Goal: Task Accomplishment & Management: Manage account settings

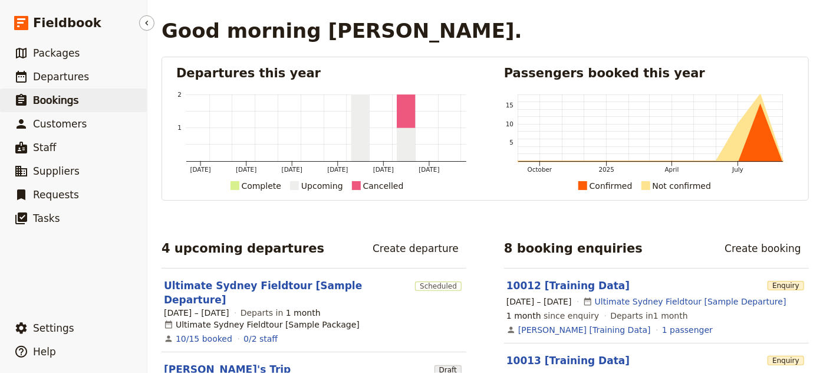
click at [39, 108] on link "​ Bookings" at bounding box center [73, 100] width 147 height 24
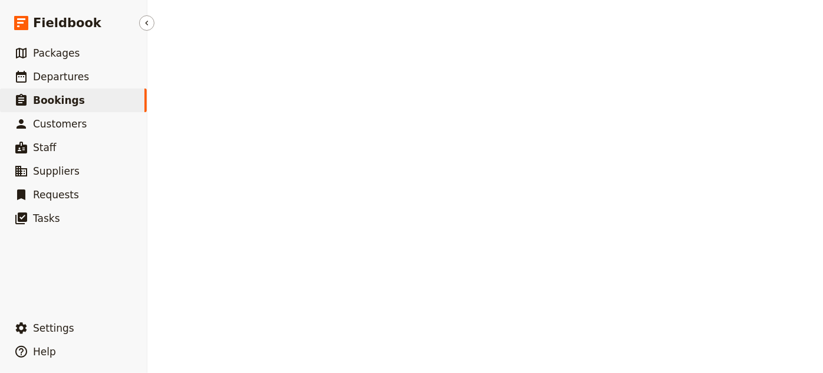
select select "STATUS"
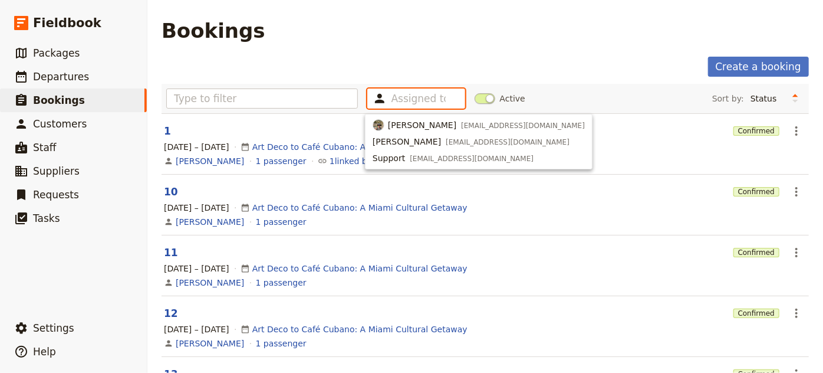
click at [397, 94] on input "text" at bounding box center [418, 98] width 54 height 14
click at [401, 120] on span "[PERSON_NAME]" at bounding box center [422, 125] width 68 height 12
type input "688baf0ed96320893589315e"
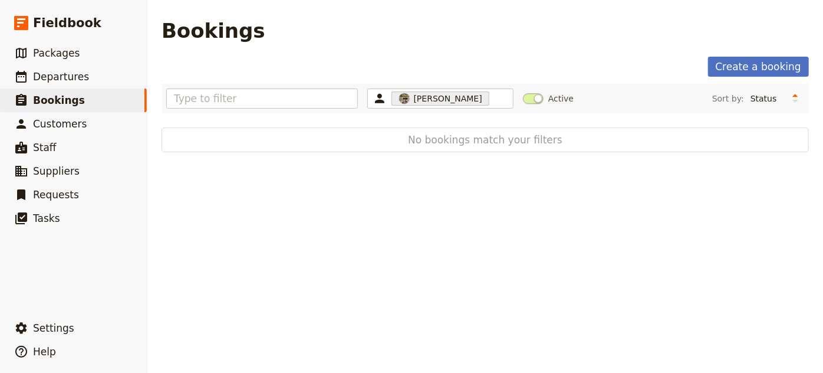
click at [452, 49] on main "Bookings Create a booking [PERSON_NAME] 688baf0ed96320893589315e Active Sort by…" at bounding box center [485, 85] width 676 height 171
click at [420, 94] on span "[PERSON_NAME]" at bounding box center [448, 99] width 68 height 12
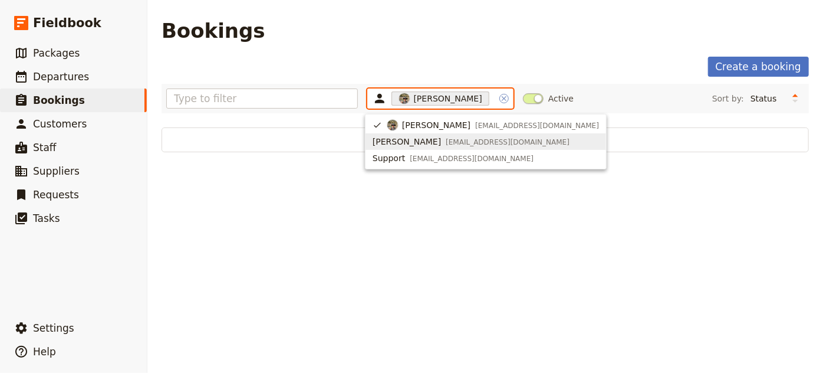
click at [499, 94] on icon "Clear input" at bounding box center [503, 98] width 9 height 9
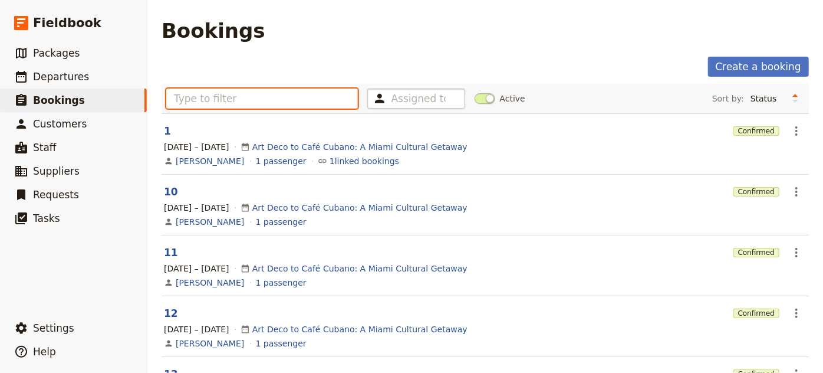
click at [297, 96] on input "text" at bounding box center [262, 98] width 192 height 20
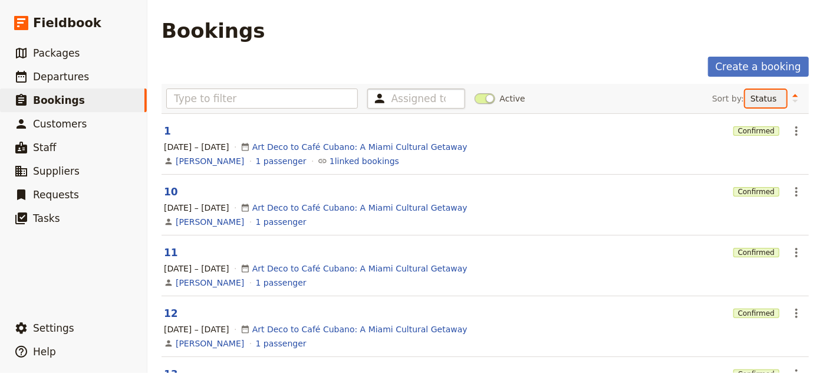
click at [761, 103] on select "Reference code Contact Status PAX Most recently updated Most recently created" at bounding box center [765, 99] width 41 height 18
click at [745, 90] on select "Reference code Contact Status PAX Most recently updated Most recently created" at bounding box center [765, 99] width 41 height 18
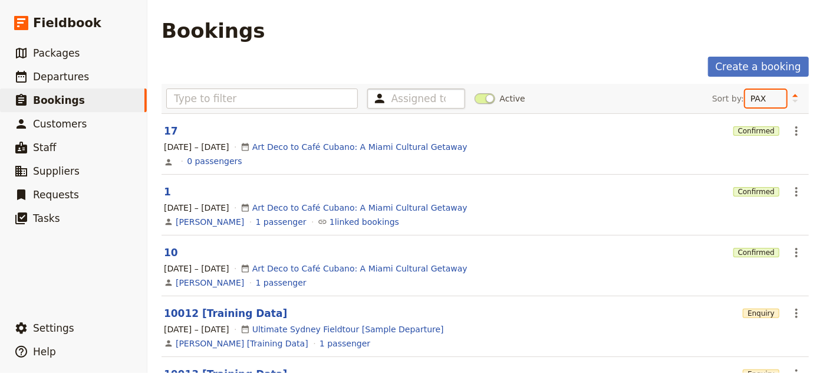
scroll to position [53, 0]
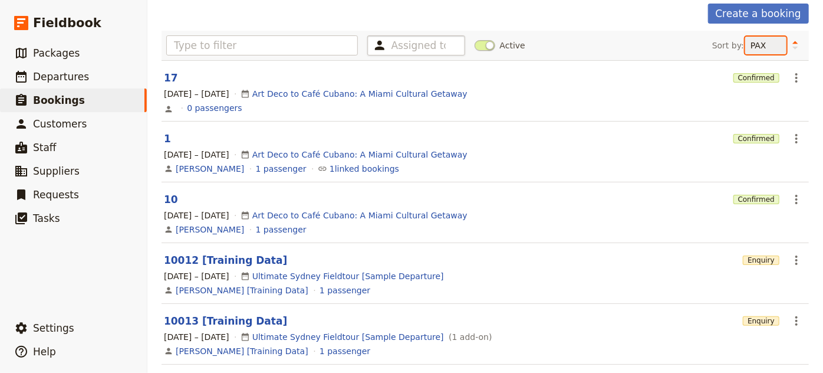
click at [762, 41] on select "Reference code Contact Status PAX Most recently updated Most recently created" at bounding box center [765, 46] width 41 height 18
select select "UPDATED_AT"
click at [745, 54] on select "Reference code Contact Status PAX Most recently updated Most recently created" at bounding box center [765, 46] width 41 height 18
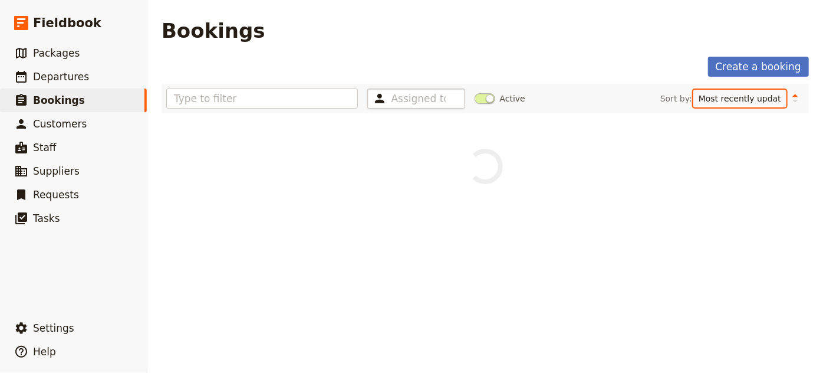
scroll to position [0, 0]
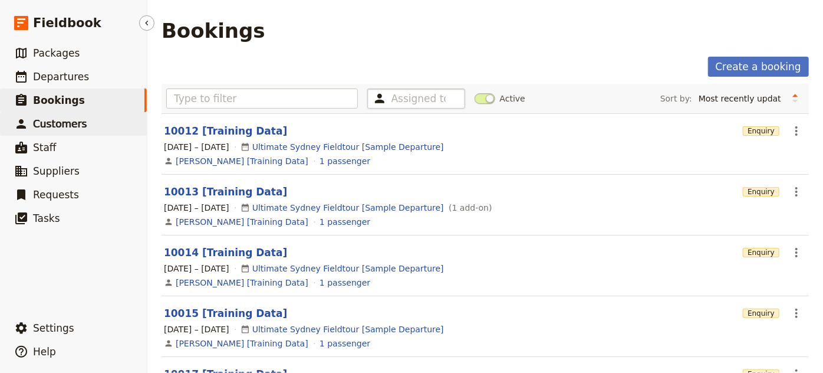
click at [74, 122] on span "Customers" at bounding box center [60, 124] width 54 height 12
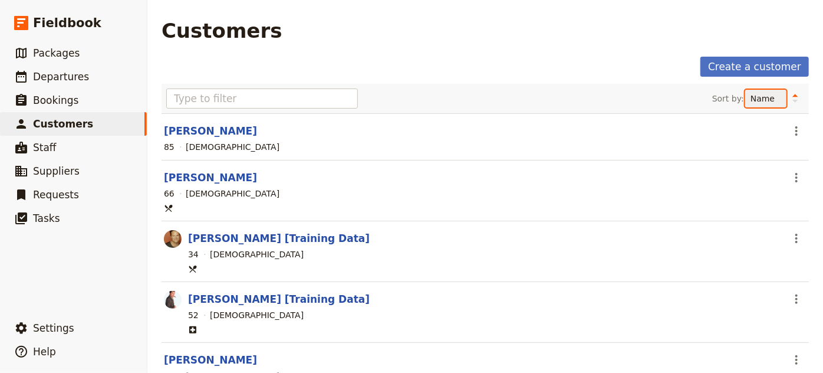
click at [752, 97] on select "Name Age Gender" at bounding box center [765, 99] width 41 height 18
click at [745, 90] on select "Name Age Gender" at bounding box center [765, 99] width 41 height 18
click at [792, 93] on icon "Change sort direction" at bounding box center [795, 98] width 7 height 11
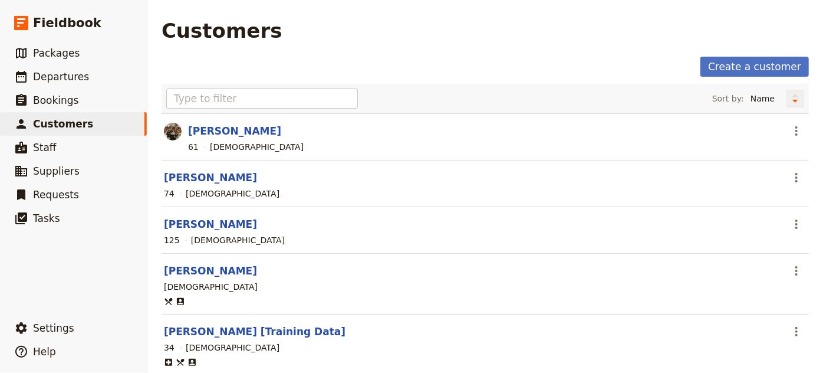
click at [791, 104] on button "Change sort direction" at bounding box center [795, 99] width 18 height 18
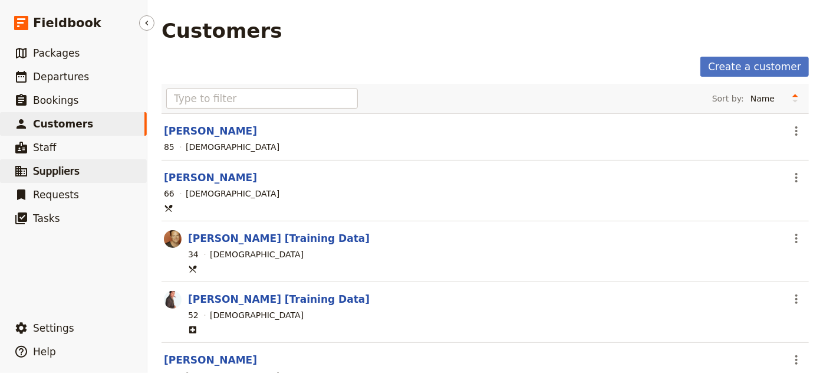
click at [44, 170] on span "Suppliers" at bounding box center [56, 171] width 47 height 12
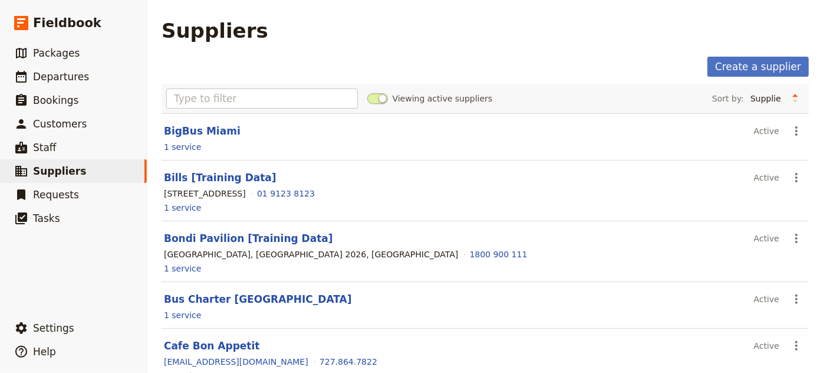
click at [373, 103] on span at bounding box center [377, 98] width 21 height 11
click at [367, 93] on input "Viewing active suppliers" at bounding box center [367, 93] width 0 height 0
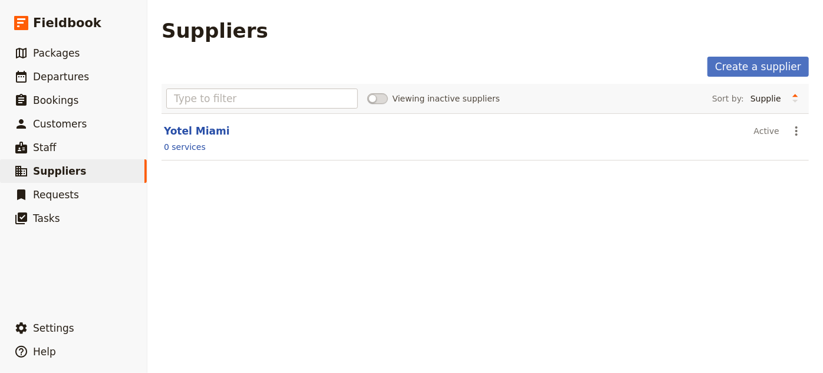
click at [381, 97] on span at bounding box center [377, 98] width 21 height 11
click at [367, 93] on input "Viewing inactive suppliers" at bounding box center [367, 93] width 0 height 0
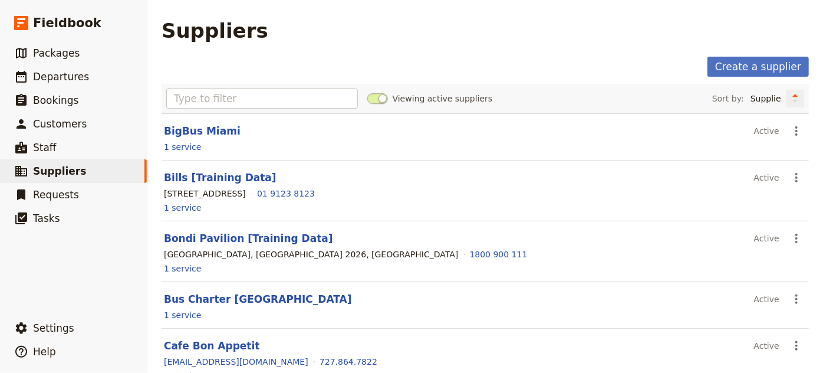
click at [792, 97] on icon "Change sort direction" at bounding box center [795, 98] width 7 height 11
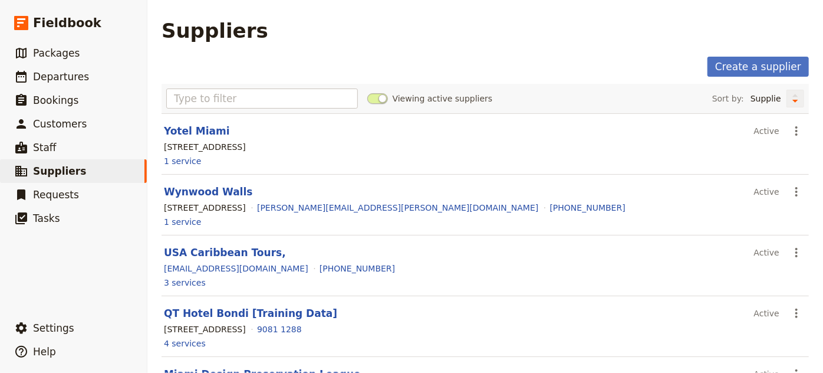
click at [792, 96] on icon "Change sort direction" at bounding box center [795, 95] width 6 height 3
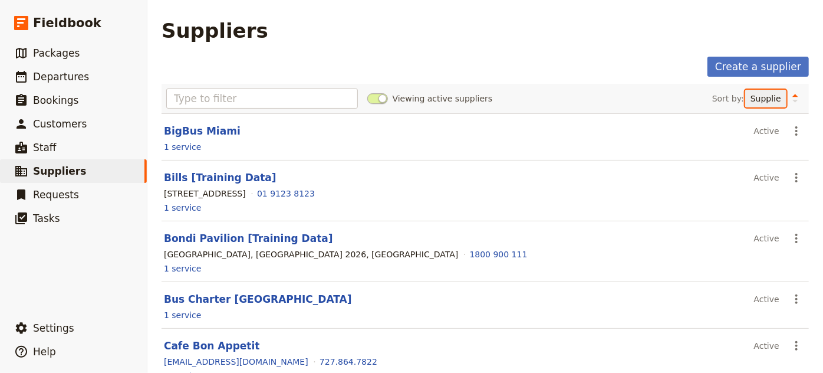
click at [763, 97] on select "Supplier Location Most recently updated Most recently created" at bounding box center [765, 99] width 41 height 18
click at [745, 90] on select "Supplier Location Most recently updated Most recently created" at bounding box center [765, 99] width 41 height 18
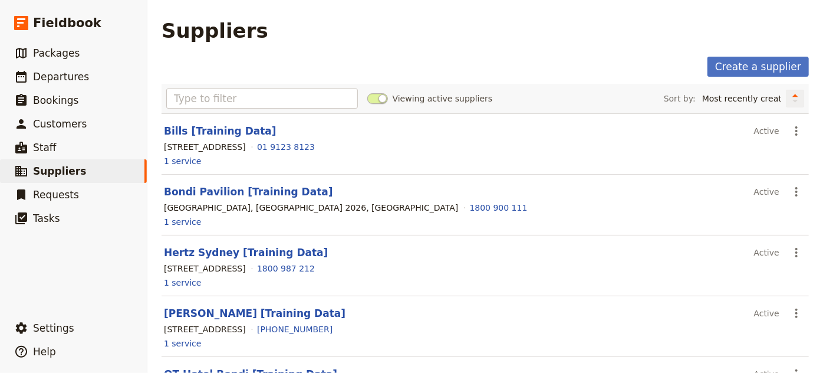
click at [786, 97] on button "Change sort direction" at bounding box center [795, 99] width 18 height 18
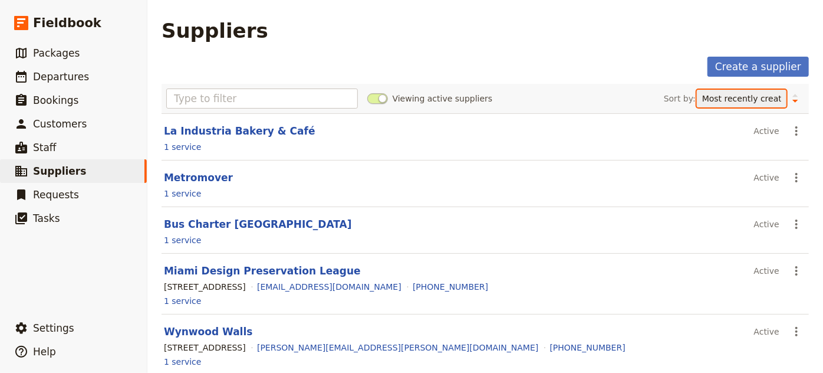
click at [769, 98] on select "Supplier Location Most recently updated Most recently created" at bounding box center [742, 99] width 90 height 18
click at [737, 90] on select "Supplier Location Most recently updated Most recently created" at bounding box center [742, 99] width 90 height 18
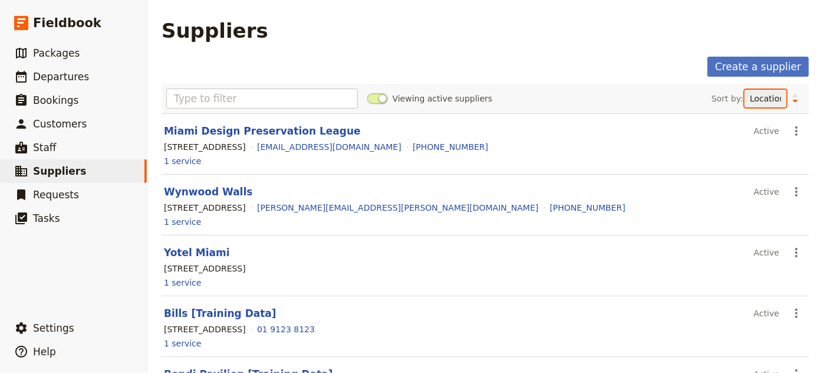
click at [750, 103] on select "Supplier Location Most recently updated Most recently created" at bounding box center [766, 99] width 42 height 18
select select "NAME"
click at [745, 90] on select "Supplier Location Most recently updated Most recently created" at bounding box center [766, 99] width 42 height 18
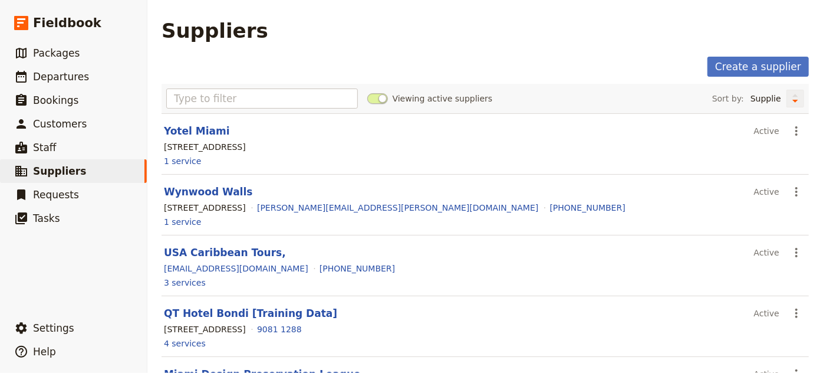
click at [786, 103] on button "Change sort direction" at bounding box center [795, 99] width 18 height 18
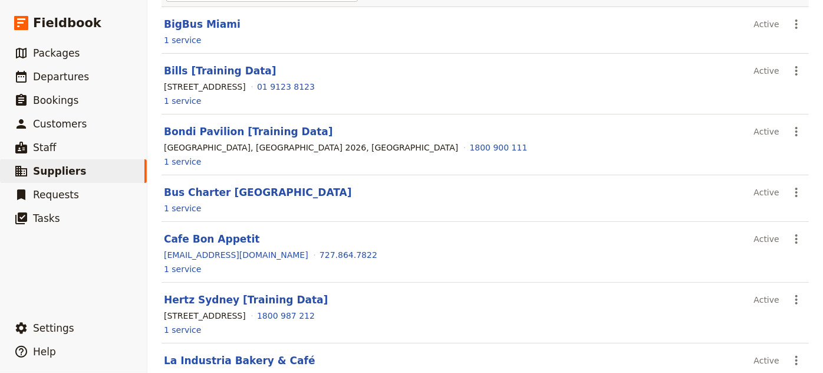
scroll to position [214, 0]
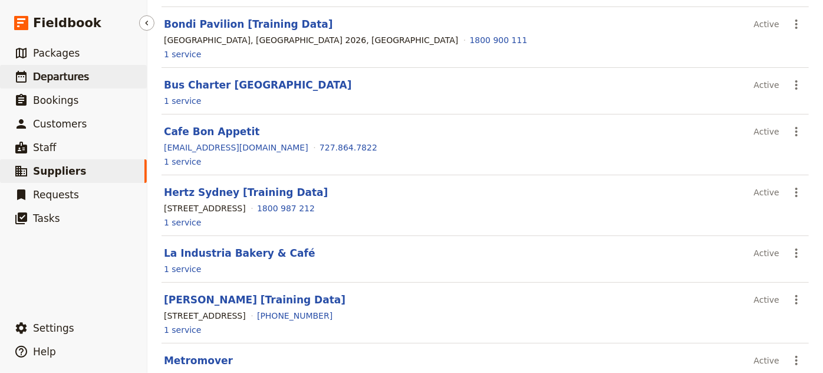
click at [53, 75] on span "Departures" at bounding box center [61, 77] width 56 height 12
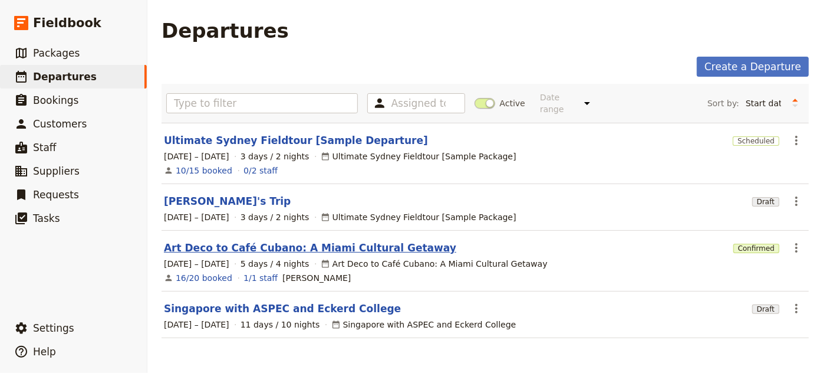
click at [261, 241] on link "Art Deco to Café Cubano: A Miami Cultural Getaway" at bounding box center [310, 248] width 292 height 14
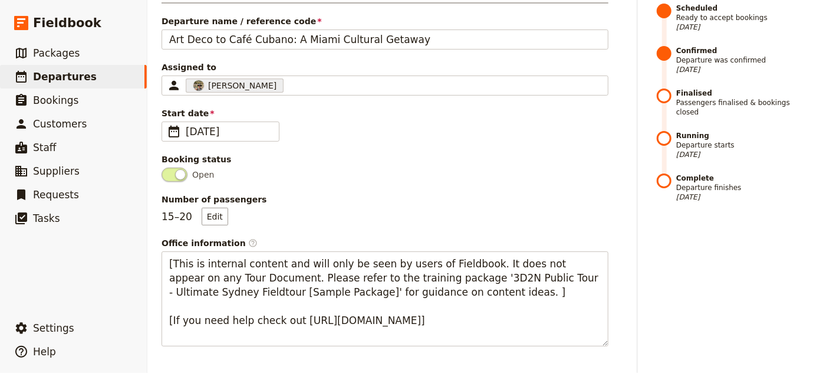
scroll to position [53, 0]
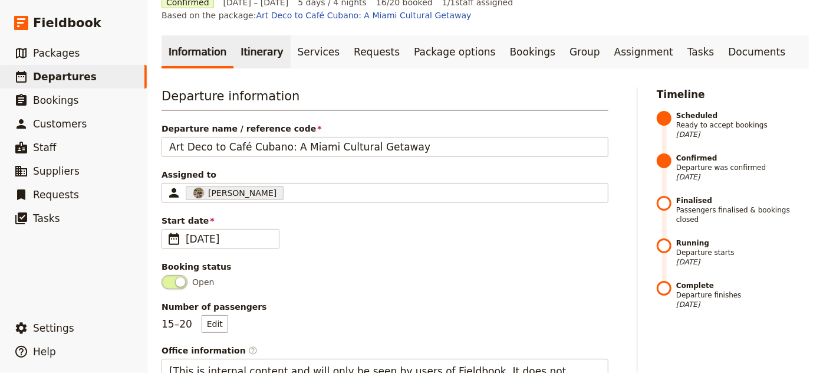
click at [259, 37] on link "Itinerary" at bounding box center [261, 51] width 57 height 33
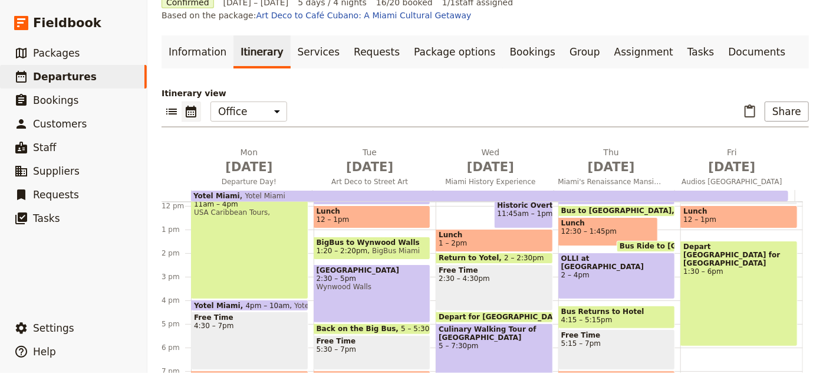
scroll to position [118, 0]
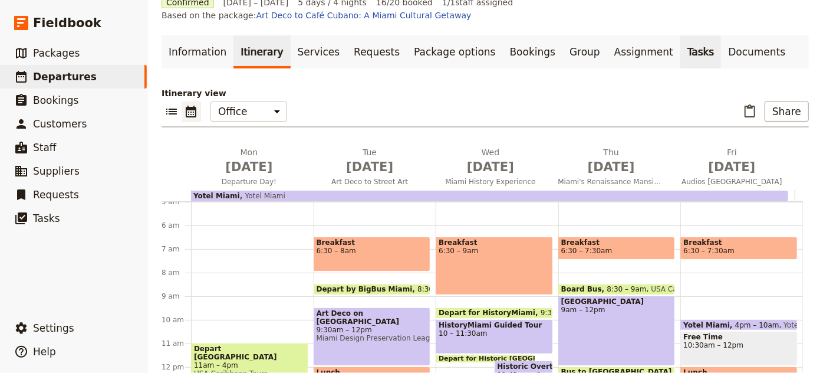
click at [680, 35] on link "Tasks" at bounding box center [700, 51] width 41 height 33
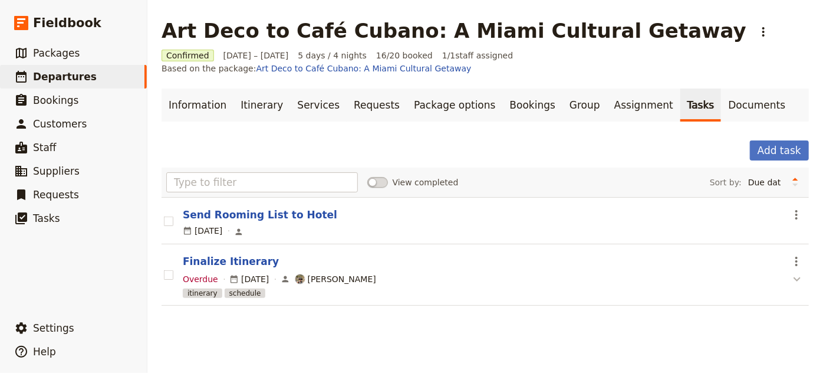
click at [794, 277] on icon "button" at bounding box center [797, 279] width 7 height 4
click at [790, 272] on icon "button" at bounding box center [797, 279] width 14 height 14
click at [562, 94] on link "Group" at bounding box center [584, 104] width 45 height 33
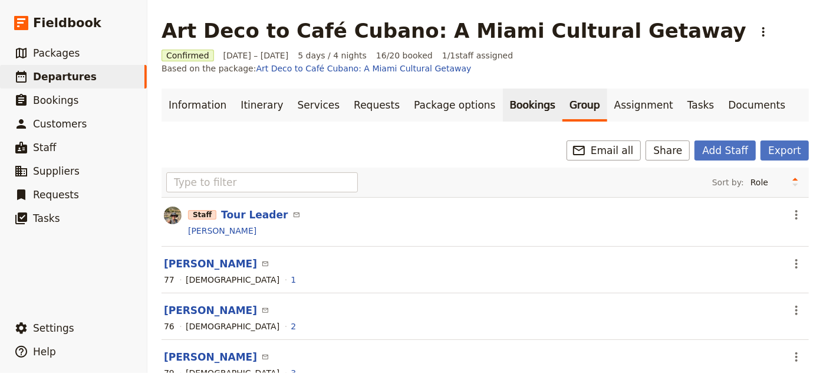
click at [503, 92] on link "Bookings" at bounding box center [533, 104] width 60 height 33
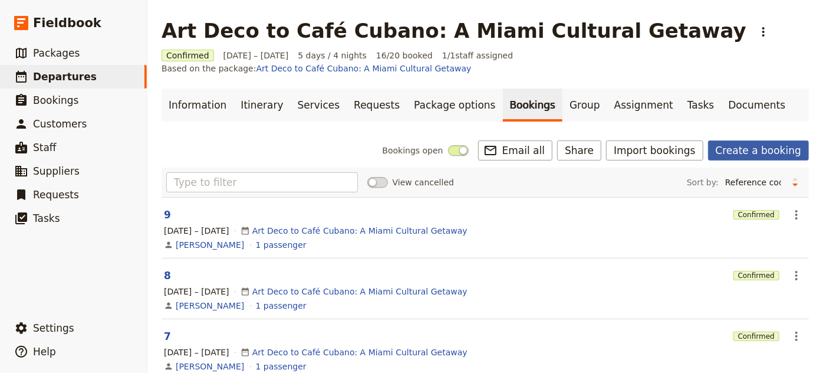
click at [749, 140] on link "Create a booking" at bounding box center [758, 150] width 101 height 20
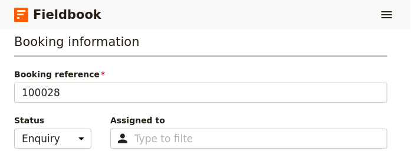
scroll to position [107, 0]
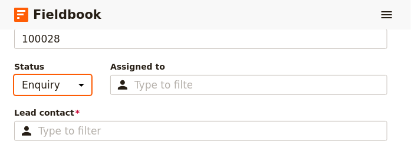
click at [37, 89] on select "Enquiry On hold Confirmed" at bounding box center [52, 85] width 77 height 20
select select "CONFIRMED"
click at [14, 75] on select "Enquiry On hold Confirmed" at bounding box center [52, 85] width 77 height 20
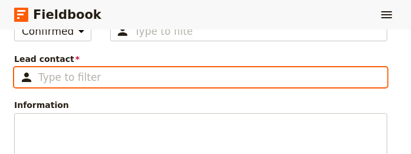
click at [114, 73] on input "Lead contact ​" at bounding box center [208, 77] width 341 height 14
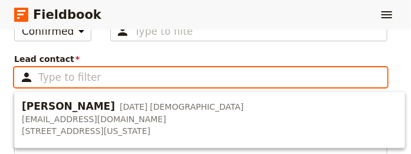
click at [114, 73] on input "Lead contact ​" at bounding box center [208, 77] width 341 height 14
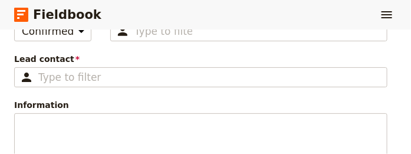
click at [170, 47] on div "Booking information Booking reference 100028 Status Enquiry On hold Confirmed A…" at bounding box center [200, 69] width 373 height 287
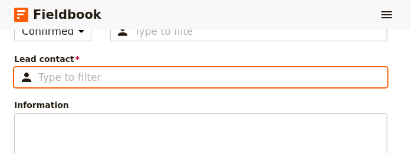
click at [108, 78] on input "Lead contact ​" at bounding box center [208, 77] width 341 height 14
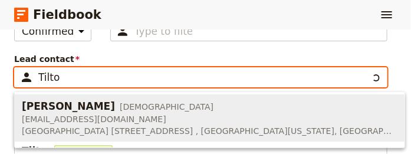
type input "[PERSON_NAME]"
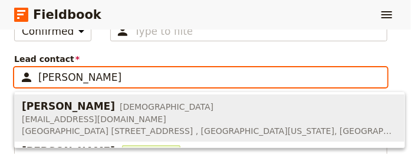
click at [91, 114] on span "[EMAIL_ADDRESS][DOMAIN_NAME]" at bounding box center [210, 119] width 376 height 12
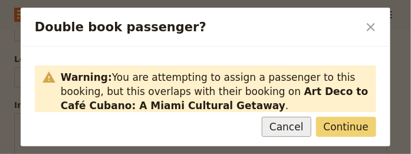
click at [295, 131] on button "Cancel" at bounding box center [287, 127] width 50 height 20
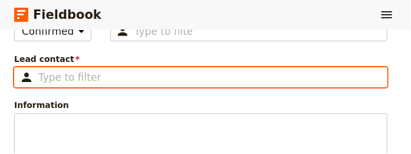
click at [197, 79] on input "Lead contact ​" at bounding box center [208, 77] width 341 height 14
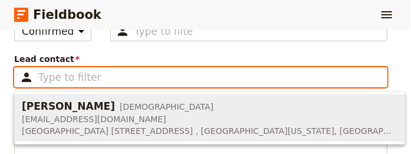
click at [186, 122] on span "[EMAIL_ADDRESS][DOMAIN_NAME]" at bounding box center [210, 119] width 376 height 12
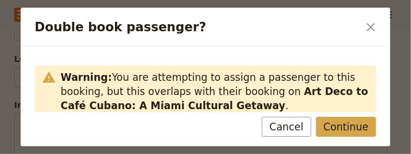
click at [345, 127] on button "Continue" at bounding box center [346, 127] width 60 height 20
type input "[PERSON_NAME]"
checkbox input "true"
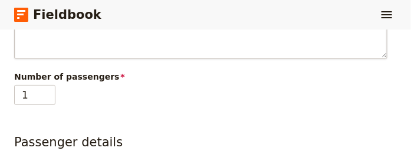
scroll to position [214, 0]
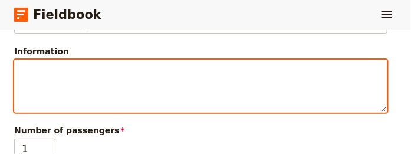
click at [115, 82] on textarea "Information" at bounding box center [200, 86] width 373 height 53
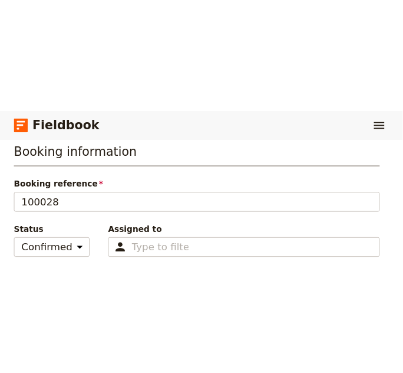
scroll to position [0, 0]
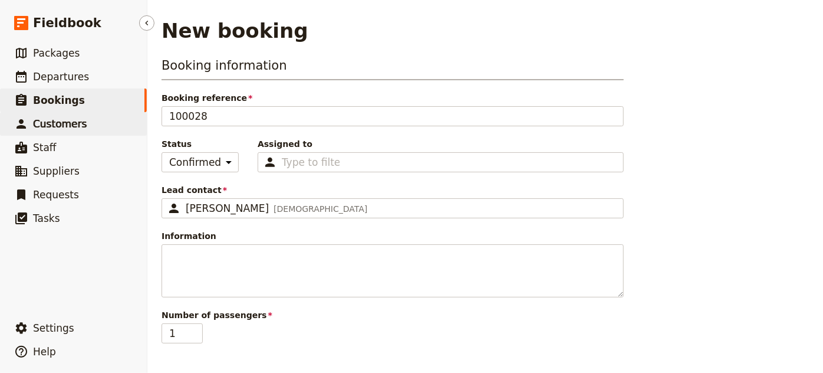
click at [58, 124] on span "Customers" at bounding box center [60, 124] width 54 height 12
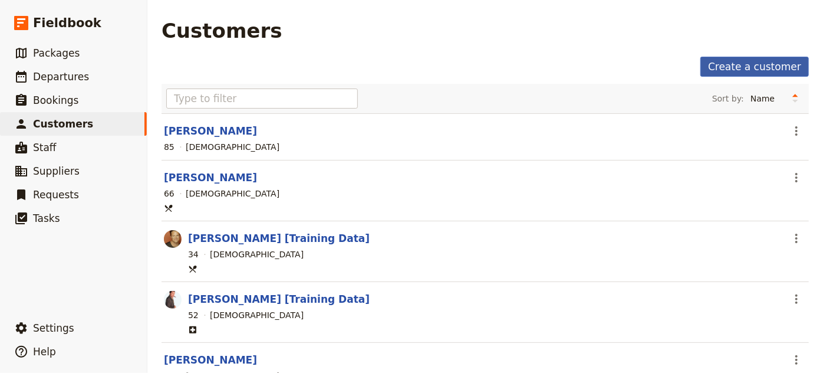
click at [740, 72] on link "Create a customer" at bounding box center [754, 67] width 108 height 20
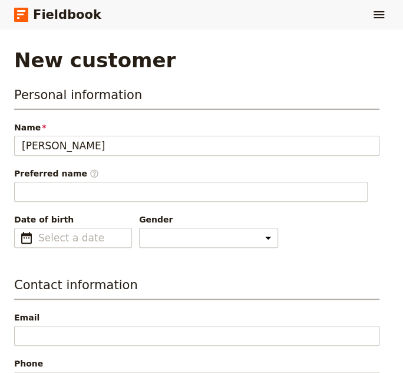
type input "[PERSON_NAME]"
type input "mm/dd/yyyy"
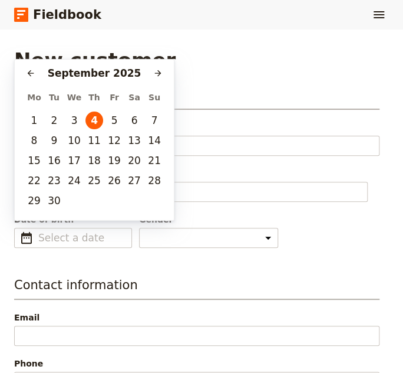
click at [279, 221] on div "Date of birth ​ Gender [DEMOGRAPHIC_DATA] [DEMOGRAPHIC_DATA] Other" at bounding box center [197, 230] width 366 height 34
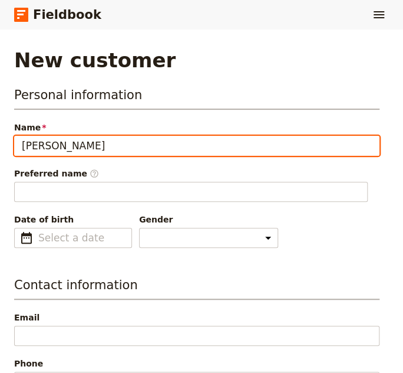
click at [199, 140] on input "[PERSON_NAME]" at bounding box center [197, 146] width 366 height 20
type input "[PERSON_NAME]"
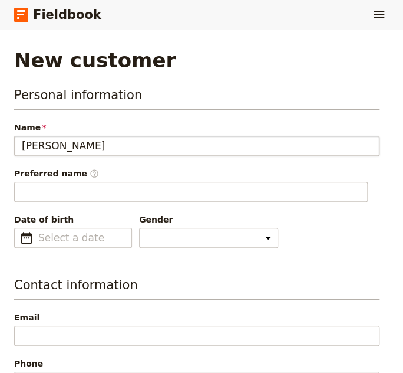
type input "[PERSON_NAME]"
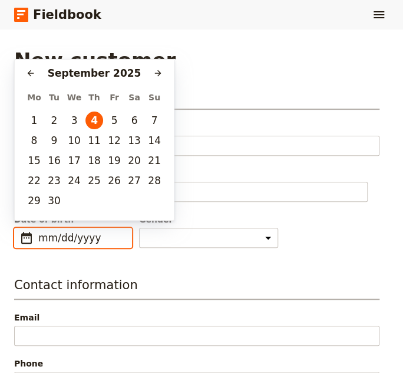
click at [120, 75] on div "[DATE]" at bounding box center [94, 73] width 110 height 14
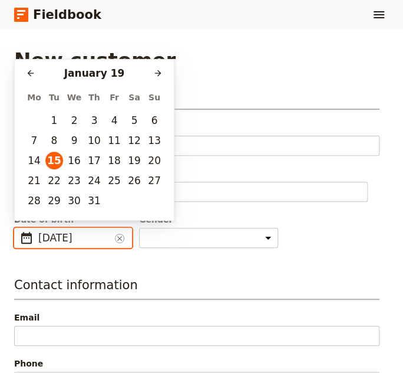
type input "[DATE]"
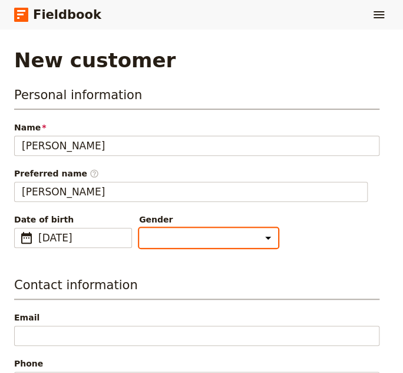
click at [182, 238] on select "[DEMOGRAPHIC_DATA] [DEMOGRAPHIC_DATA] Other" at bounding box center [208, 238] width 139 height 20
select select "[DEMOGRAPHIC_DATA]"
click at [139, 228] on select "[DEMOGRAPHIC_DATA] [DEMOGRAPHIC_DATA] Other" at bounding box center [208, 238] width 139 height 20
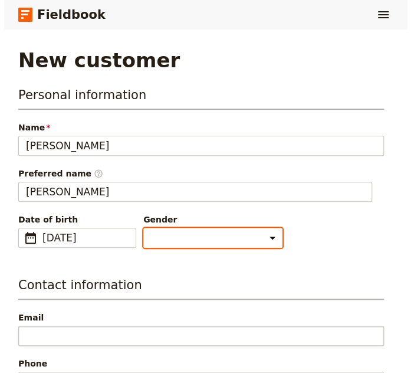
scroll to position [53, 0]
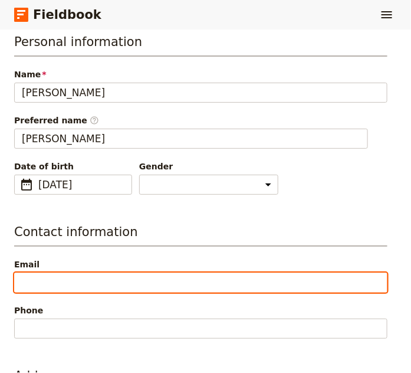
click at [156, 281] on input "Email" at bounding box center [200, 282] width 373 height 20
click at [130, 287] on input "Email" at bounding box center [200, 282] width 373 height 20
paste input "[EMAIL_ADDRESS][DOMAIN_NAME]"
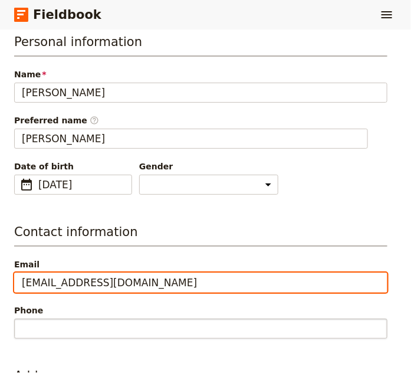
type input "[EMAIL_ADDRESS][DOMAIN_NAME]"
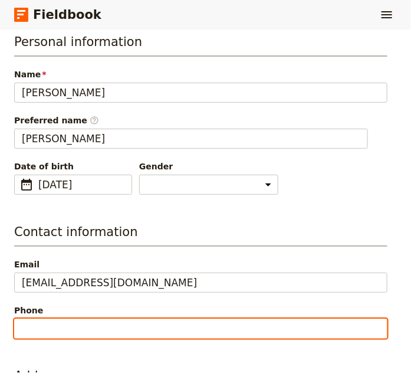
click at [85, 318] on input "Phone" at bounding box center [200, 328] width 373 height 20
click at [83, 331] on input "[PHONE_NUMBER]" at bounding box center [200, 328] width 373 height 20
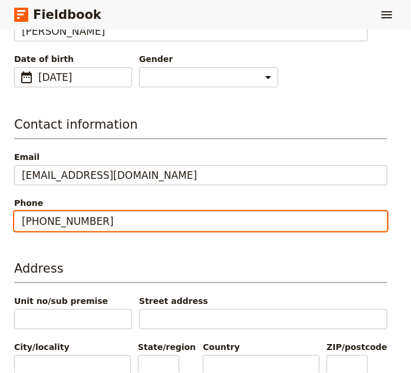
scroll to position [214, 0]
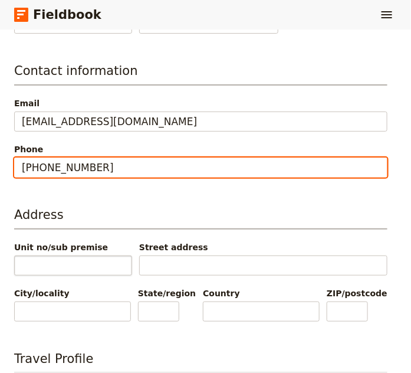
type input "[PHONE_NUMBER]"
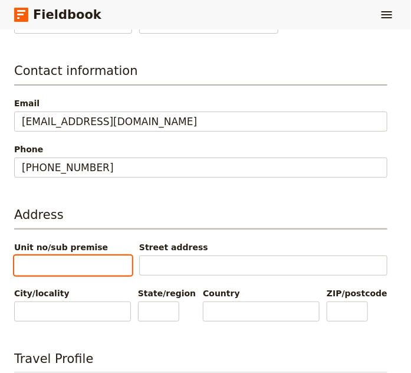
click at [75, 260] on input "Unit no/sub premise" at bounding box center [73, 265] width 118 height 20
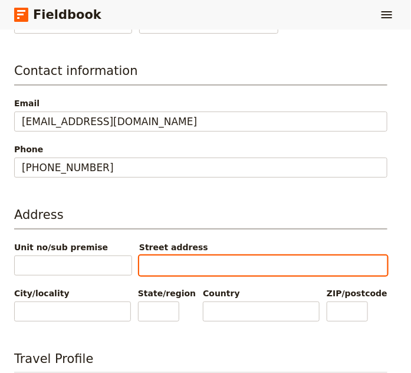
click at [169, 264] on input "Street address" at bounding box center [263, 265] width 248 height 20
paste input "[STREET_ADDRESS]"
type input "[STREET_ADDRESS]"
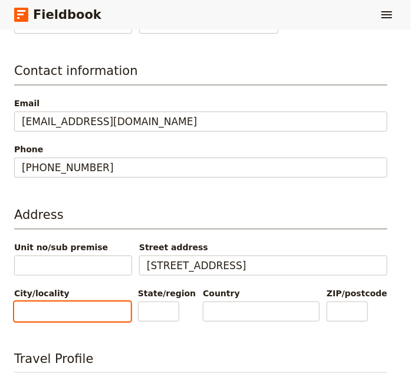
click at [75, 307] on input "City/locality" at bounding box center [72, 311] width 117 height 20
click at [32, 306] on input "City/locality" at bounding box center [72, 311] width 117 height 20
paste input "[GEOGRAPHIC_DATA][PERSON_NAME]"
type input "[GEOGRAPHIC_DATA][PERSON_NAME]"
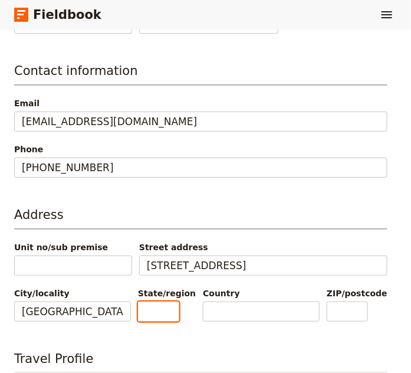
click at [162, 310] on input "State/region" at bounding box center [158, 311] width 41 height 20
type input "FL"
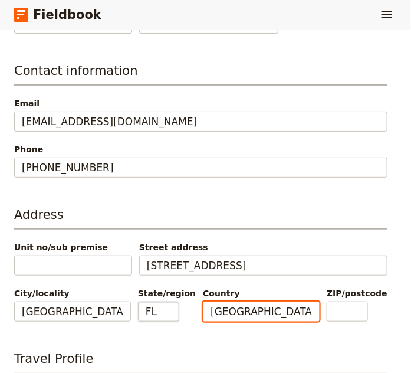
type input "[GEOGRAPHIC_DATA]"
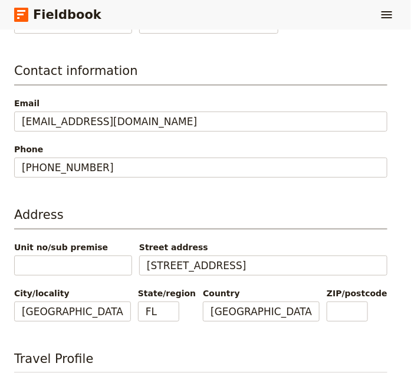
click at [252, 220] on h3 "Address" at bounding box center [200, 218] width 373 height 24
click at [340, 308] on input "ZIP/postcode" at bounding box center [347, 311] width 41 height 20
type input "33706"
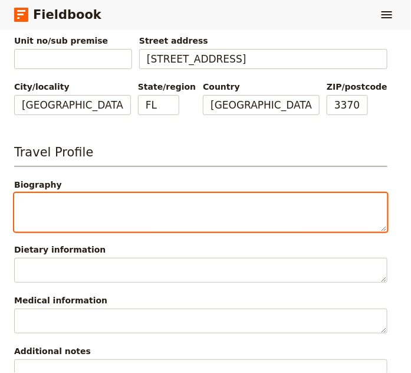
scroll to position [474, 0]
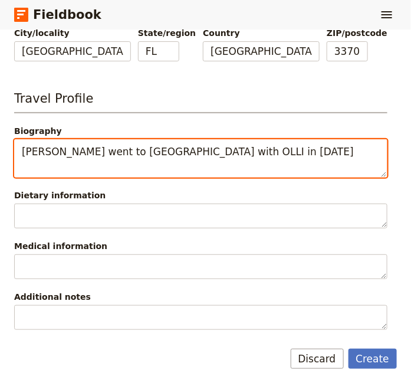
type textarea "[PERSON_NAME] went to [GEOGRAPHIC_DATA] with OLLI in [DATE]"
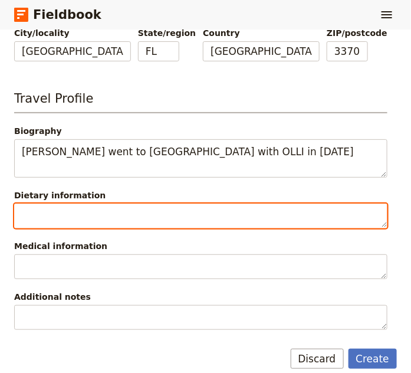
click at [91, 210] on textarea "Dietary information" at bounding box center [200, 215] width 373 height 25
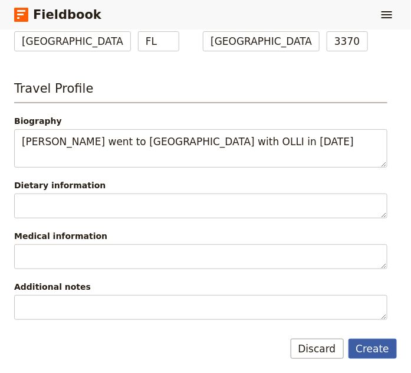
click at [378, 343] on button "Create" at bounding box center [372, 348] width 49 height 20
select select "[DEMOGRAPHIC_DATA]"
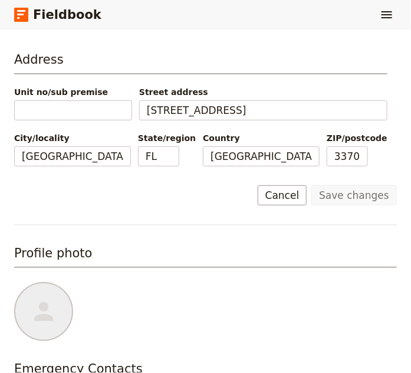
scroll to position [475, 0]
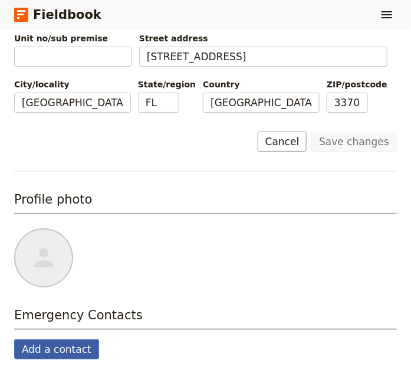
click at [65, 344] on button "Add a contact" at bounding box center [56, 349] width 85 height 20
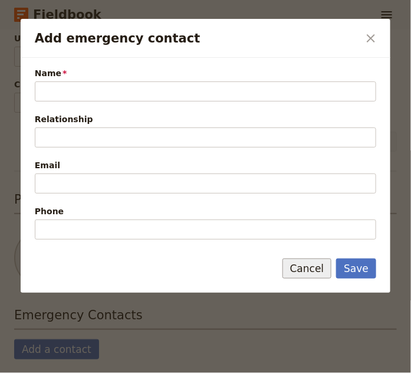
click at [321, 270] on button "Cancel" at bounding box center [307, 268] width 50 height 20
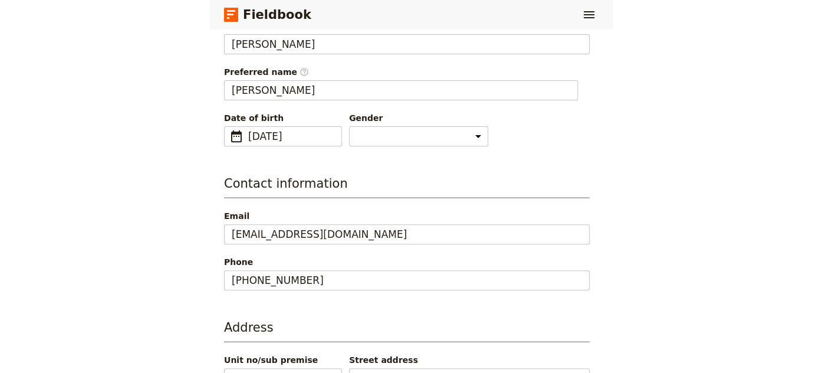
scroll to position [0, 0]
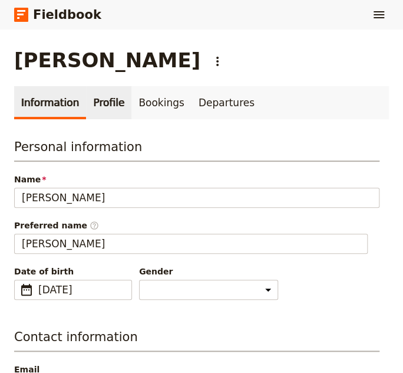
click at [102, 104] on link "Profile" at bounding box center [108, 102] width 45 height 33
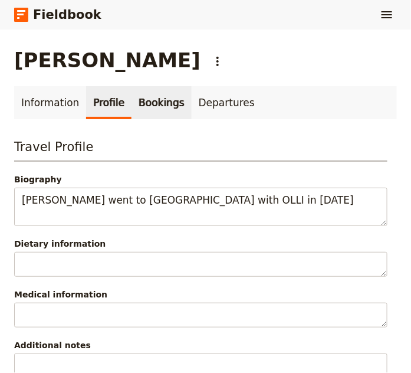
click at [147, 101] on link "Bookings" at bounding box center [161, 102] width 60 height 33
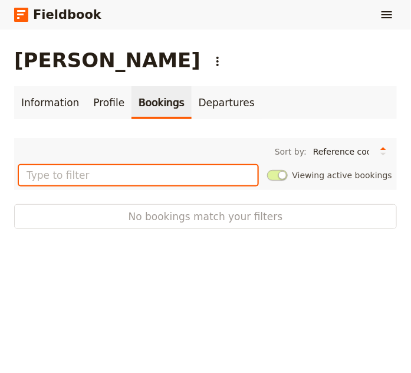
click at [129, 175] on input "text" at bounding box center [138, 175] width 239 height 20
type input "m"
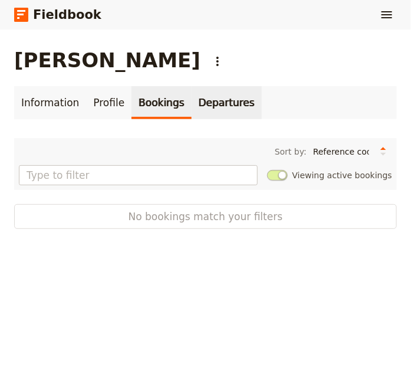
click at [213, 101] on link "Departures" at bounding box center [227, 102] width 70 height 33
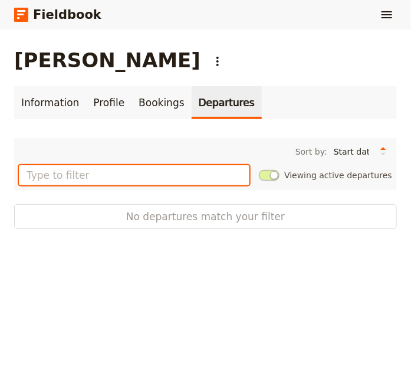
click at [110, 165] on input "text" at bounding box center [134, 175] width 231 height 20
type input "12/8"
drag, startPoint x: 105, startPoint y: 154, endPoint x: -12, endPoint y: 152, distance: 117.4
click at [0, 152] on html "Fieldbook ​ ​ Fieldbook ​ ​ Packages ​ Departures ​ Bookings ​ Customers ​ Staf…" at bounding box center [205, 186] width 411 height 373
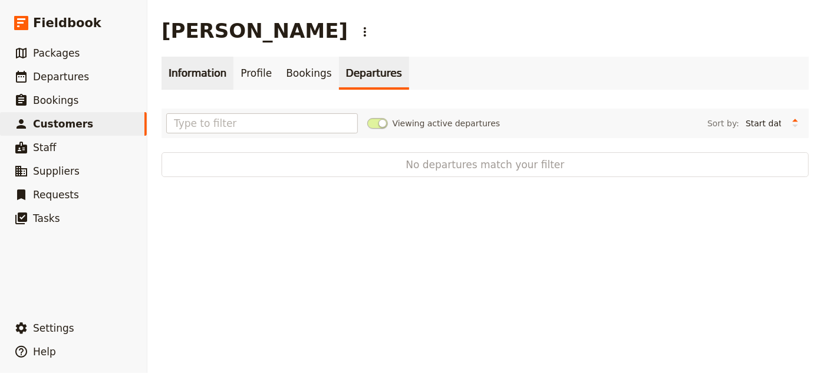
click at [186, 77] on link "Information" at bounding box center [198, 73] width 72 height 33
select select "[DEMOGRAPHIC_DATA]"
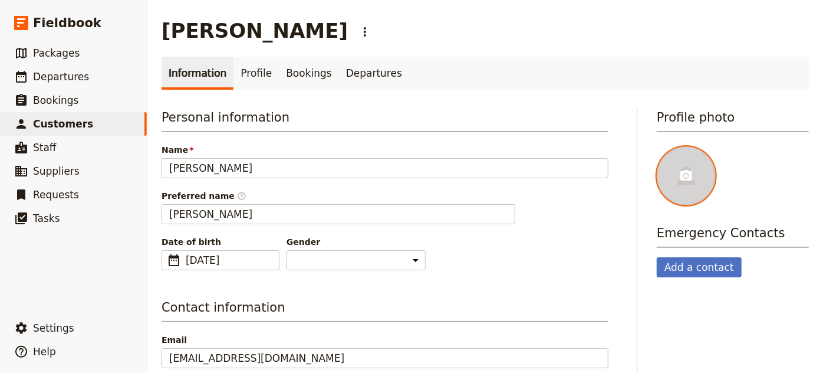
click at [684, 176] on circle at bounding box center [686, 176] width 4 height 4
click at [657, 146] on input "file" at bounding box center [656, 146] width 1 height 1
type input "C:\fakepath\Havana with Eckerd College [DATE]-[DATE] - [DATE] 14.26.27 ([PERSON…"
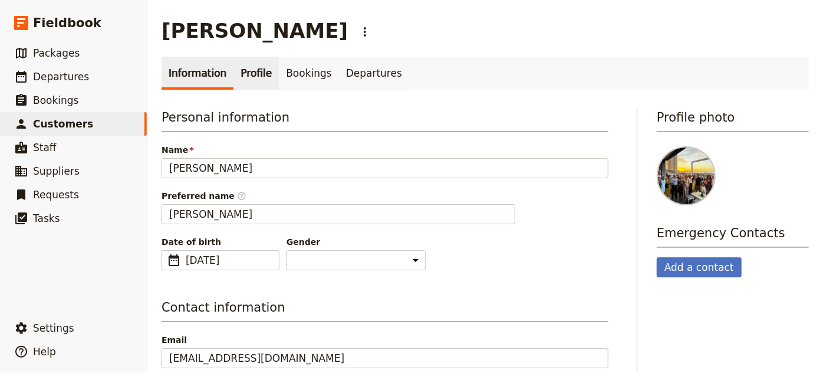
click at [251, 75] on link "Profile" at bounding box center [255, 73] width 45 height 33
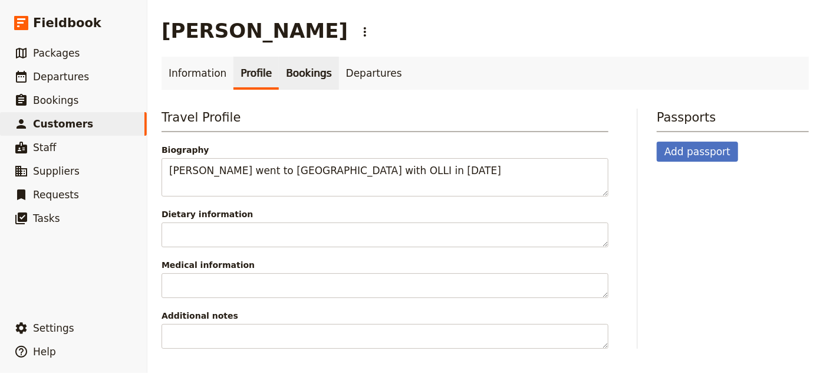
click at [303, 75] on link "Bookings" at bounding box center [309, 73] width 60 height 33
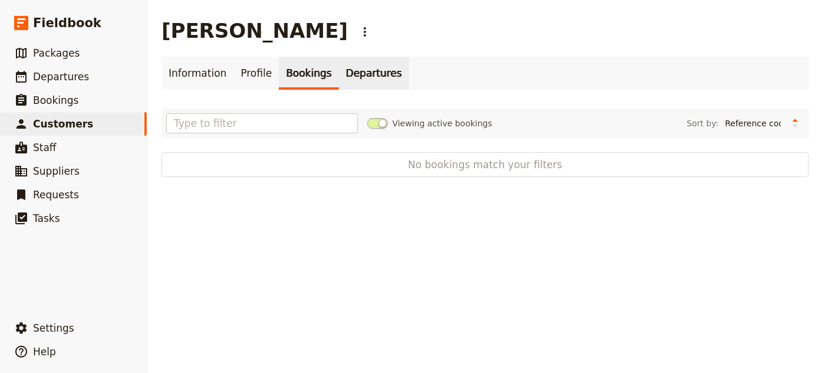
click at [347, 72] on link "Departures" at bounding box center [374, 73] width 70 height 33
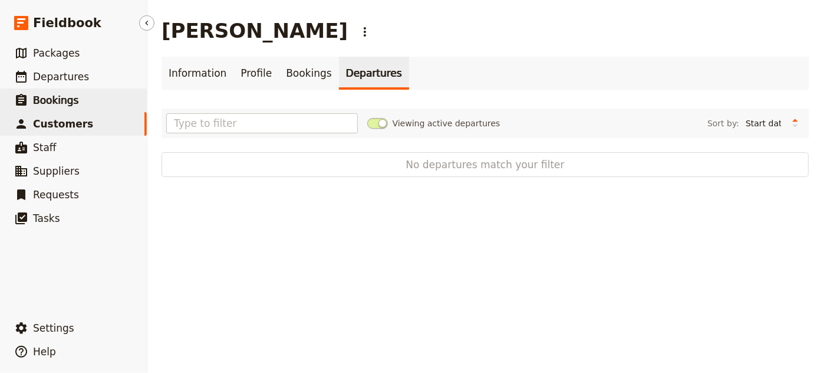
click at [58, 99] on span "Bookings" at bounding box center [55, 100] width 45 height 12
select select "UPDATED_AT"
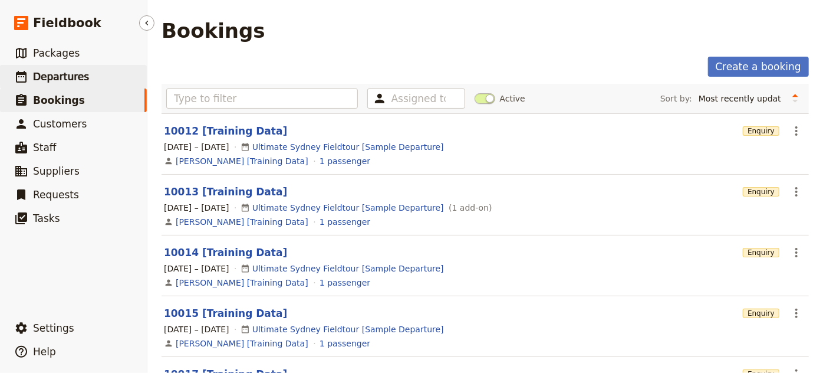
click at [61, 73] on span "Departures" at bounding box center [61, 77] width 56 height 12
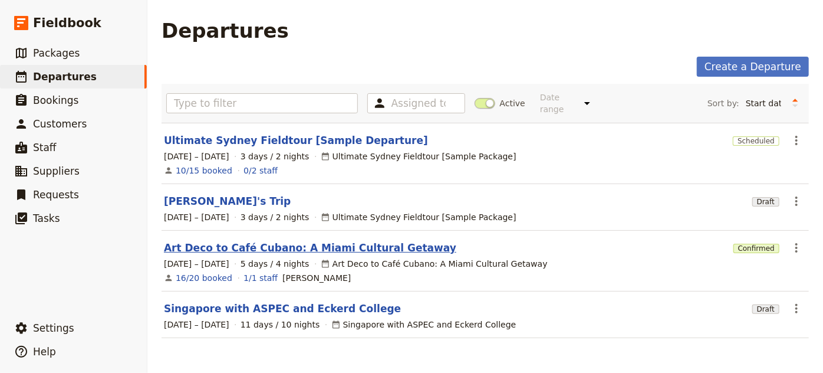
click at [334, 241] on link "Art Deco to Café Cubano: A Miami Cultural Getaway" at bounding box center [310, 248] width 292 height 14
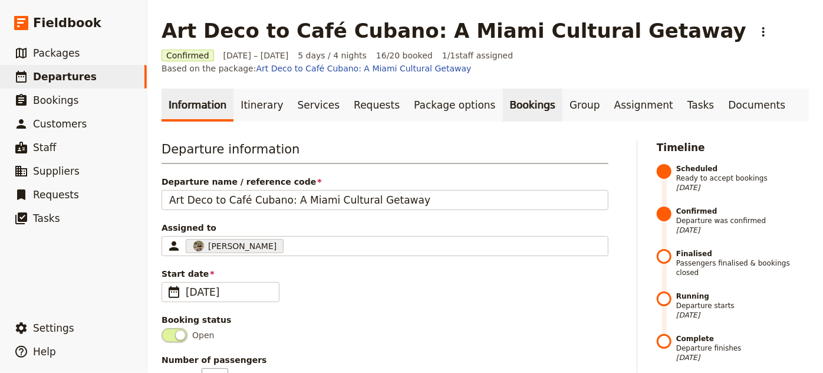
click at [503, 91] on link "Bookings" at bounding box center [533, 104] width 60 height 33
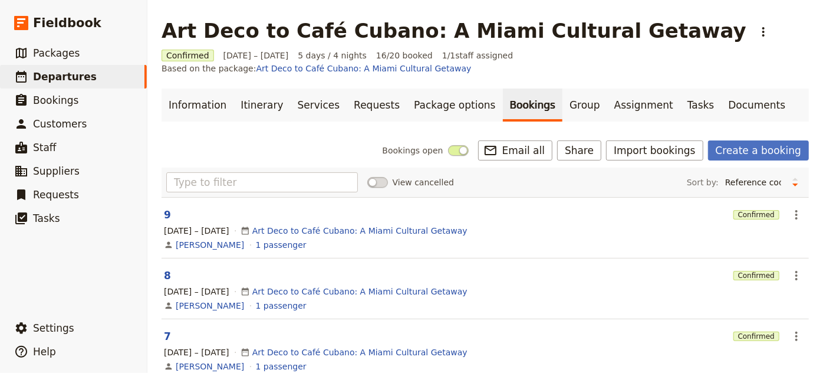
click at [466, 30] on h1 "Art Deco to Café Cubano: A Miami Cultural Getaway" at bounding box center [454, 31] width 585 height 24
click at [467, 31] on h1 "Art Deco to Café Cubano: A Miami Cultural Getaway" at bounding box center [454, 31] width 585 height 24
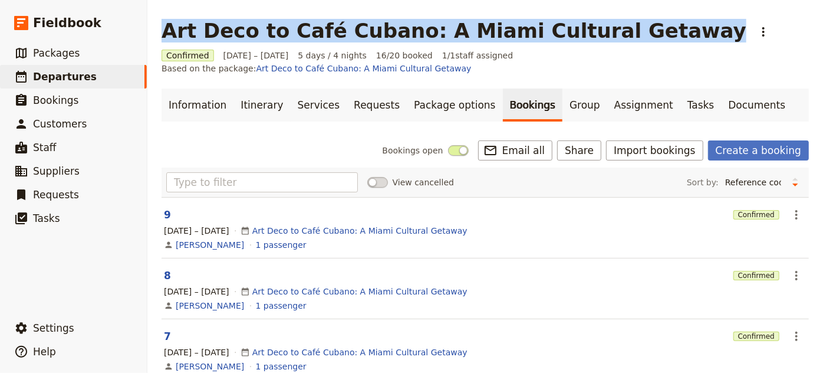
click at [467, 30] on h1 "Art Deco to Café Cubano: A Miami Cultural Getaway" at bounding box center [454, 31] width 585 height 24
copy h1 "Art Deco to Café Cubano: A Miami Cultural Getaway"
click at [61, 127] on span "Customers" at bounding box center [60, 124] width 54 height 12
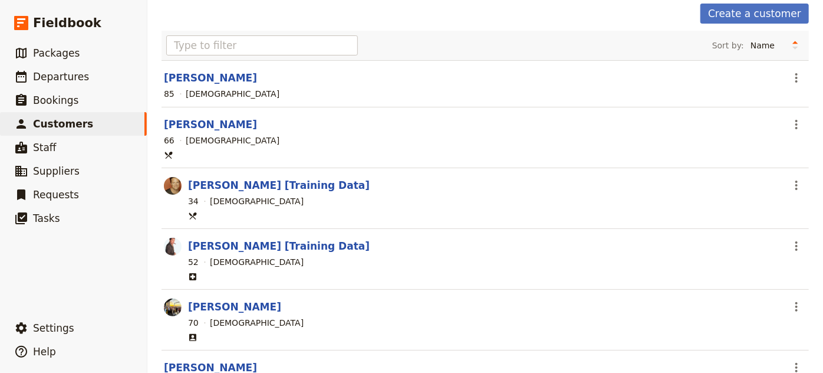
scroll to position [107, 0]
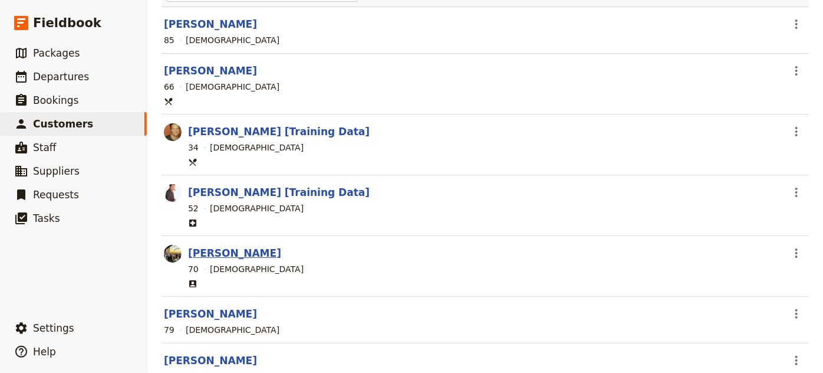
click at [235, 251] on link "[PERSON_NAME]" at bounding box center [234, 253] width 93 height 12
select select "[DEMOGRAPHIC_DATA]"
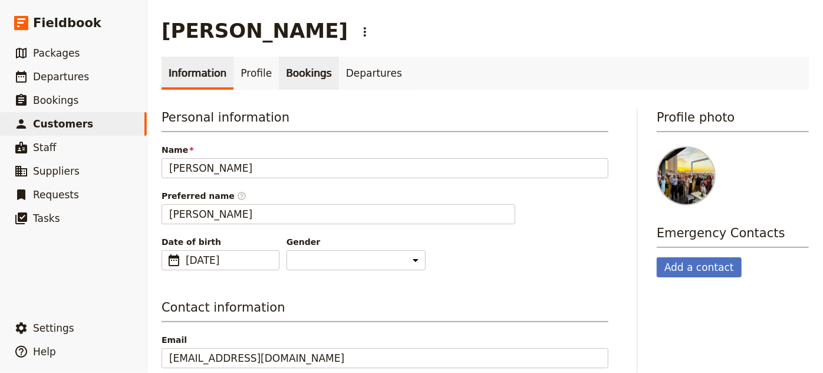
click at [310, 78] on link "Bookings" at bounding box center [309, 73] width 60 height 33
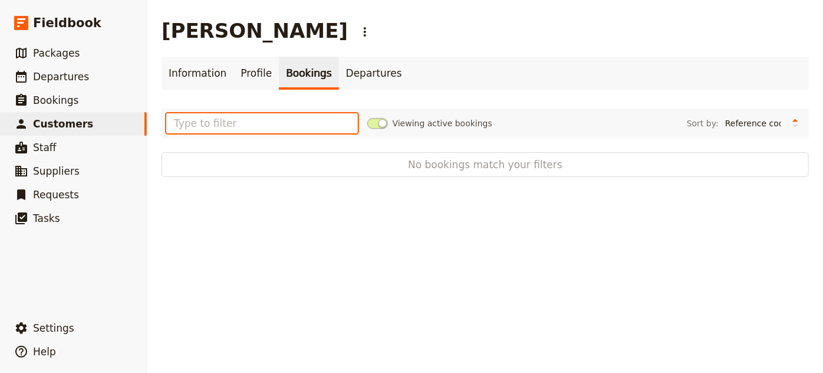
click at [274, 119] on input "text" at bounding box center [262, 123] width 192 height 20
type input "V"
paste input "Art Deco to Café Cubano: A Miami Cultural Getaway"
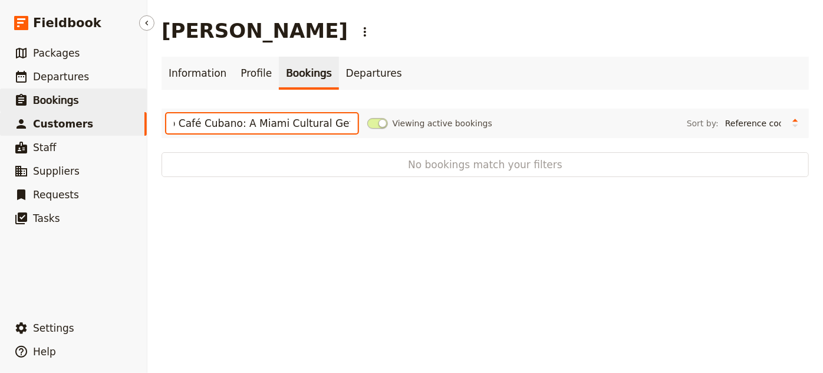
type input "Art Deco to Café Cubano: A Miami Cultural Getaway"
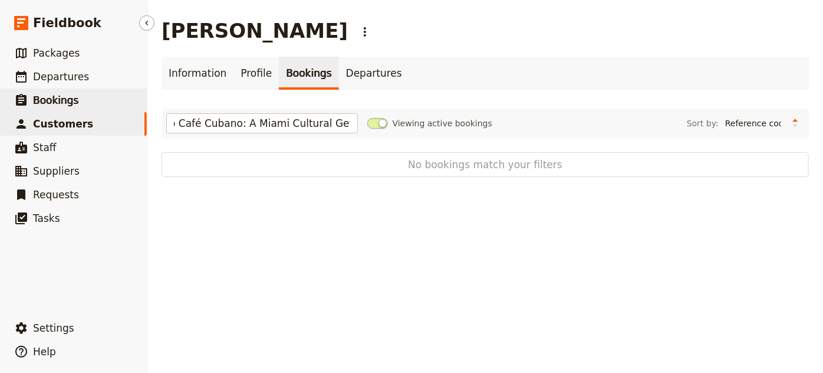
scroll to position [0, 0]
click at [50, 97] on span "Bookings" at bounding box center [55, 100] width 45 height 12
select select "UPDATED_AT"
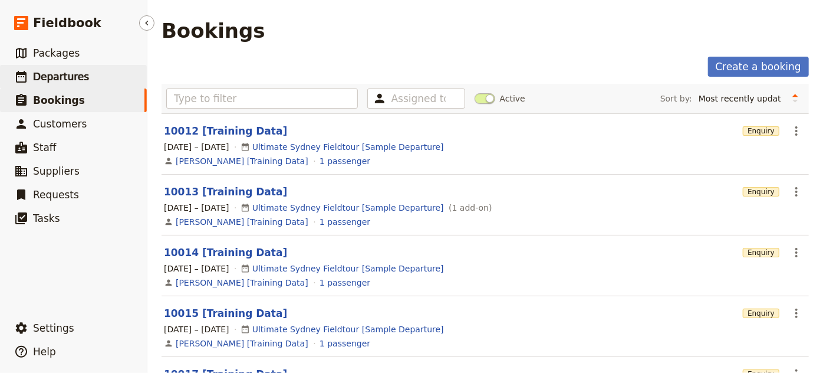
click at [67, 81] on span "Departures" at bounding box center [61, 77] width 56 height 12
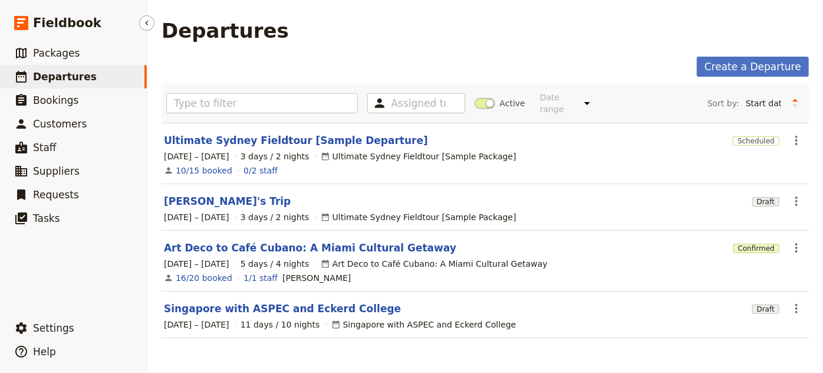
select select "UPDATED_AT"
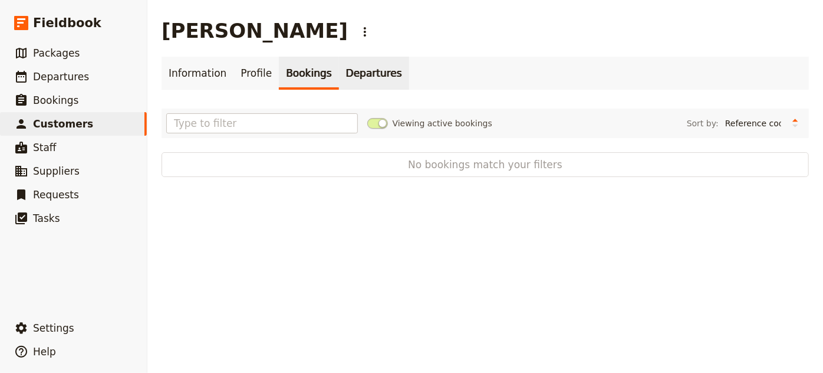
click at [344, 68] on link "Departures" at bounding box center [374, 73] width 70 height 33
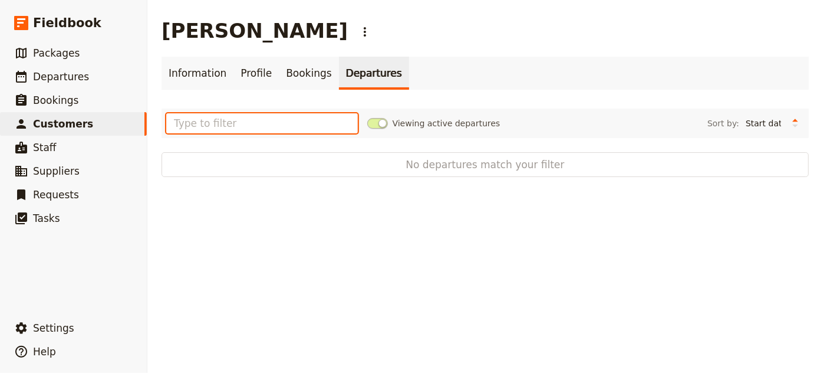
click at [271, 120] on input "text" at bounding box center [262, 123] width 192 height 20
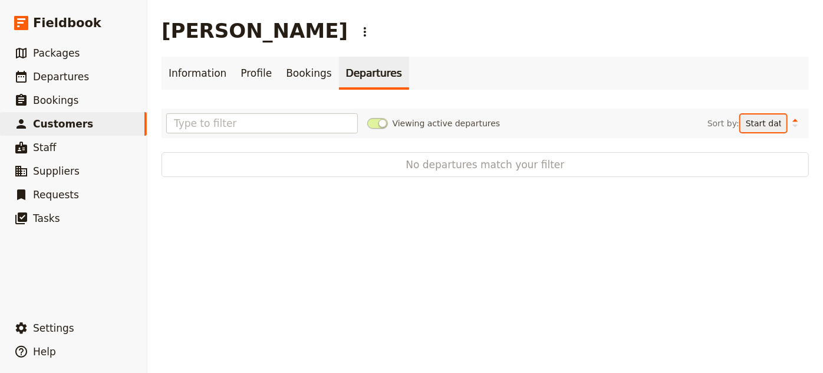
click at [748, 124] on select "Start date Name Status Most recently updated Most recently created" at bounding box center [763, 123] width 46 height 18
select select "NAME"
click at [740, 114] on select "Start date Name Status Most recently updated Most recently created" at bounding box center [763, 123] width 46 height 18
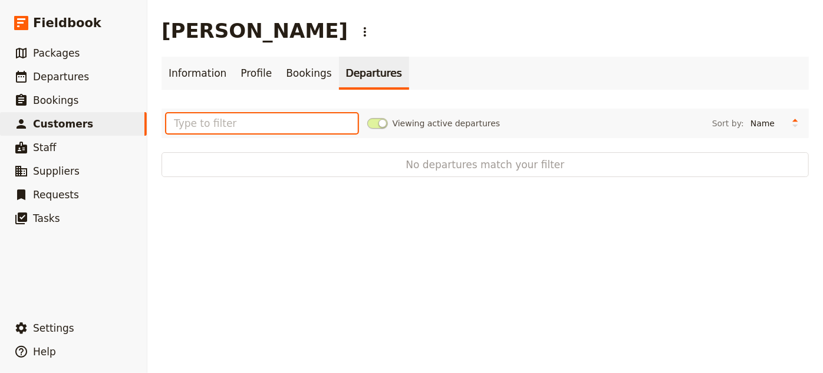
click at [200, 124] on input "text" at bounding box center [262, 123] width 192 height 20
paste input "Art Deco to Café Cubano: A Miami Cultural Getaway"
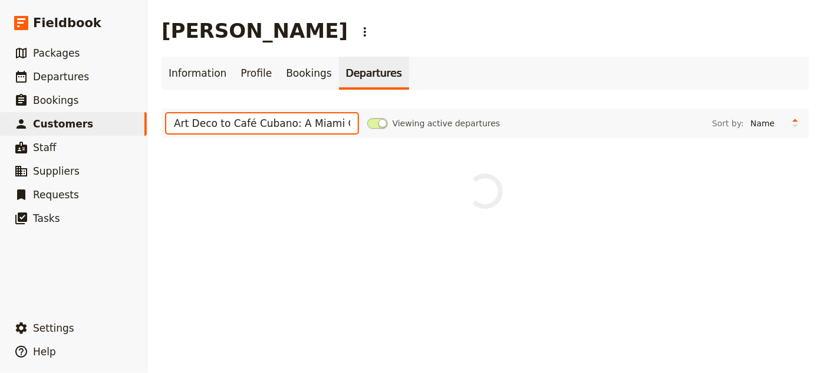
scroll to position [0, 55]
type input "Art Deco to Café Cubano: A Miami Cultural Getaway"
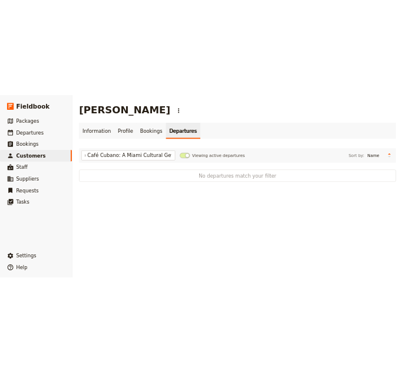
scroll to position [0, 0]
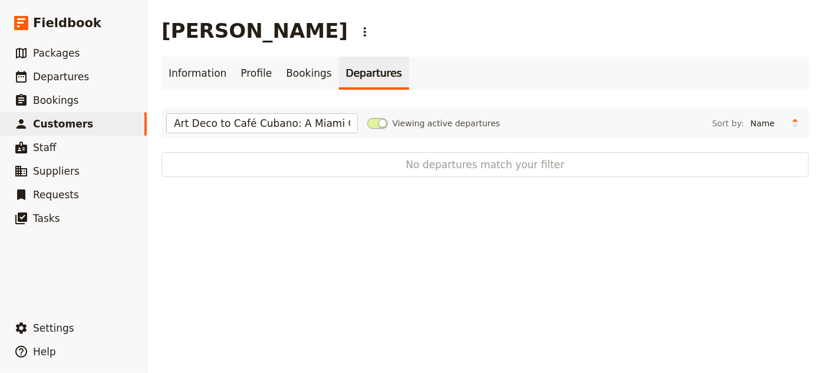
click at [258, 150] on div "Art Deco to Café Cubano: A Miami Cultural Getaway Viewing active departures Sor…" at bounding box center [485, 142] width 647 height 68
click at [195, 75] on link "Information" at bounding box center [198, 73] width 72 height 33
select select "[DEMOGRAPHIC_DATA]"
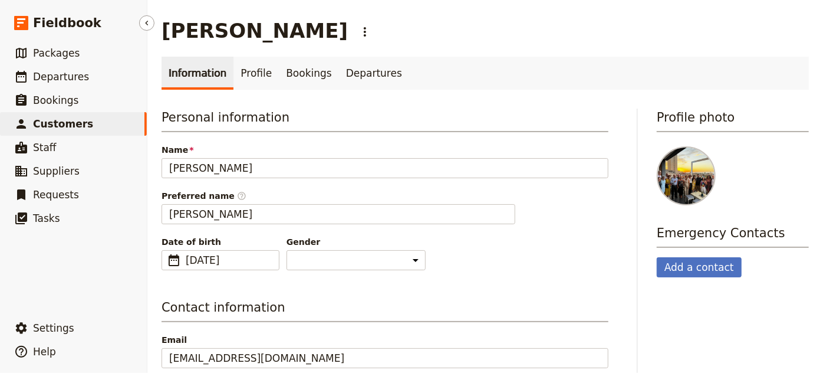
click at [58, 125] on span "Customers" at bounding box center [63, 124] width 60 height 12
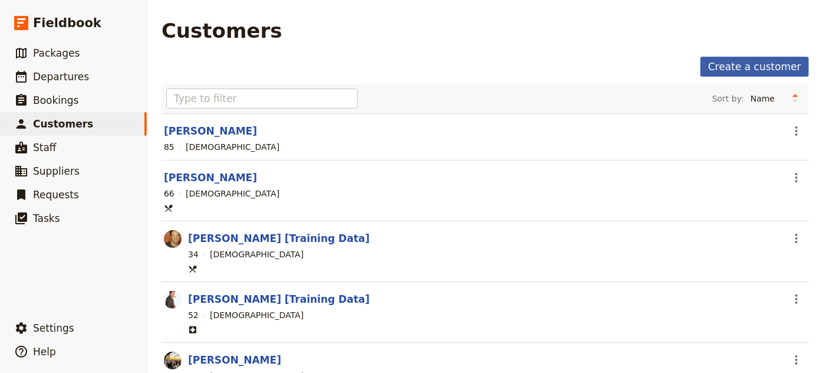
click at [749, 66] on link "Create a customer" at bounding box center [754, 67] width 108 height 20
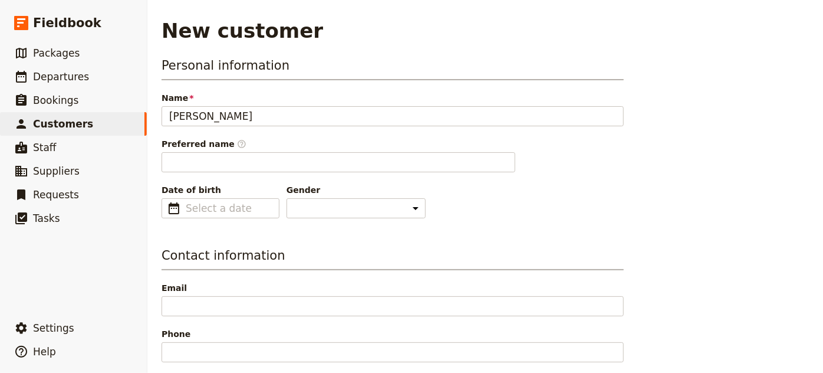
type input "[PERSON_NAME]"
type input "Mark"
type input "mm/dd/yyyy"
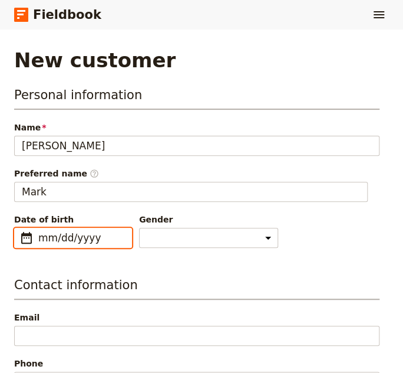
click at [56, 233] on input "mm/dd/yyyy" at bounding box center [81, 238] width 86 height 14
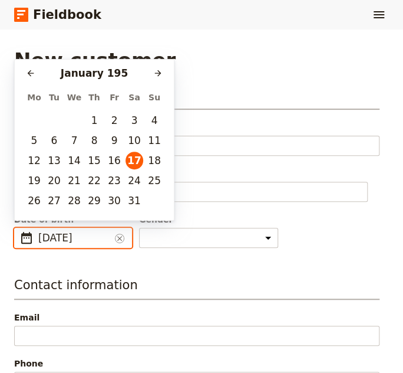
type input "[DATE]"
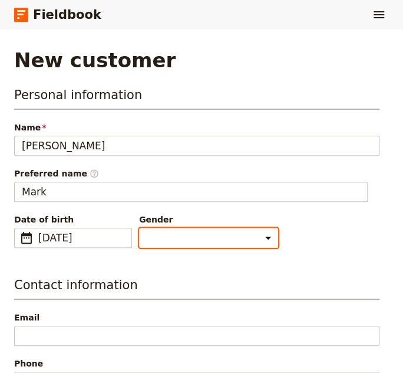
select select "[DEMOGRAPHIC_DATA]"
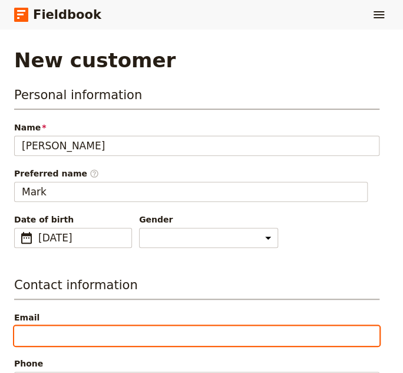
click at [94, 327] on input "Email" at bounding box center [197, 335] width 366 height 20
paste input "[EMAIL_ADDRESS][DOMAIN_NAME]"
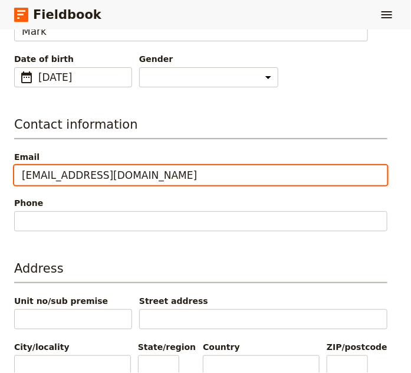
scroll to position [214, 0]
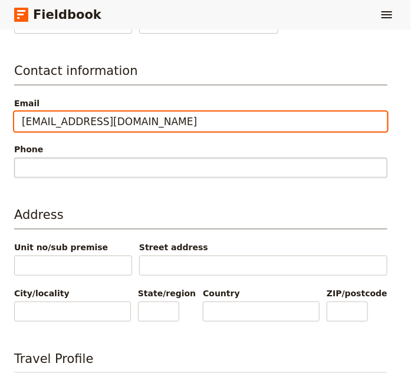
type input "[EMAIL_ADDRESS][DOMAIN_NAME]"
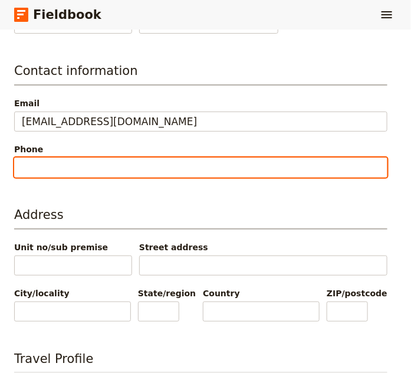
click at [160, 162] on input "Phone" at bounding box center [200, 167] width 373 height 20
click at [94, 169] on input "[PHONE_NUMBER]" at bounding box center [200, 167] width 373 height 20
type input "[PHONE_NUMBER]"
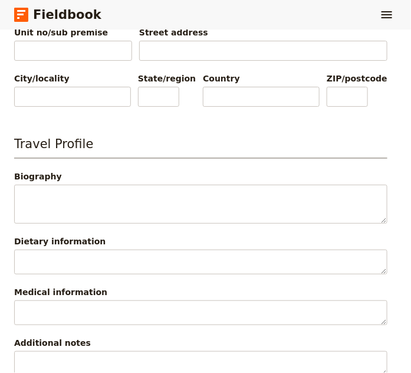
scroll to position [482, 0]
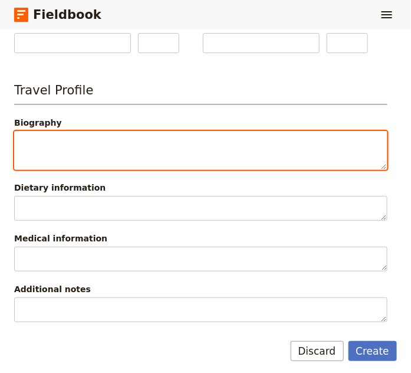
click at [100, 133] on textarea "Biography" at bounding box center [200, 150] width 373 height 39
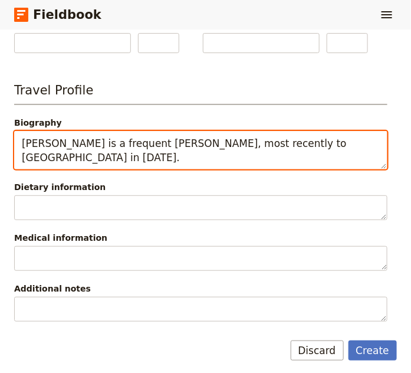
click at [143, 140] on textarea "[PERSON_NAME] is a frequent [PERSON_NAME], most recently to [GEOGRAPHIC_DATA] i…" at bounding box center [200, 150] width 373 height 38
type textarea "[PERSON_NAME] is a frequent OLLI traveler, most recently to [GEOGRAPHIC_DATA] i…"
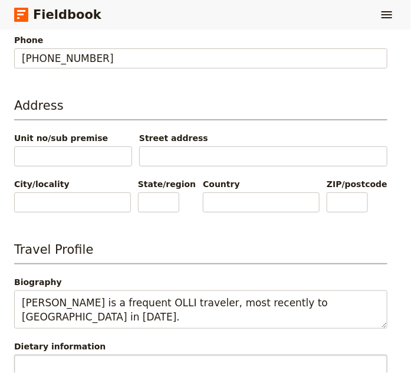
scroll to position [484, 0]
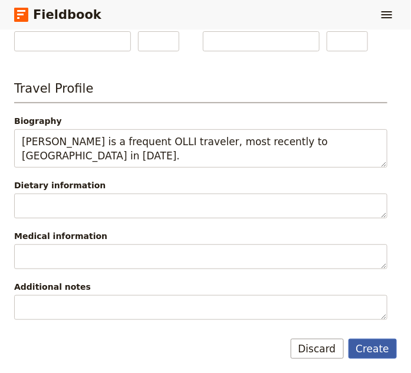
click at [372, 351] on button "Create" at bounding box center [372, 348] width 49 height 20
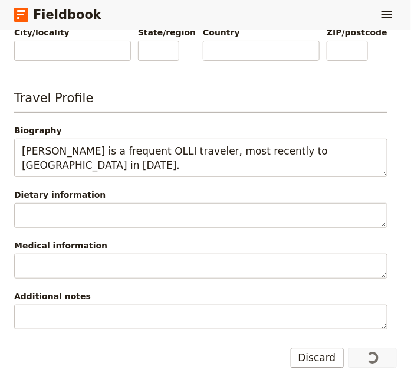
select select "[DEMOGRAPHIC_DATA]"
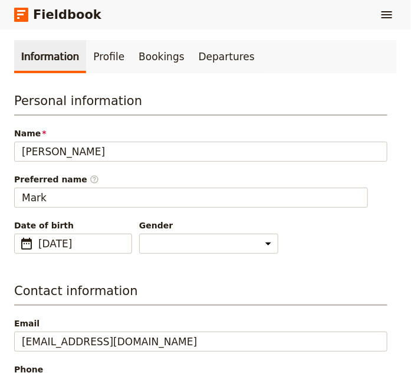
scroll to position [0, 0]
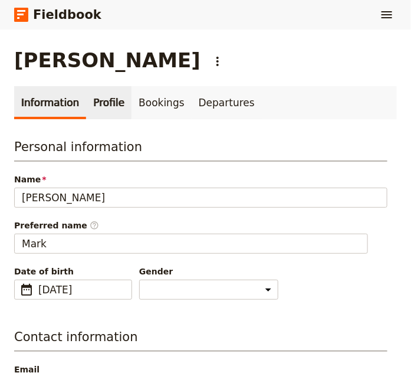
click at [106, 103] on link "Profile" at bounding box center [108, 102] width 45 height 33
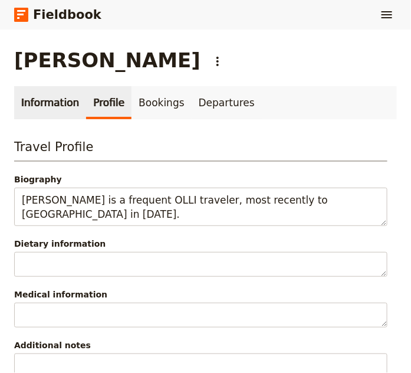
click at [34, 104] on link "Information" at bounding box center [50, 102] width 72 height 33
select select "[DEMOGRAPHIC_DATA]"
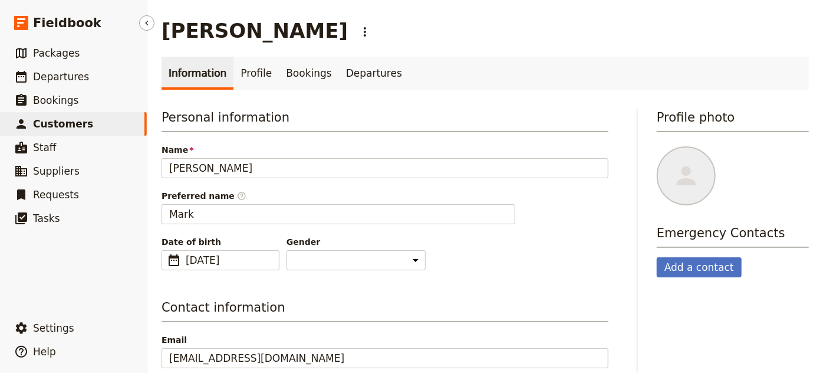
click at [55, 123] on span "Customers" at bounding box center [63, 124] width 60 height 12
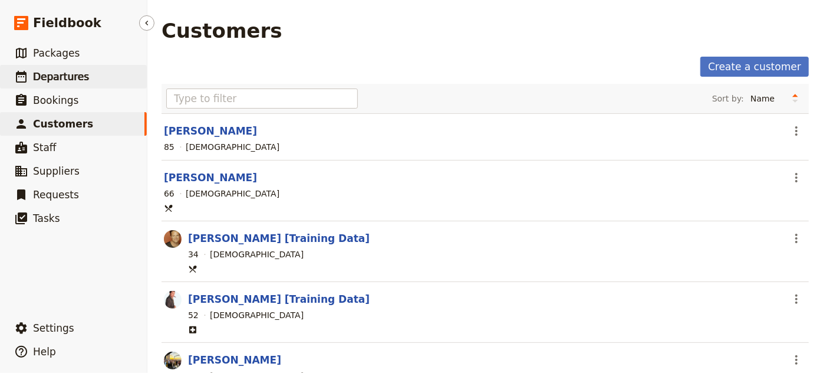
click at [58, 81] on span "Departures" at bounding box center [61, 77] width 56 height 12
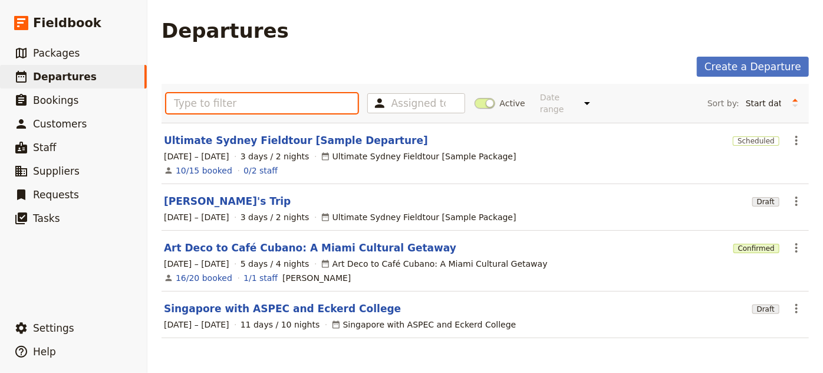
click at [214, 104] on input "text" at bounding box center [262, 103] width 192 height 20
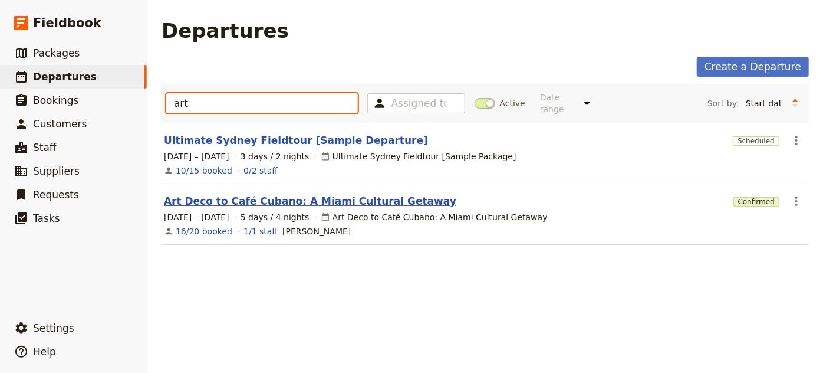
type input "art"
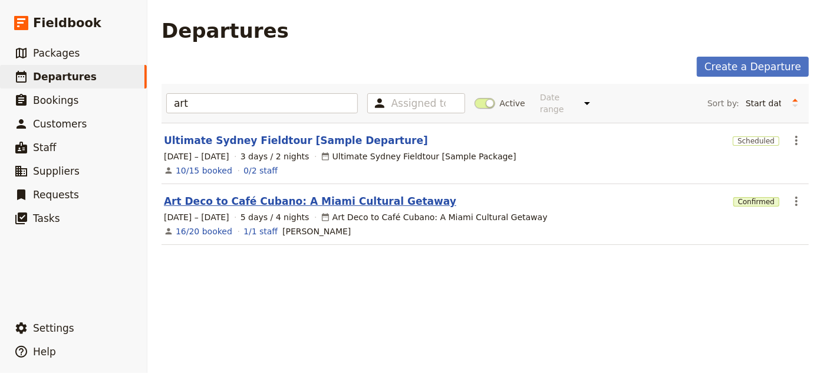
click at [232, 194] on link "Art Deco to Café Cubano: A Miami Cultural Getaway" at bounding box center [310, 201] width 292 height 14
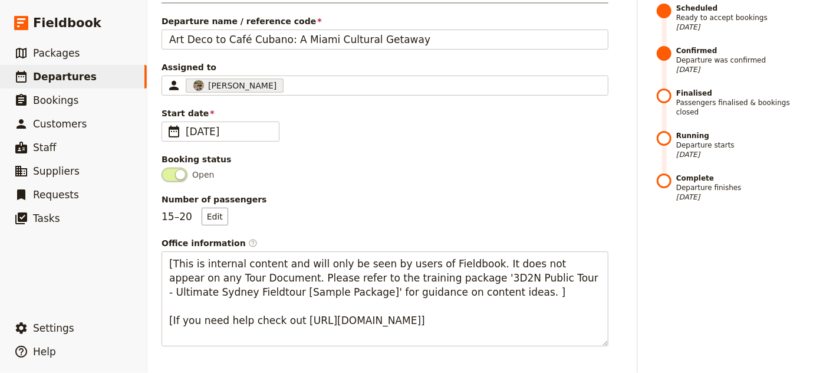
scroll to position [214, 0]
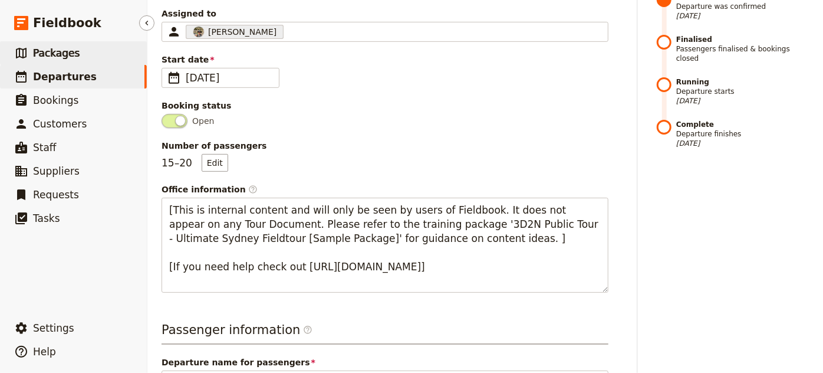
click at [48, 51] on span "Packages" at bounding box center [56, 53] width 47 height 12
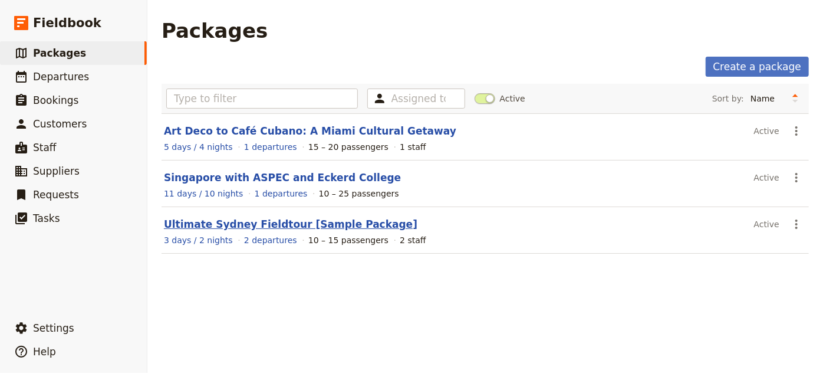
click at [235, 227] on link "Ultimate Sydney Fieldtour [Sample Package]" at bounding box center [290, 224] width 253 height 12
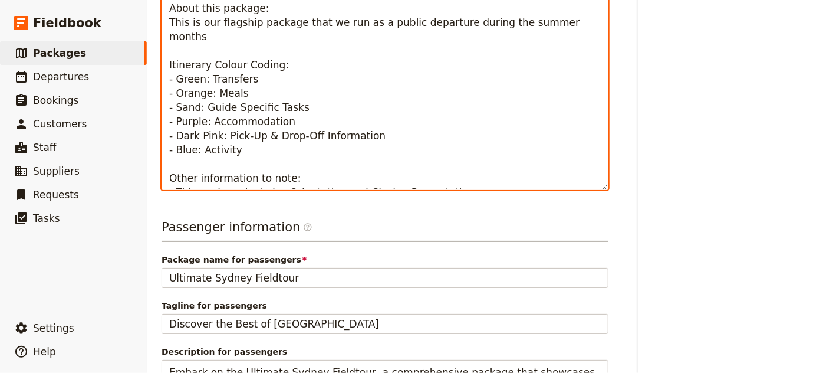
scroll to position [343, 0]
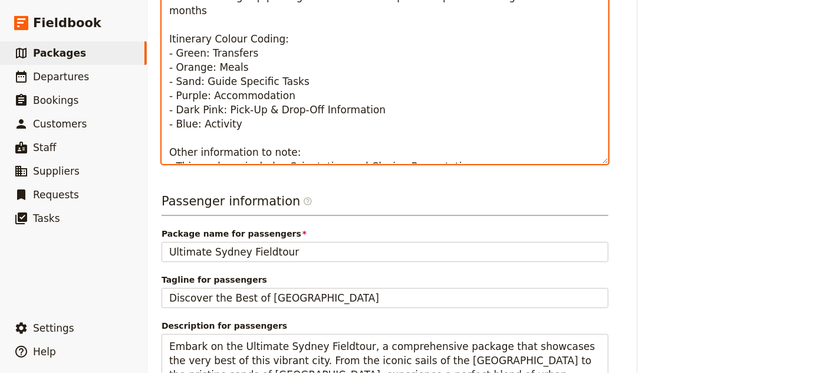
drag, startPoint x: 167, startPoint y: 163, endPoint x: 478, endPoint y: 154, distance: 310.2
click at [478, 166] on div "Package information Package name / reference code Ultimate Sydney Fieldtour [Sa…" at bounding box center [385, 202] width 447 height 834
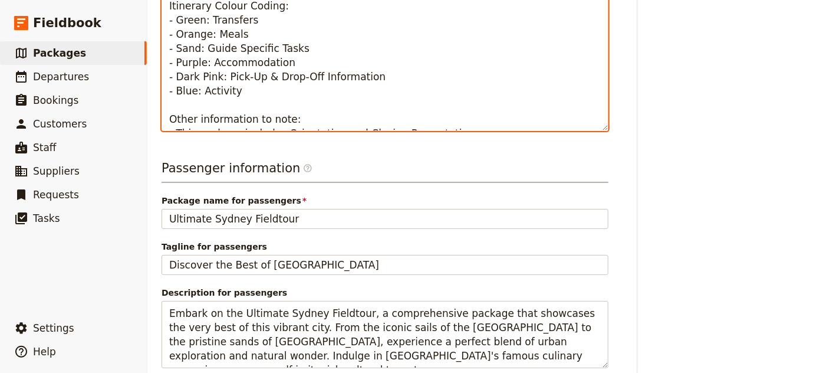
scroll to position [322, 0]
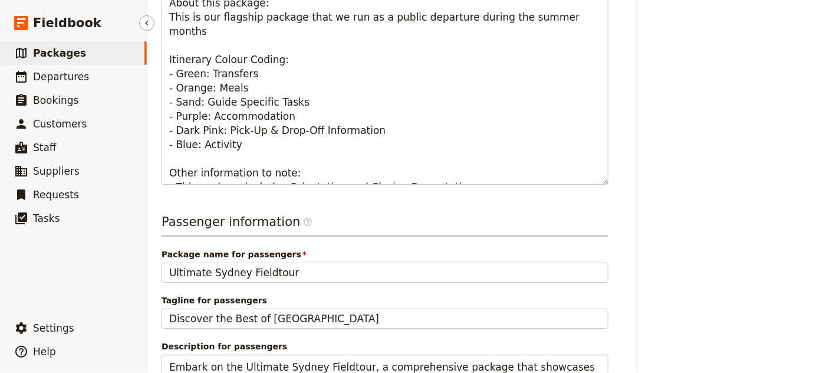
click at [58, 60] on span "Packages" at bounding box center [59, 53] width 53 height 14
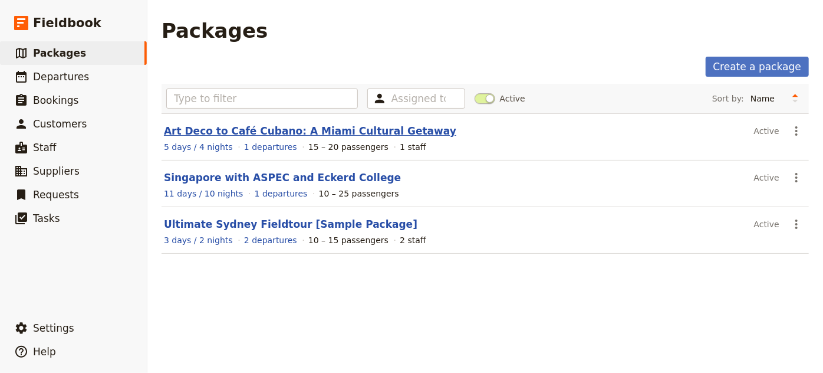
click at [228, 130] on link "Art Deco to Café Cubano: A Miami Cultural Getaway" at bounding box center [310, 131] width 292 height 12
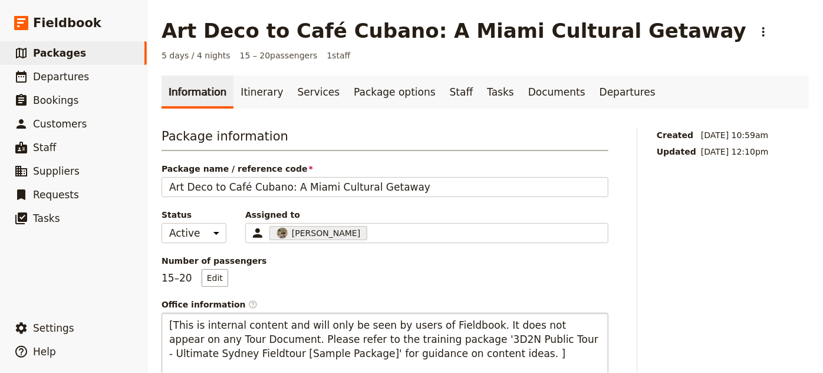
scroll to position [160, 0]
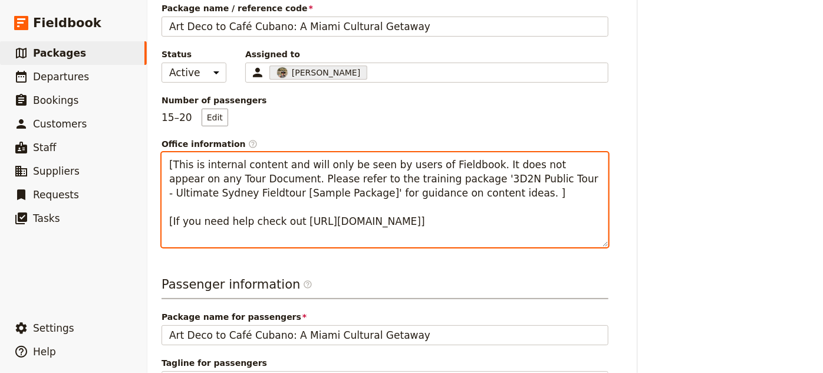
drag, startPoint x: 294, startPoint y: 219, endPoint x: 267, endPoint y: 231, distance: 29.3
click at [267, 231] on textarea "[This is internal content and will only be seen by users of Fieldbook. It does …" at bounding box center [385, 199] width 447 height 95
drag, startPoint x: 169, startPoint y: 159, endPoint x: 363, endPoint y: 237, distance: 209.2
click at [363, 237] on textarea "[This is internal content and will only be seen by users of Fieldbook. It does …" at bounding box center [385, 199] width 447 height 95
paste textarea "About this package: This is our flagship package that we run as a public depart…"
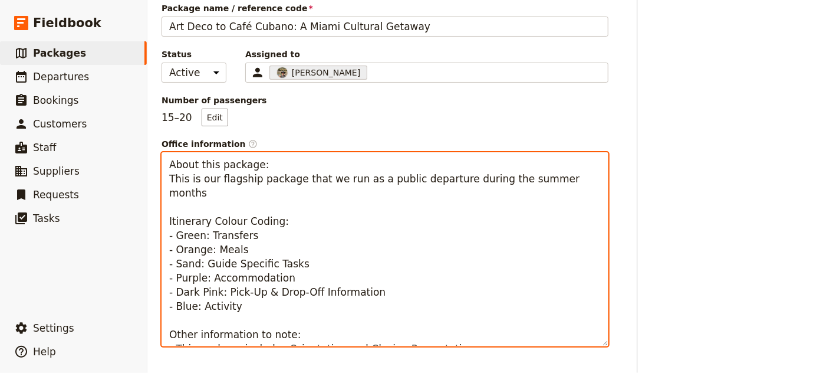
drag, startPoint x: 199, startPoint y: 175, endPoint x: 561, endPoint y: 178, distance: 361.4
click at [561, 178] on textarea "About this package: This is our flagship package that we run as a public depart…" at bounding box center [385, 249] width 447 height 194
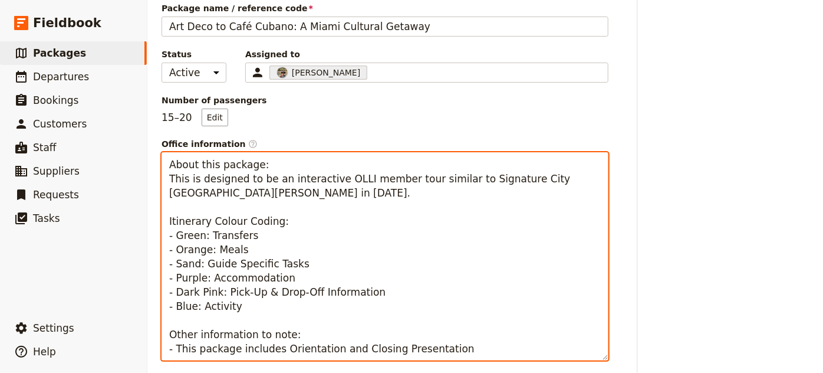
scroll to position [214, 0]
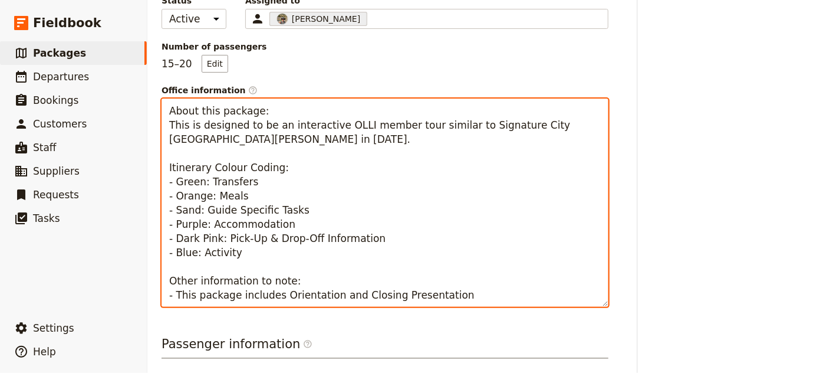
click at [233, 166] on textarea "About this package: This is designed to be an interactive OLLI member tour simi…" at bounding box center [385, 202] width 447 height 208
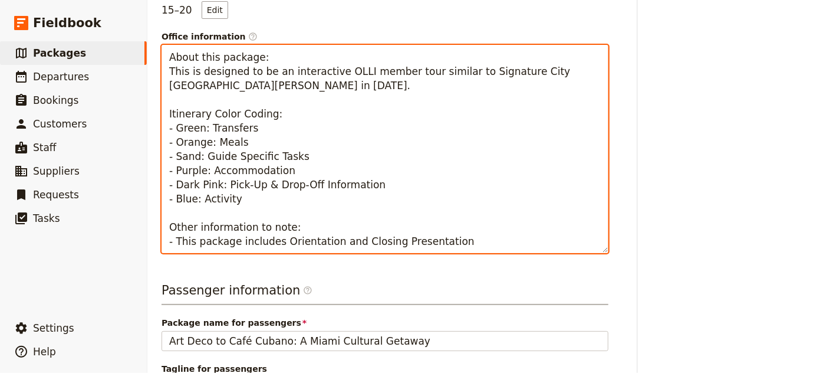
scroll to position [321, 0]
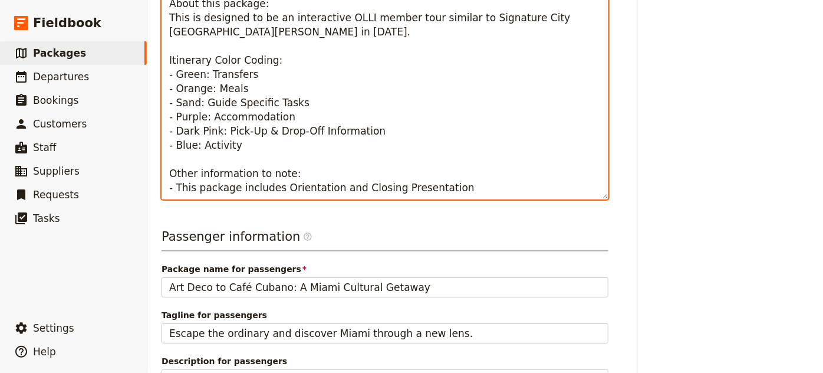
drag, startPoint x: 327, startPoint y: 186, endPoint x: 457, endPoint y: 193, distance: 131.0
click at [457, 193] on textarea "About this package: This is designed to be an interactive OLLI member tour simi…" at bounding box center [385, 95] width 447 height 208
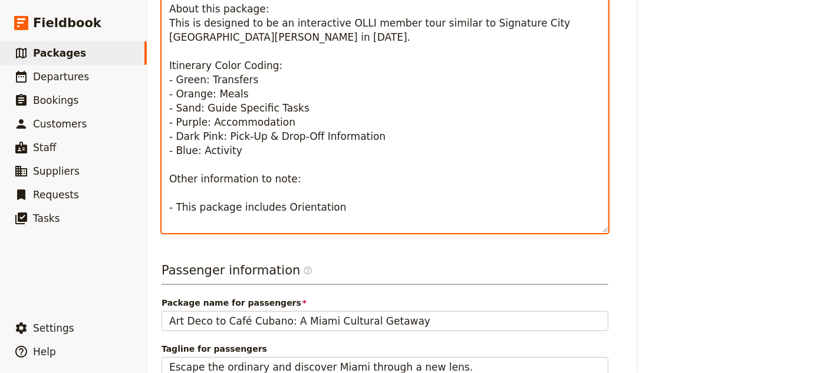
paste textarea "- This package includes Orientation"
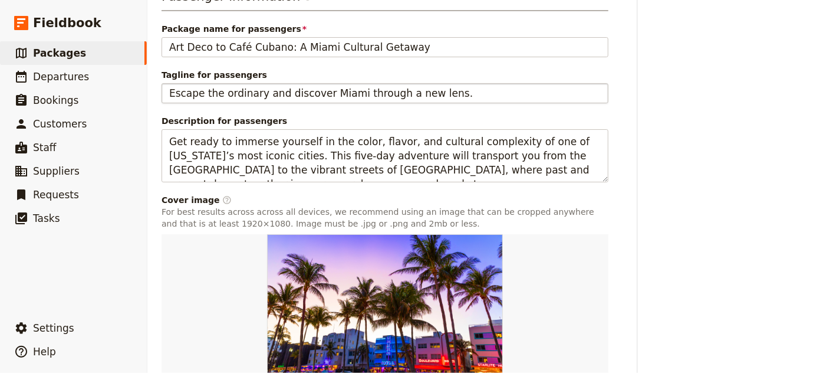
scroll to position [672, 0]
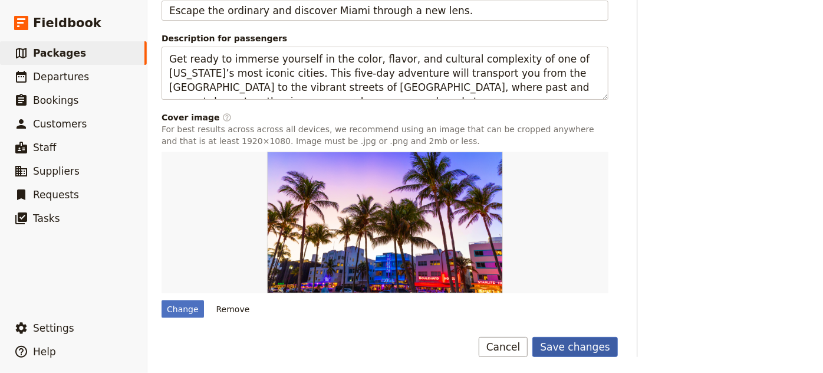
type textarea "About this package: This is designed to be an interactive OLLI member tour simi…"
click at [565, 342] on button "Save changes" at bounding box center [574, 347] width 85 height 20
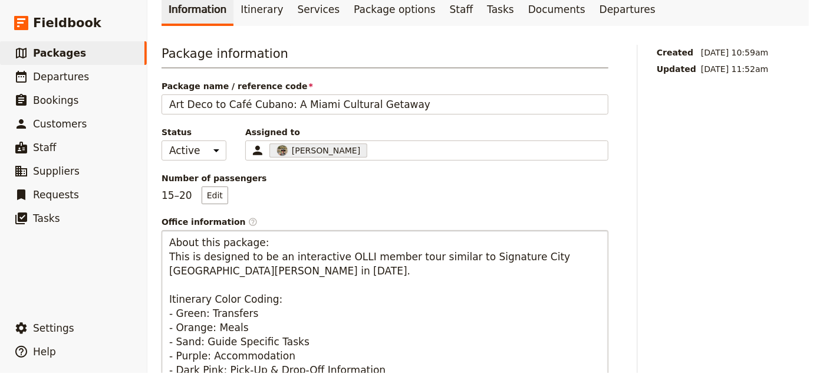
scroll to position [29, 0]
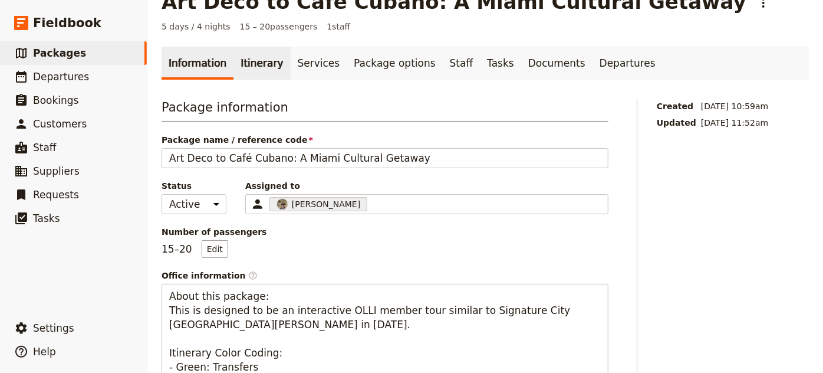
click at [248, 58] on link "Itinerary" at bounding box center [261, 63] width 57 height 33
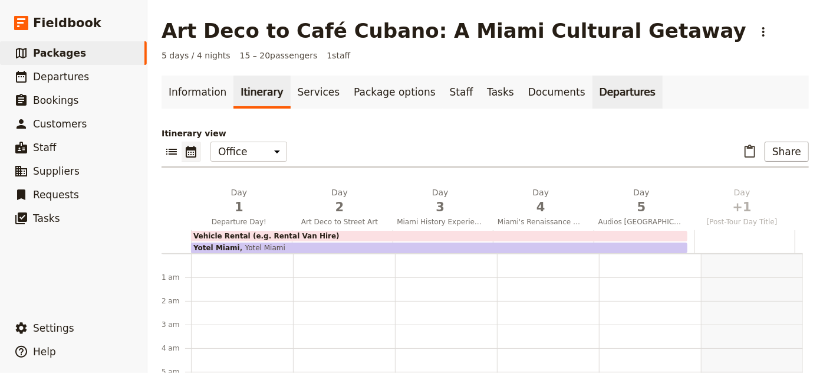
click at [592, 92] on link "Departures" at bounding box center [627, 91] width 70 height 33
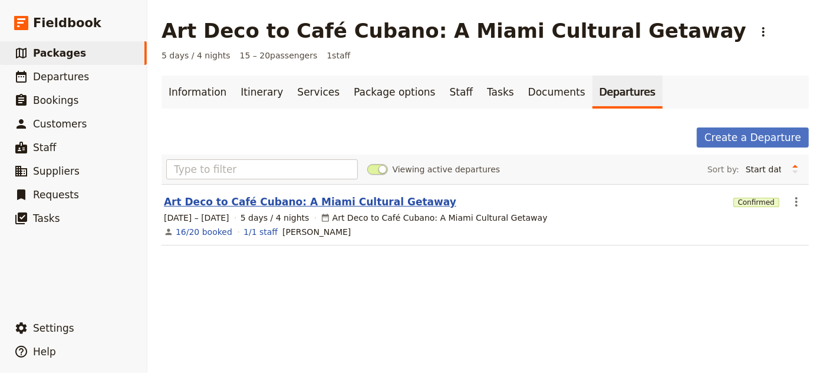
click at [298, 205] on link "Art Deco to Café Cubano: A Miami Cultural Getaway" at bounding box center [310, 202] width 292 height 14
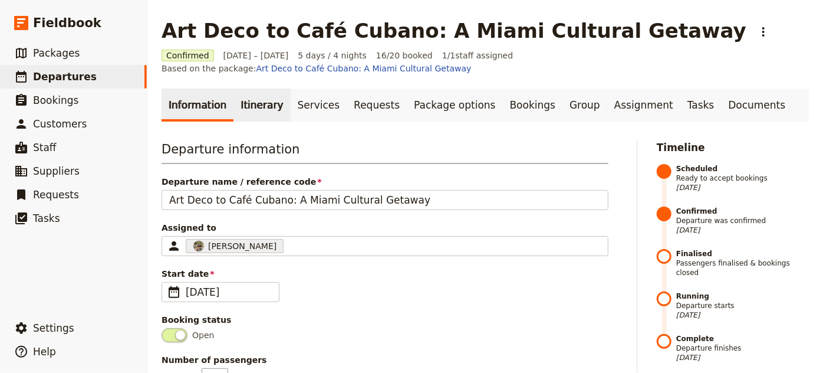
click at [261, 94] on link "Itinerary" at bounding box center [261, 104] width 57 height 33
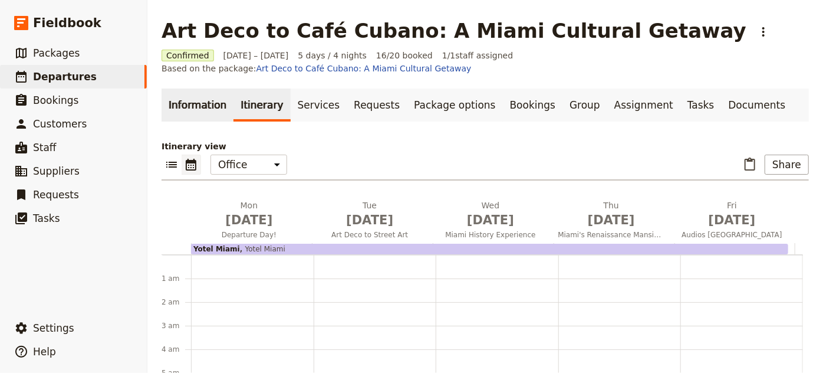
click at [188, 96] on link "Information" at bounding box center [198, 104] width 72 height 33
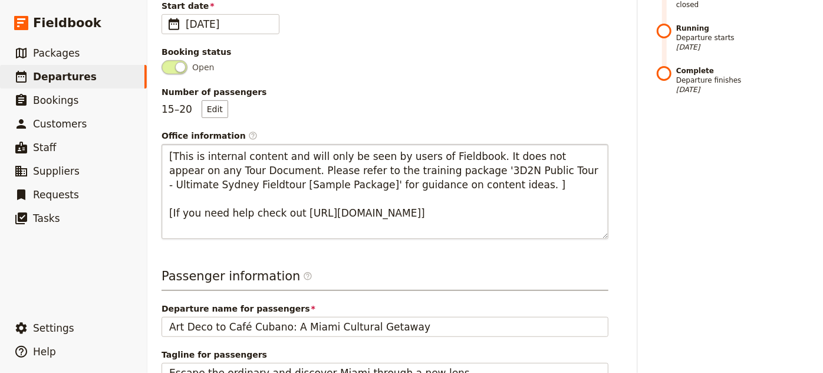
scroll to position [214, 0]
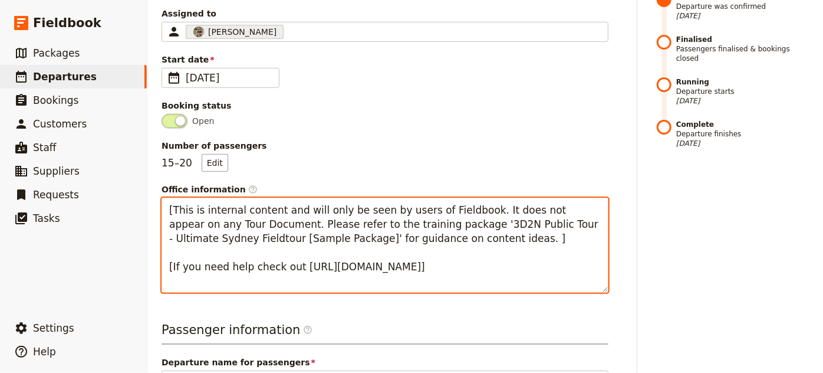
drag, startPoint x: 164, startPoint y: 193, endPoint x: 338, endPoint y: 288, distance: 198.1
click at [338, 288] on div "Departure information Departure name / reference code Art Deco to Café Cubano: …" at bounding box center [385, 358] width 447 height 864
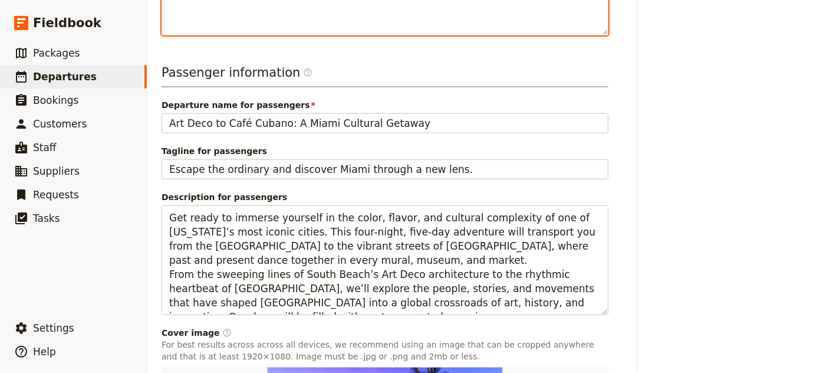
scroll to position [630, 0]
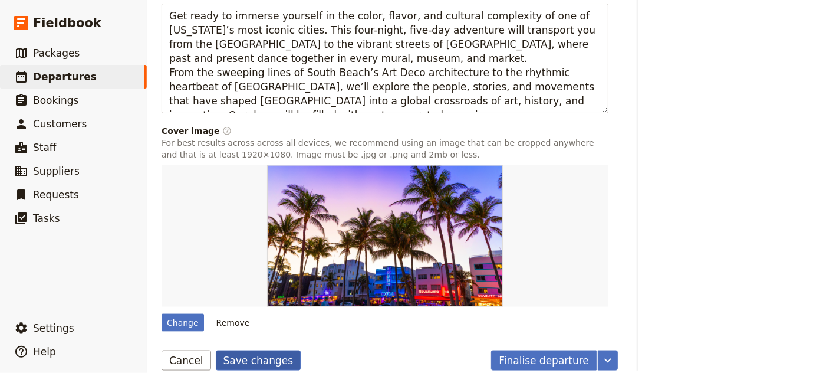
click at [259, 350] on button "Save changes" at bounding box center [258, 360] width 85 height 20
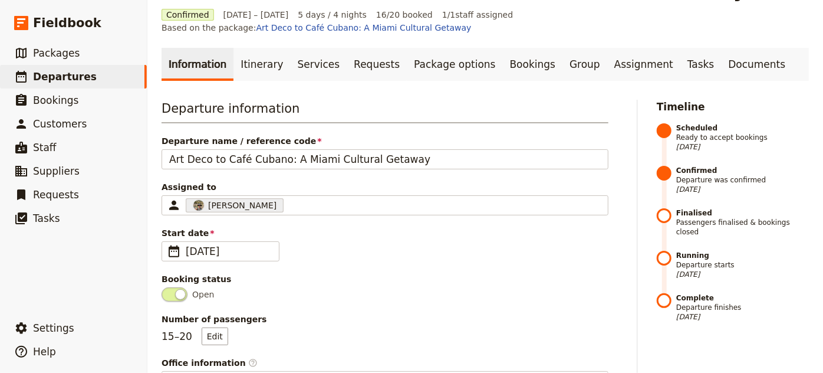
scroll to position [0, 0]
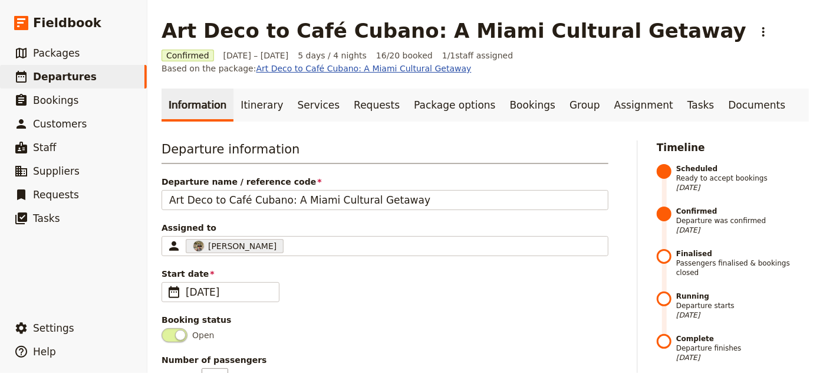
click at [472, 64] on link "Art Deco to Café Cubano: A Miami Cultural Getaway" at bounding box center [363, 68] width 215 height 9
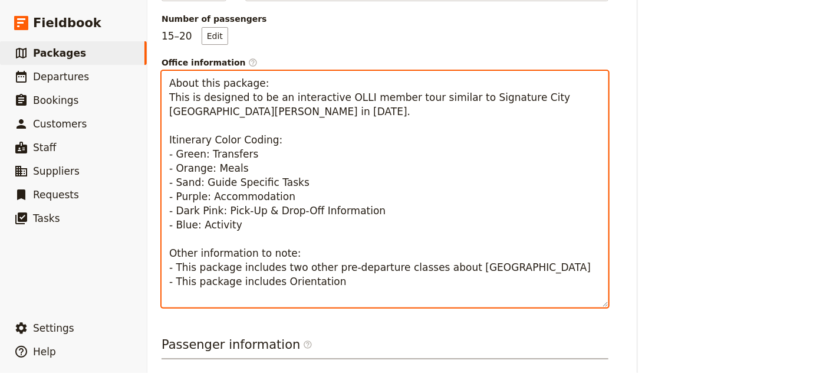
scroll to position [297, 0]
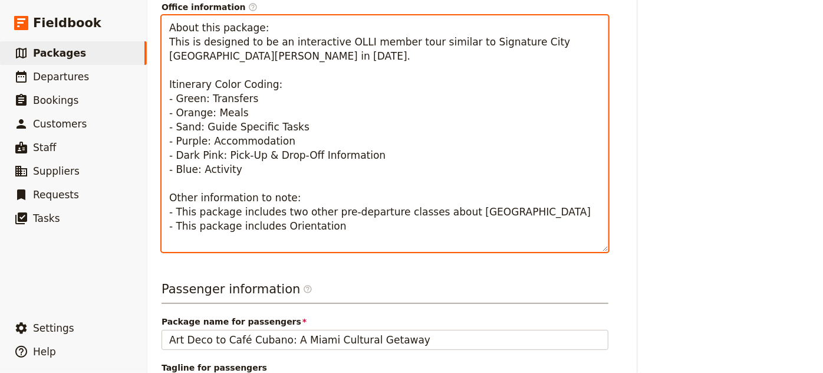
drag, startPoint x: 170, startPoint y: 164, endPoint x: 473, endPoint y: 242, distance: 312.7
click at [469, 245] on textarea "About this package: This is designed to be an interactive OLLI member tour simi…" at bounding box center [385, 133] width 447 height 236
click at [526, 177] on textarea "About this package: This is designed to be an interactive OLLI member tour simi…" at bounding box center [385, 133] width 447 height 236
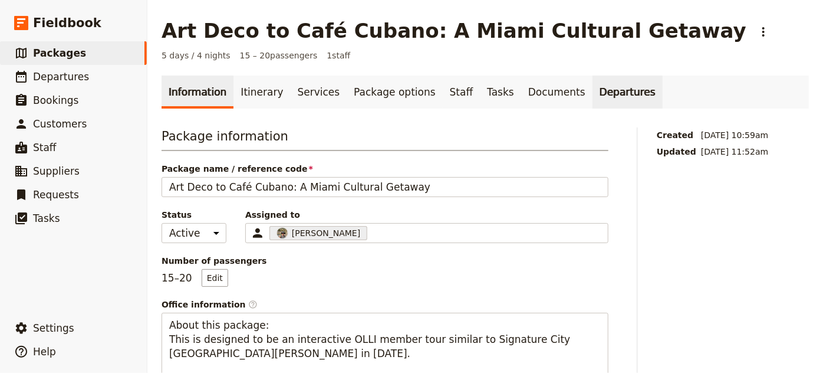
click at [592, 98] on link "Departures" at bounding box center [627, 91] width 70 height 33
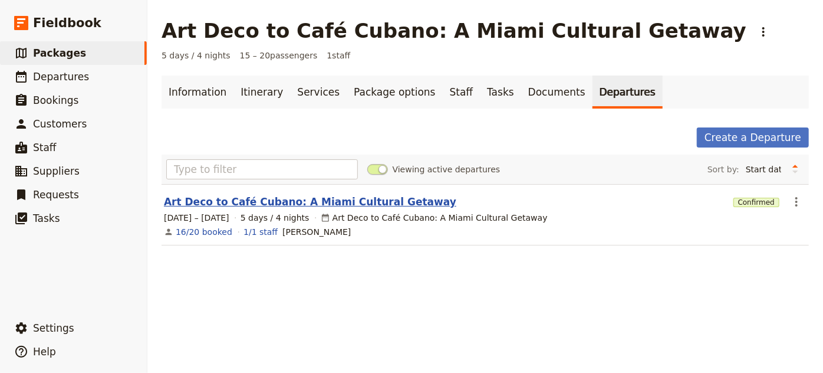
click at [266, 200] on link "Art Deco to Café Cubano: A Miami Cultural Getaway" at bounding box center [310, 202] width 292 height 14
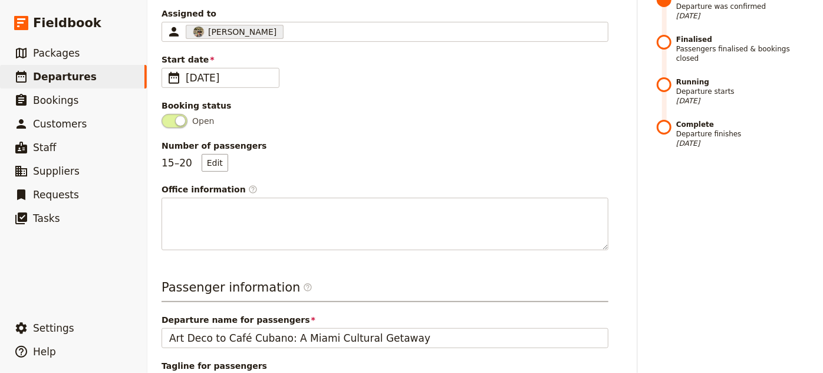
scroll to position [321, 0]
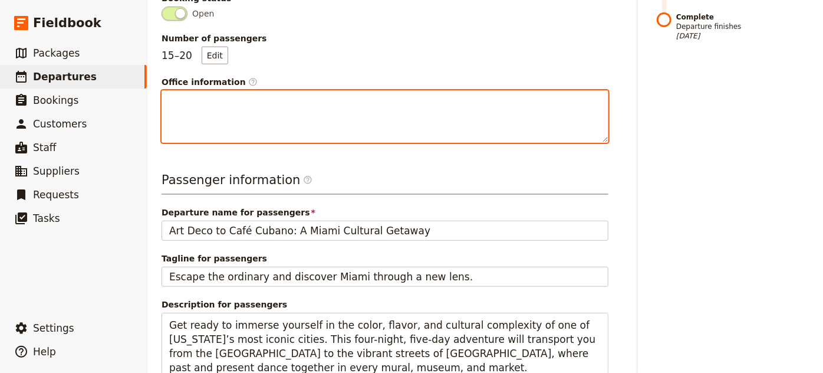
click at [193, 92] on textarea "Office information ​" at bounding box center [385, 116] width 447 height 52
paste textarea "About this package: This is designed to be an interactive OLLI member tour simi…"
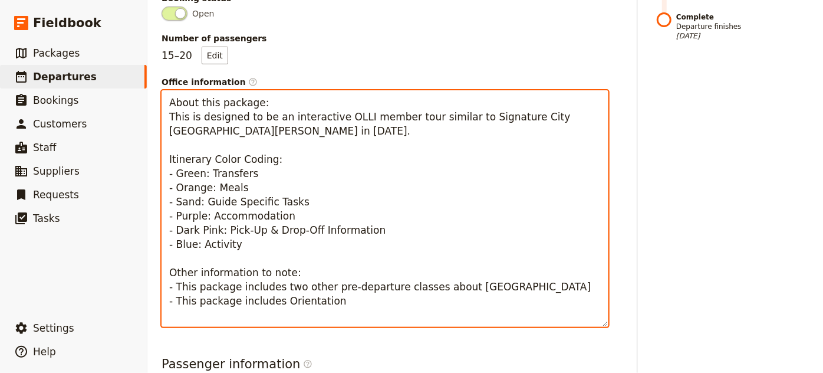
click at [211, 156] on textarea "About this package: This is designed to be an interactive OLLI member tour simi…" at bounding box center [385, 208] width 447 height 236
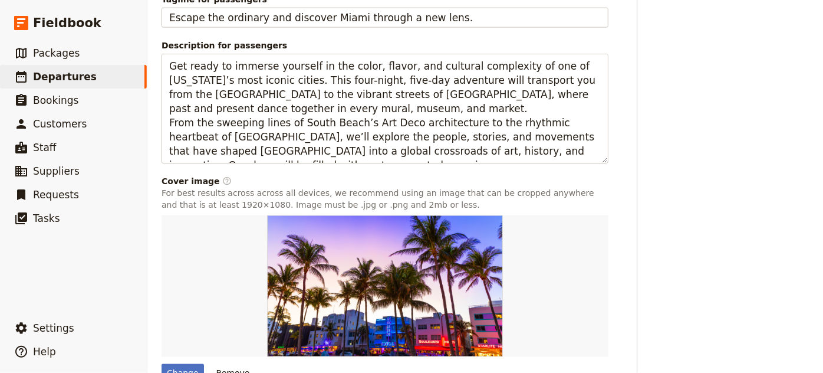
scroll to position [800, 0]
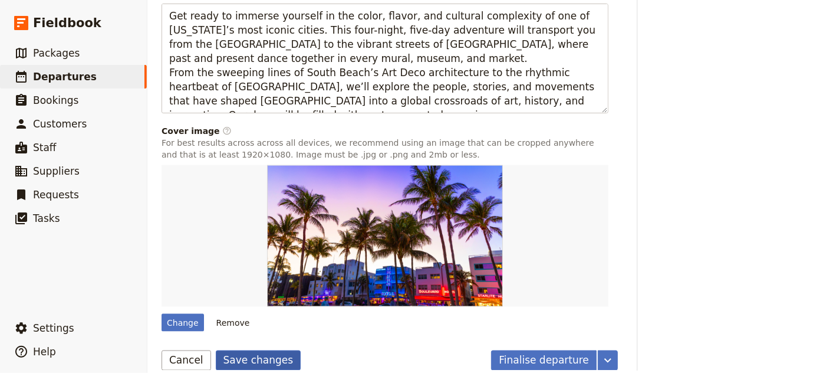
type textarea "About this package: This is designed to be an interactive OLLI member tour simi…"
click at [246, 350] on button "Save changes" at bounding box center [258, 360] width 85 height 20
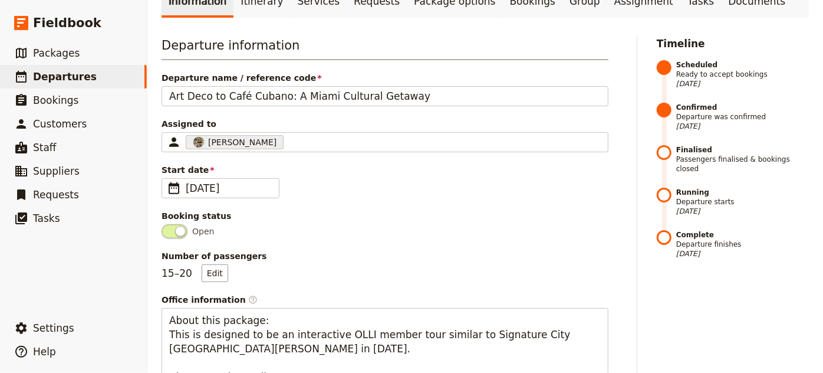
scroll to position [0, 0]
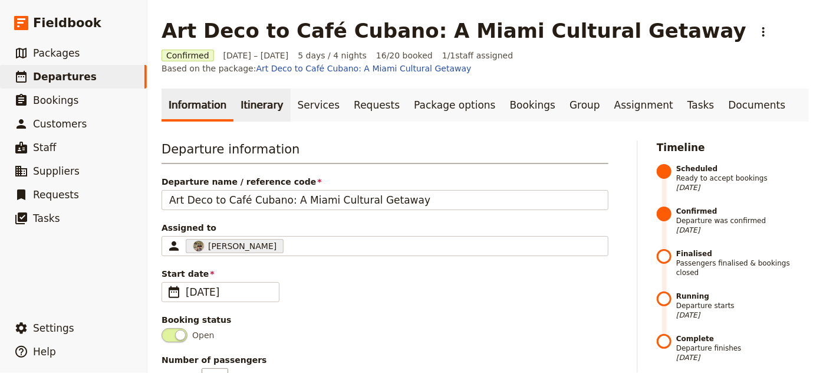
click at [248, 90] on link "Itinerary" at bounding box center [261, 104] width 57 height 33
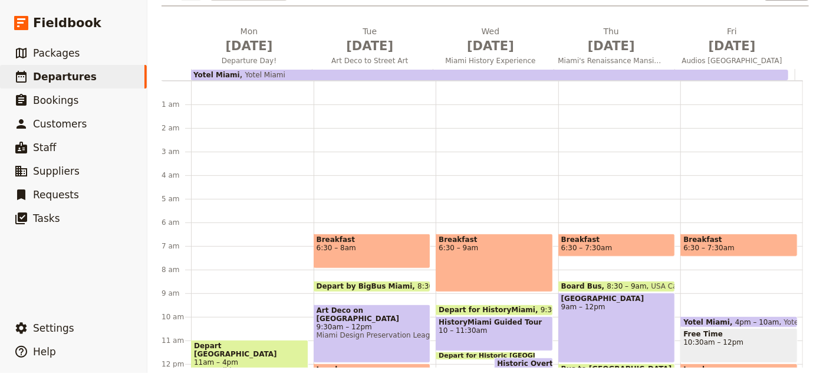
scroll to position [67, 0]
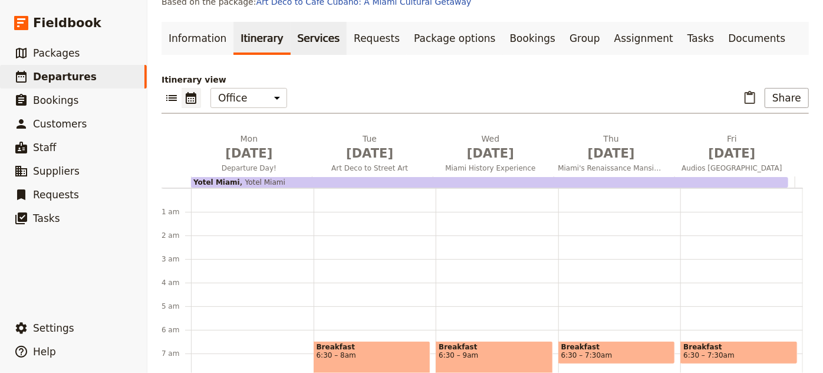
click at [307, 28] on link "Services" at bounding box center [319, 38] width 57 height 33
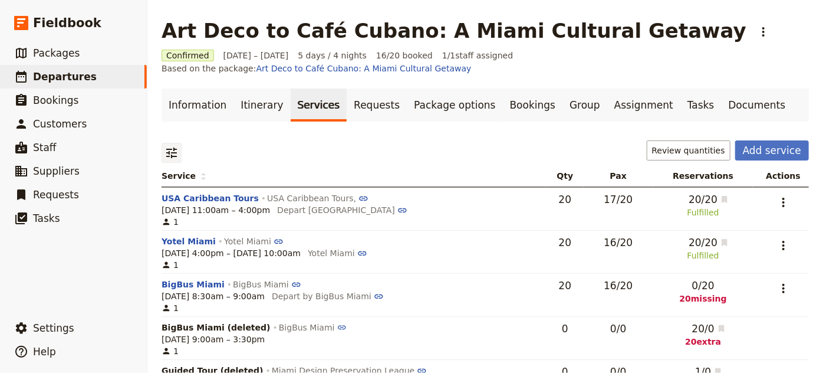
click at [168, 147] on icon "Filter reservations" at bounding box center [171, 152] width 11 height 11
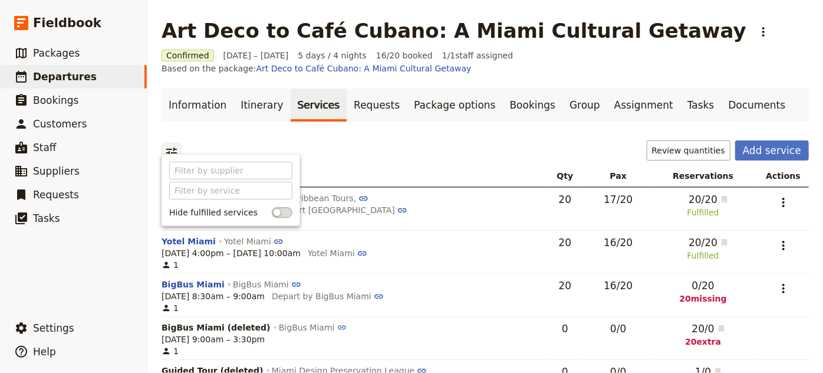
click at [272, 210] on span at bounding box center [282, 212] width 21 height 11
click at [272, 207] on input "checkbox" at bounding box center [272, 207] width 0 height 0
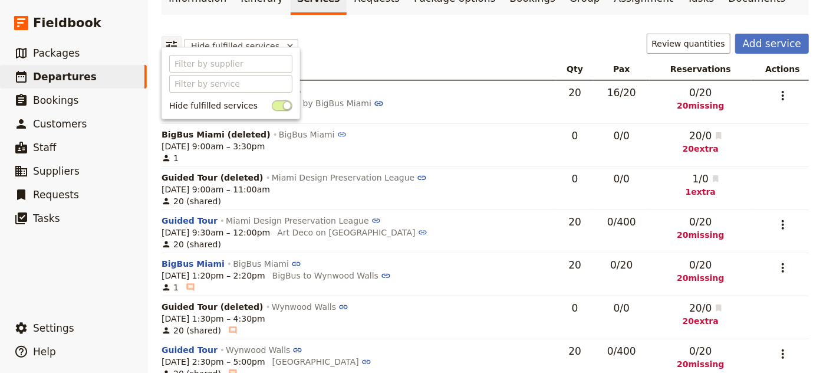
scroll to position [53, 0]
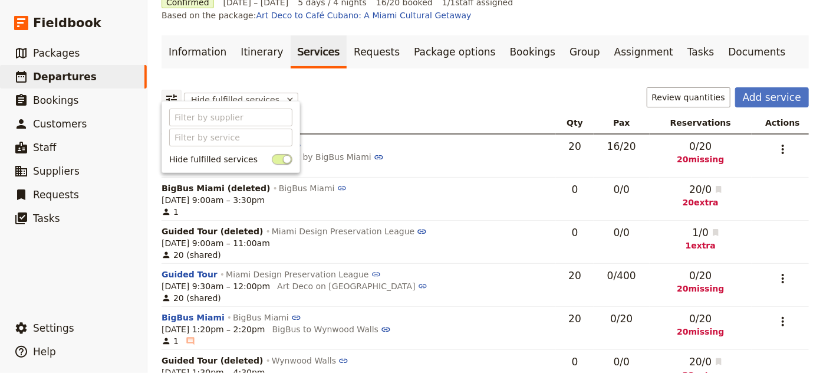
click at [171, 94] on icon "Filter reservations" at bounding box center [171, 99] width 11 height 11
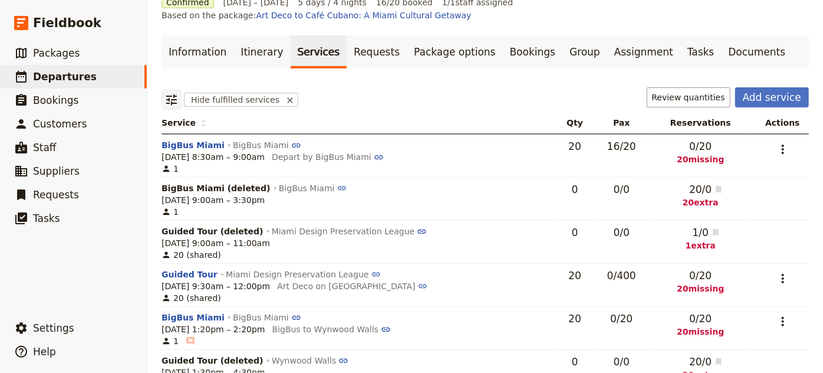
click at [171, 94] on icon "Filter reservations" at bounding box center [171, 99] width 11 height 11
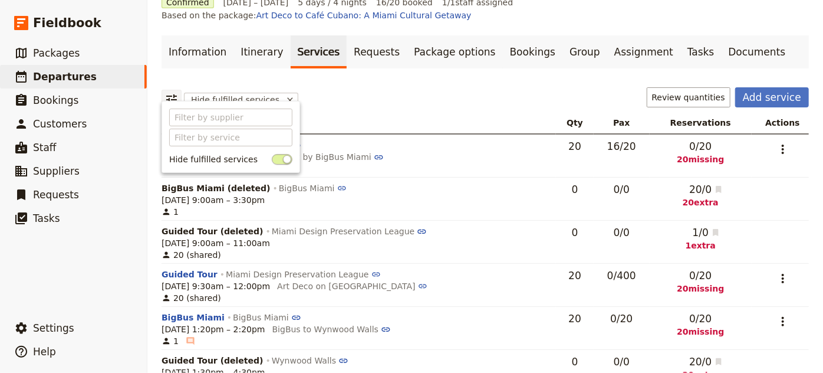
click at [171, 94] on icon "Filter reservations" at bounding box center [171, 99] width 11 height 11
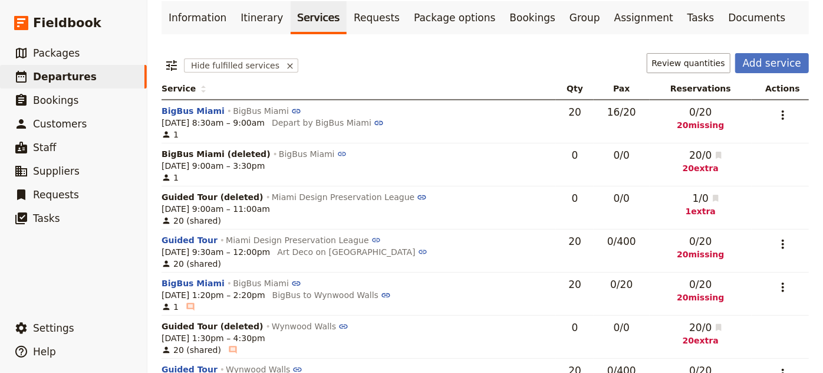
scroll to position [34, 0]
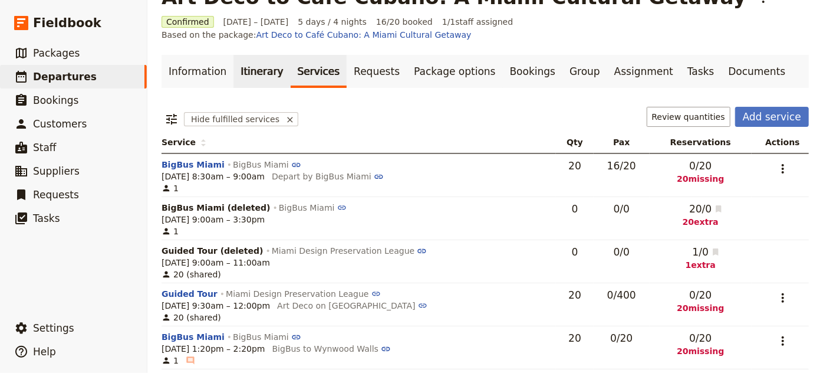
click at [258, 62] on link "Itinerary" at bounding box center [261, 71] width 57 height 33
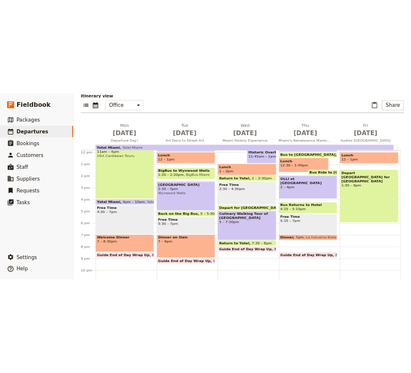
scroll to position [174, 0]
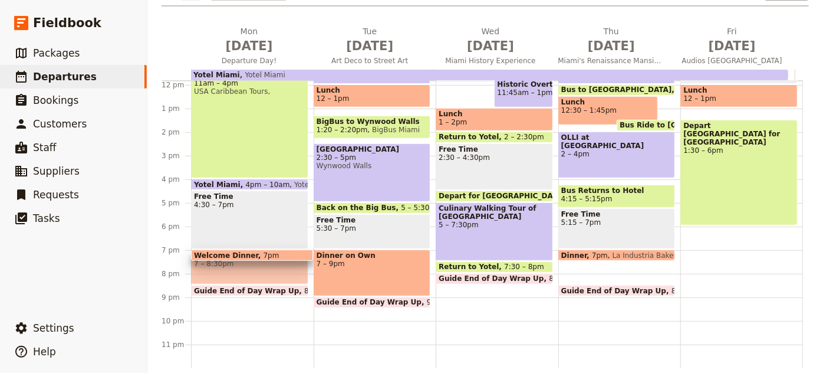
click at [261, 255] on span at bounding box center [252, 257] width 121 height 5
click at [241, 251] on span "Welcome Dinner" at bounding box center [228, 255] width 69 height 8
click at [271, 255] on span at bounding box center [252, 257] width 121 height 5
click at [261, 259] on div "Welcome Dinner 7 – 8:30pm" at bounding box center [249, 266] width 117 height 35
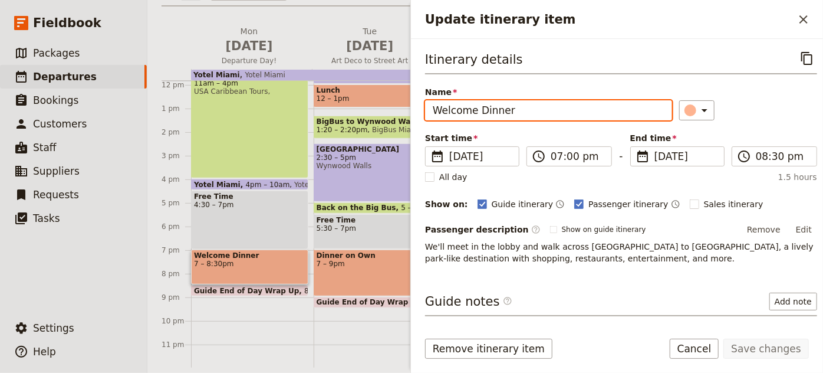
click at [518, 110] on input "Welcome Dinner" at bounding box center [548, 110] width 247 height 20
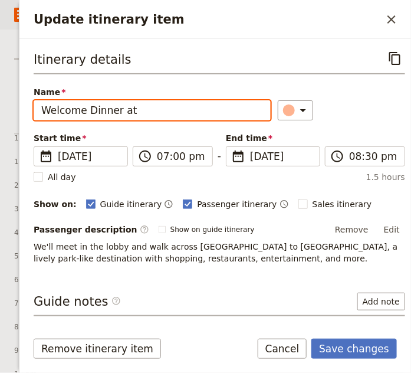
scroll to position [216, 0]
type input "Welcome Dinner at [GEOGRAPHIC_DATA]"
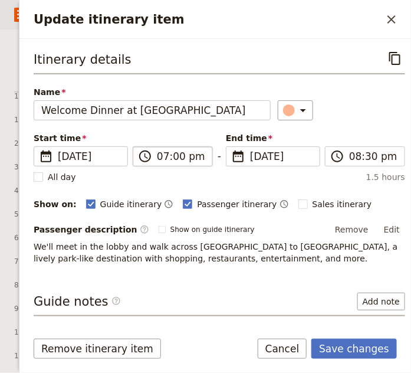
click at [140, 156] on span "​" at bounding box center [145, 156] width 14 height 14
click at [157, 156] on input "07:00 pm" at bounding box center [181, 156] width 48 height 14
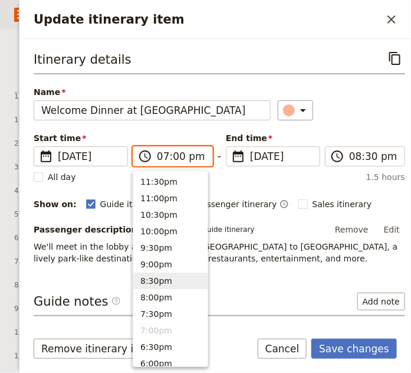
scroll to position [53, 0]
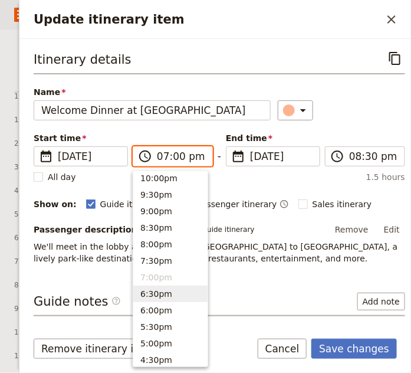
click at [152, 289] on button "6:30pm" at bounding box center [170, 293] width 74 height 17
type input "06:30 pm"
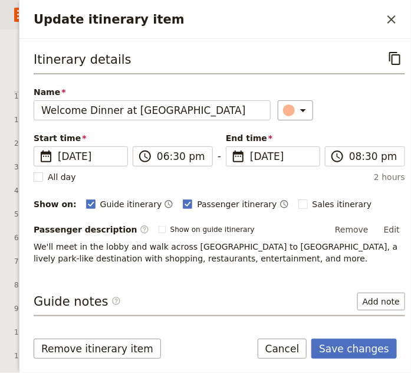
click at [242, 221] on div "Passenger description ​ Show on guide itinerary Remove Edit" at bounding box center [219, 229] width 371 height 18
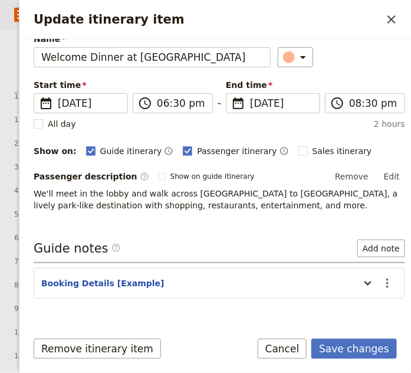
scroll to position [78, 0]
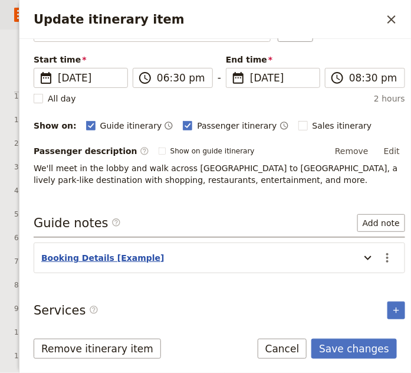
click at [87, 256] on button "Booking Details [Example]" at bounding box center [102, 258] width 123 height 12
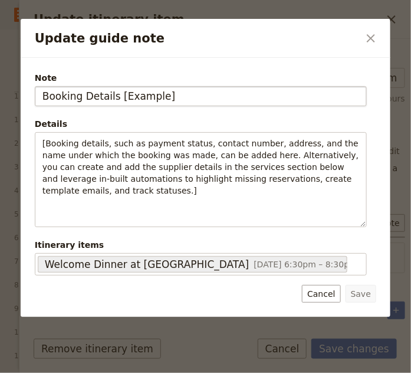
drag, startPoint x: 172, startPoint y: 92, endPoint x: 110, endPoint y: 90, distance: 61.9
click at [110, 90] on input "Booking Details [Example]" at bounding box center [201, 96] width 332 height 20
type input "Booking Details"
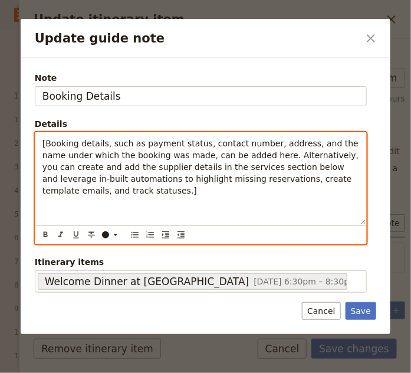
click at [38, 141] on div "[Booking details, such as payment status, contact number, address, and the name…" at bounding box center [200, 179] width 331 height 92
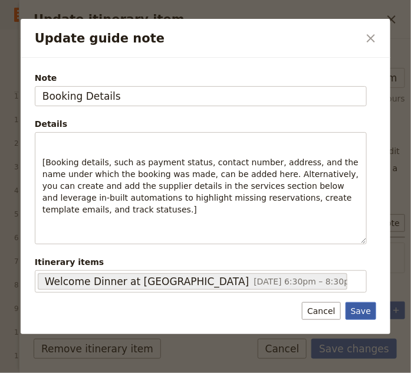
click at [367, 308] on button "Save" at bounding box center [360, 311] width 31 height 18
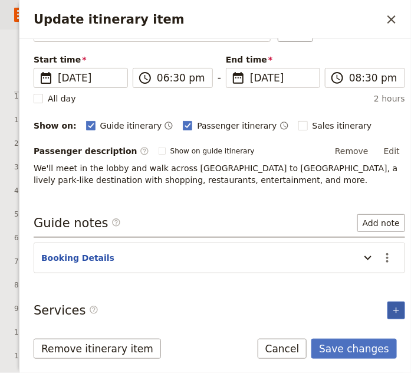
click at [391, 305] on icon "Add service inclusion" at bounding box center [395, 309] width 9 height 9
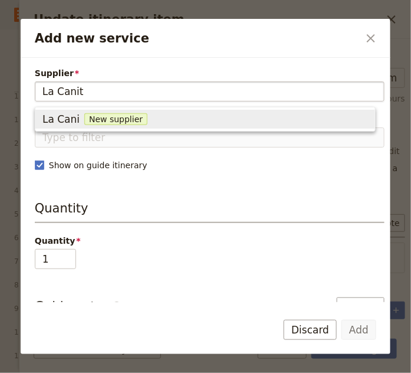
type input "La Canita"
click at [129, 122] on span "New supplier" at bounding box center [125, 119] width 63 height 12
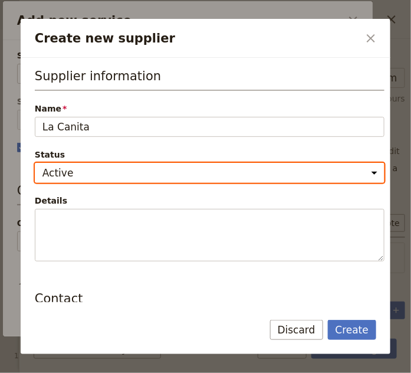
click at [144, 169] on select "Active Inactive" at bounding box center [210, 173] width 350 height 20
click at [145, 164] on select "Active Inactive" at bounding box center [210, 173] width 350 height 20
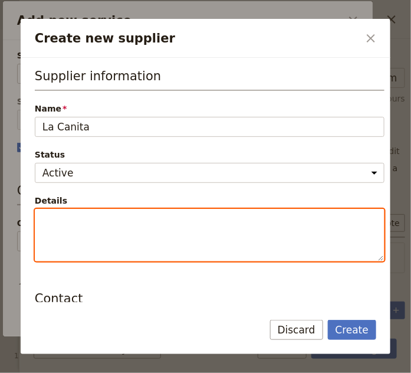
click at [105, 224] on textarea "Details" at bounding box center [210, 235] width 350 height 52
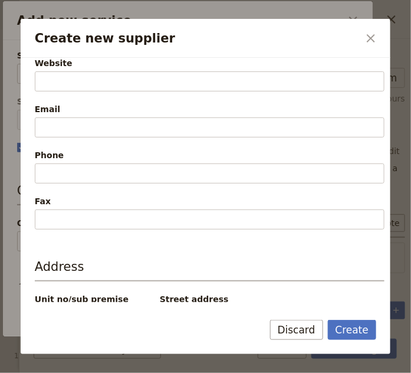
scroll to position [335, 0]
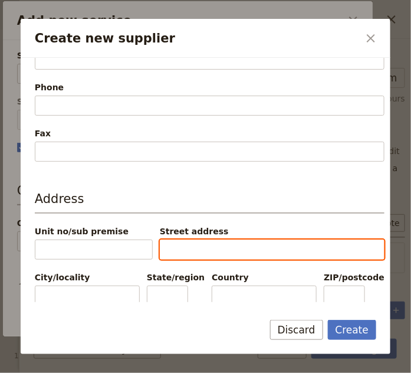
click at [170, 240] on input "Street address" at bounding box center [272, 249] width 225 height 20
paste input "[STREET_ADDRESS]"
type input "[STREET_ADDRESS]"
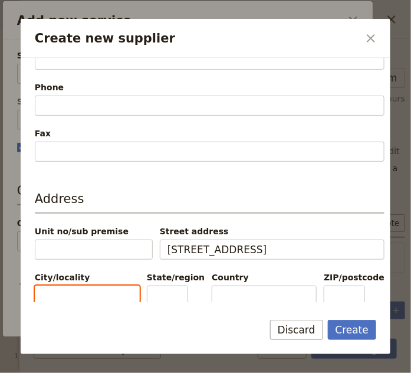
click at [54, 292] on input "City/locality" at bounding box center [87, 295] width 105 height 20
type input "[GEOGRAPHIC_DATA]"
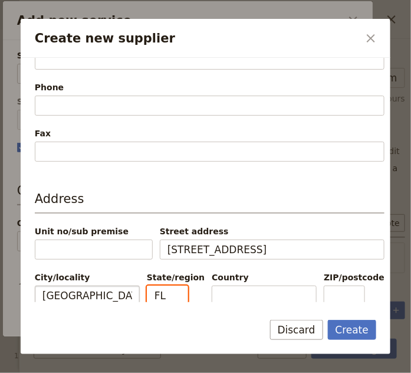
type input "FL"
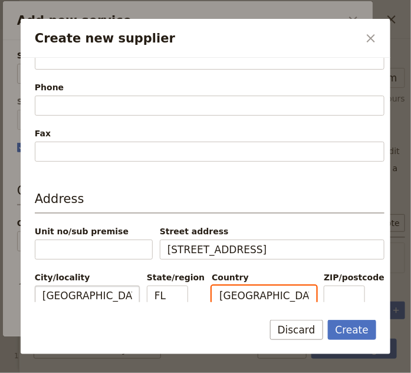
type input "[GEOGRAPHIC_DATA]"
type input "33132"
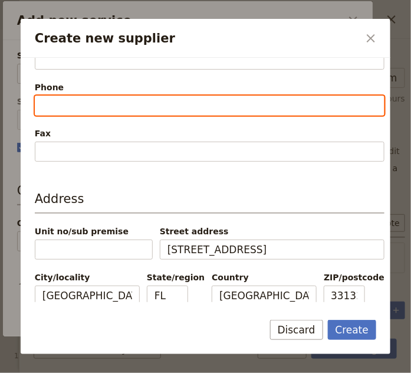
scroll to position [0, 0]
click at [108, 96] on input "Phone" at bounding box center [210, 106] width 350 height 20
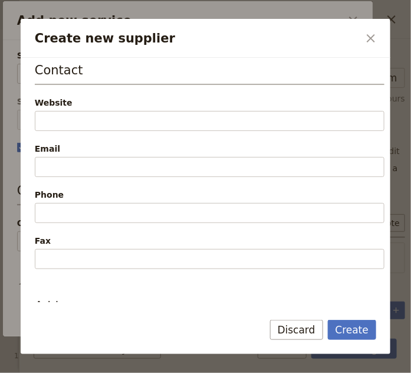
click at [107, 101] on div "Website" at bounding box center [210, 103] width 350 height 12
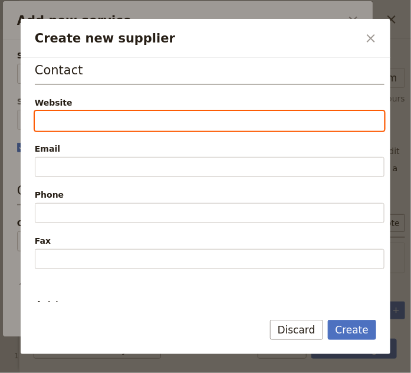
click at [107, 111] on input "Website" at bounding box center [210, 121] width 350 height 20
click at [105, 111] on input "Website" at bounding box center [210, 121] width 350 height 20
paste input "[URL][DOMAIN_NAME]"
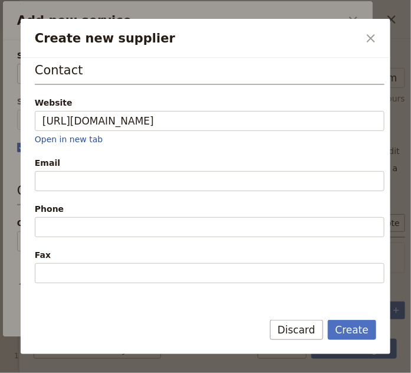
type input "[URL][DOMAIN_NAME]"
click at [142, 71] on h3 "Contact" at bounding box center [210, 73] width 350 height 24
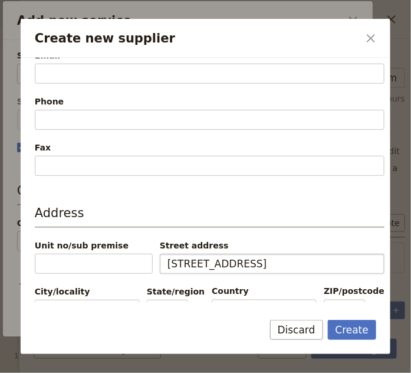
scroll to position [350, 0]
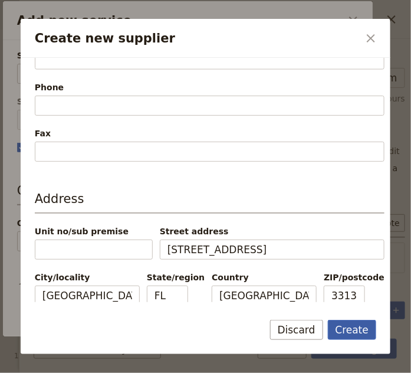
click at [360, 329] on button "Create" at bounding box center [352, 330] width 49 height 20
type input "La Canita"
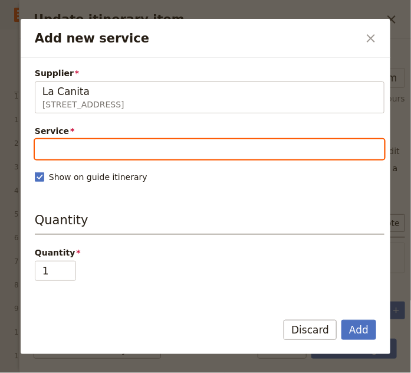
click at [98, 143] on input "Service" at bounding box center [210, 149] width 350 height 20
type input "f"
type input "M"
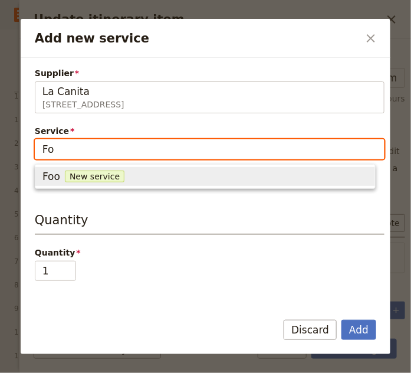
type input "F"
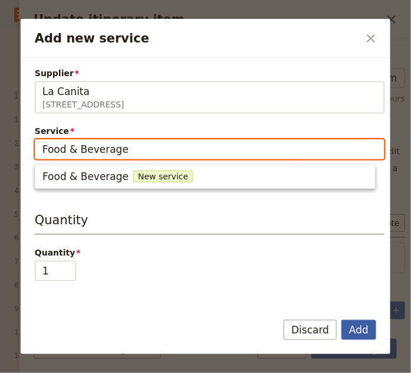
type input "Food & Beverage"
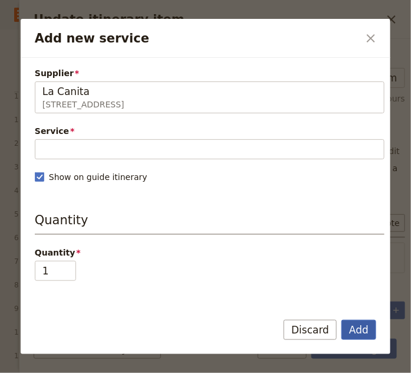
click at [350, 327] on button "Add" at bounding box center [358, 330] width 35 height 20
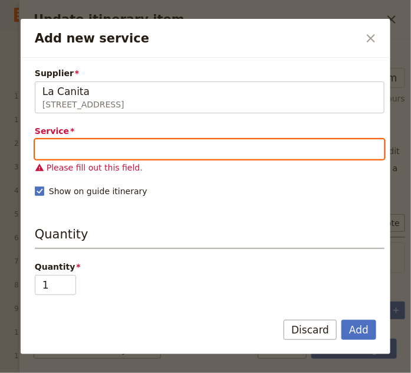
click at [111, 152] on input "Service" at bounding box center [210, 149] width 350 height 20
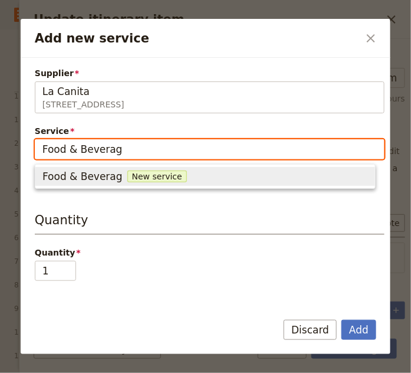
type input "Food & Beverage"
click at [133, 179] on span "New service" at bounding box center [163, 176] width 60 height 12
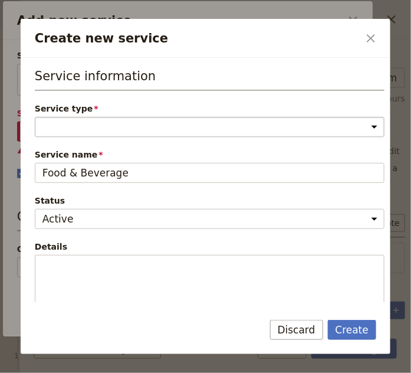
click at [133, 119] on select "Accommodation Activity Transport Flight Food and beverage Other" at bounding box center [210, 127] width 350 height 20
select select "FoodAndBeverageService"
click at [35, 117] on select "Accommodation Activity Transport Flight Food and beverage Other" at bounding box center [210, 127] width 350 height 20
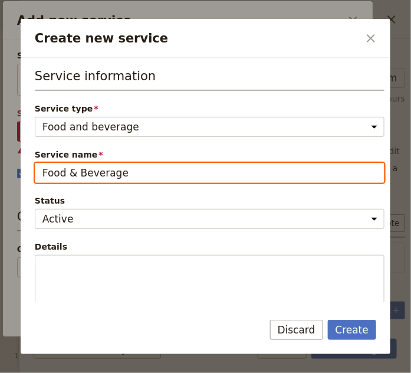
click at [140, 174] on input "Food & Beverage" at bounding box center [210, 173] width 350 height 20
type input "Restaurant"
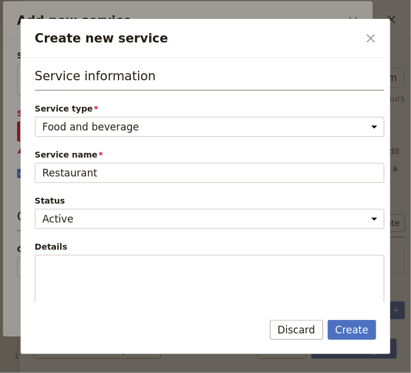
click at [136, 250] on span "Details" at bounding box center [210, 247] width 350 height 12
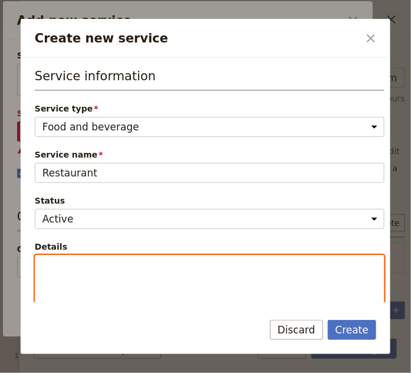
click at [136, 255] on textarea "Details" at bounding box center [210, 281] width 350 height 53
click at [132, 273] on textarea "Details" at bounding box center [210, 281] width 350 height 53
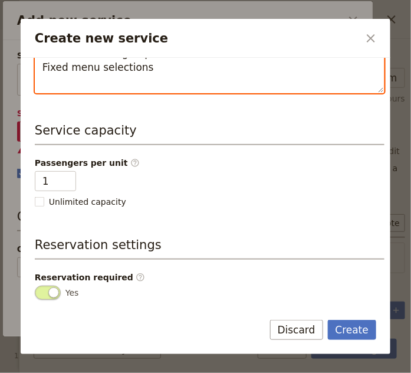
scroll to position [261, 0]
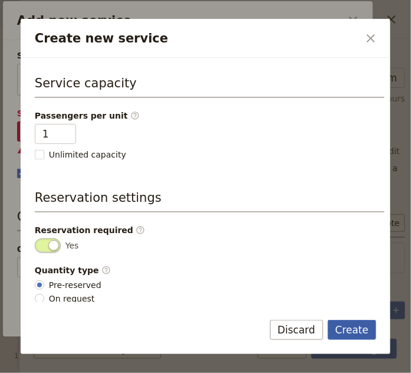
type textarea "Reservation for group Fixed menu selections"
click at [361, 331] on button "Create" at bounding box center [352, 330] width 49 height 20
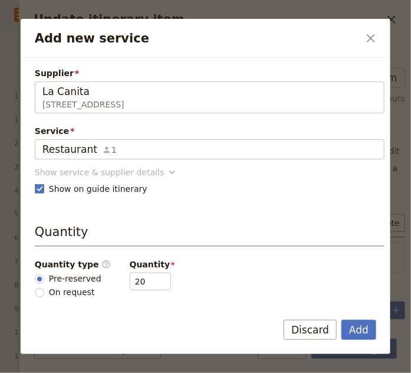
click at [166, 172] on icon "Add new service" at bounding box center [172, 172] width 12 height 12
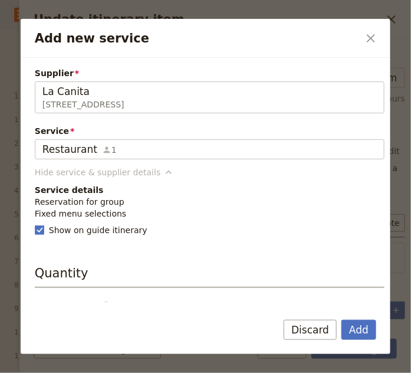
click at [163, 170] on icon "Add new service" at bounding box center [169, 172] width 12 height 12
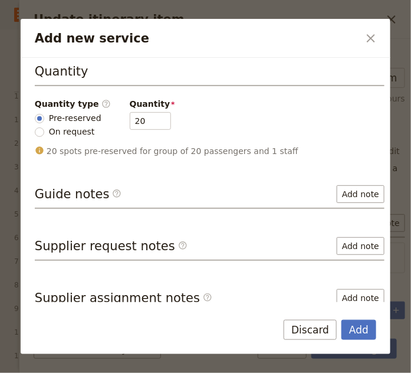
scroll to position [169, 0]
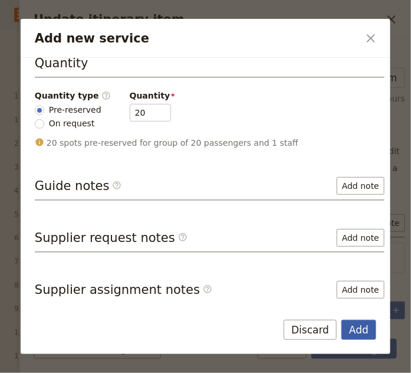
click at [354, 324] on button "Add" at bounding box center [358, 330] width 35 height 20
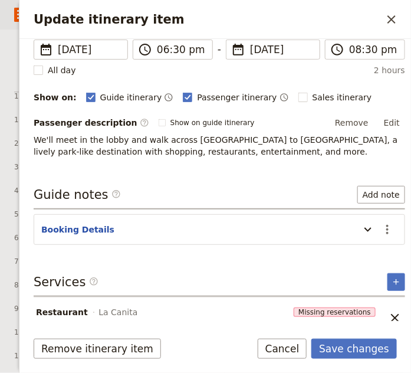
scroll to position [121, 0]
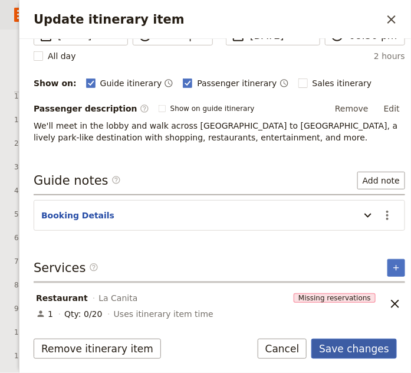
click at [358, 345] on button "Save changes" at bounding box center [353, 348] width 85 height 20
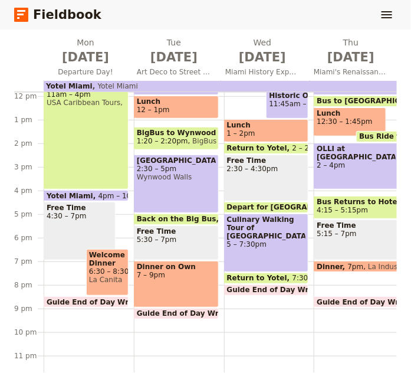
scroll to position [225, 0]
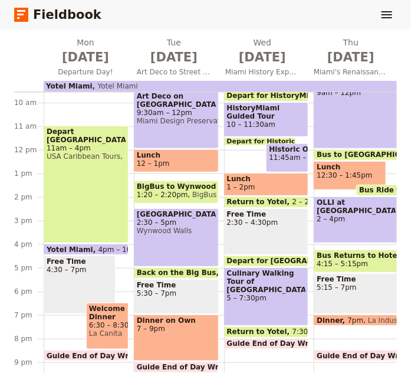
click at [169, 159] on span "Lunch" at bounding box center [176, 155] width 79 height 8
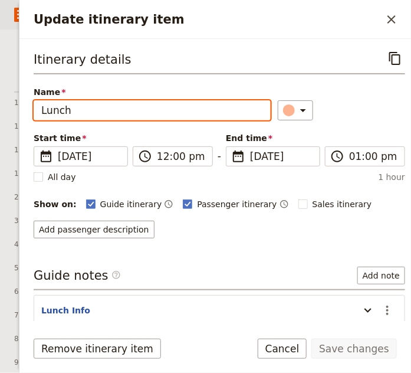
click at [116, 110] on input "Lunch" at bounding box center [152, 110] width 237 height 20
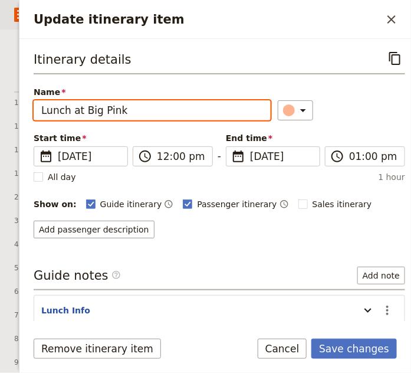
scroll to position [53, 0]
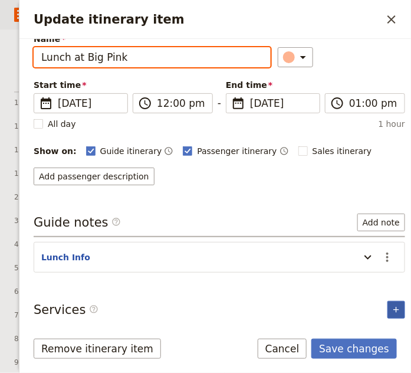
type input "Lunch at Big Pink"
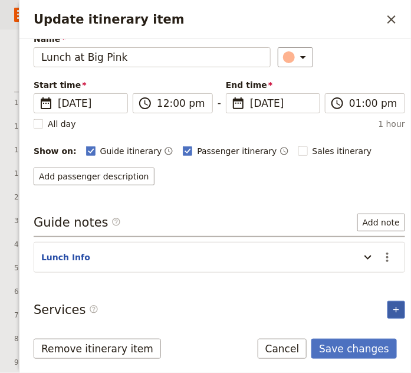
click at [391, 305] on icon "Add service inclusion" at bounding box center [395, 309] width 9 height 9
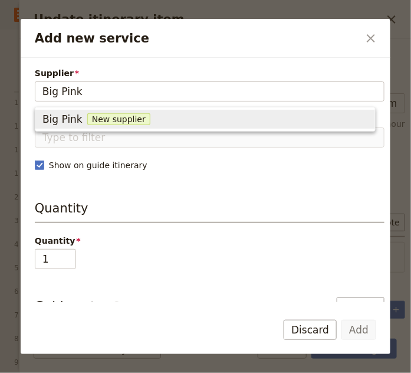
type input "Big Pink"
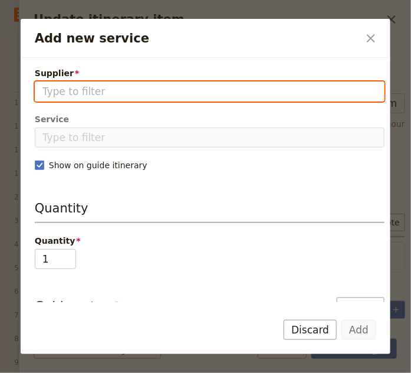
click at [83, 89] on input "Supplier" at bounding box center [209, 91] width 334 height 14
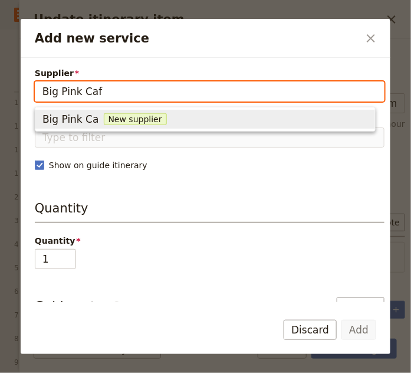
type input "Big Pink Cafe"
click at [101, 119] on div "Big Pink Cafe New supplier" at bounding box center [204, 119] width 325 height 14
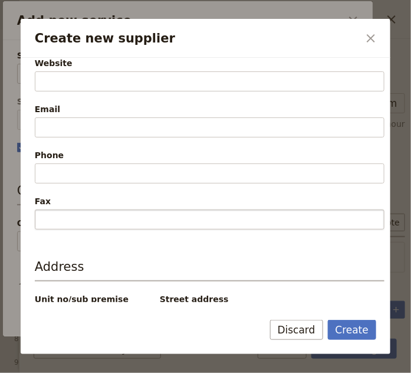
scroll to position [335, 0]
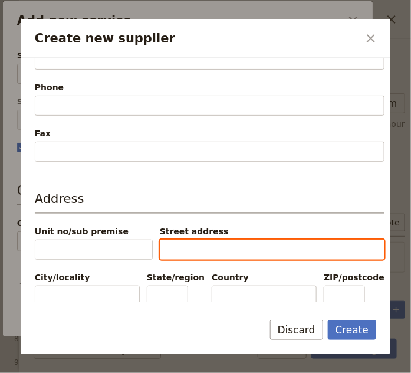
click at [187, 248] on input "Street address" at bounding box center [272, 249] width 225 height 20
paste input "[STREET_ADDRESS][PERSON_NAME]"
type input "[STREET_ADDRESS][PERSON_NAME]"
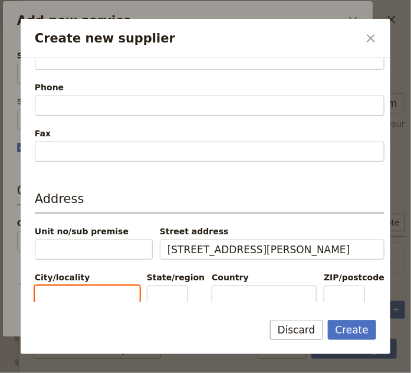
click at [110, 289] on input "City/locality" at bounding box center [87, 295] width 105 height 20
type input "[GEOGRAPHIC_DATA]"
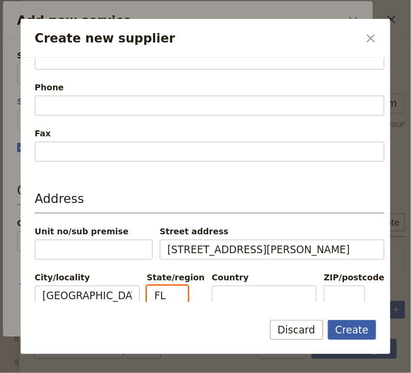
type input "FL"
click at [350, 328] on button "Create" at bounding box center [352, 330] width 49 height 20
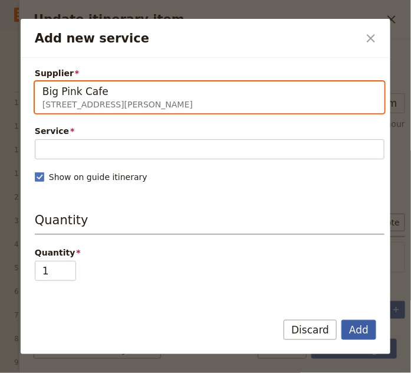
type input "Big Pink Cafe"
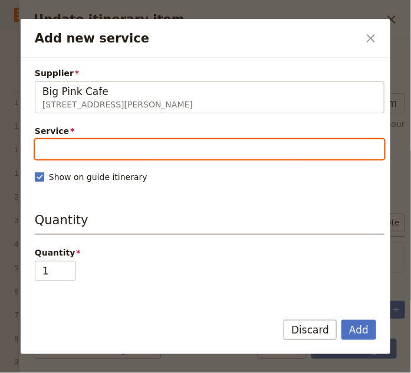
click at [110, 152] on input "Service" at bounding box center [210, 149] width 350 height 20
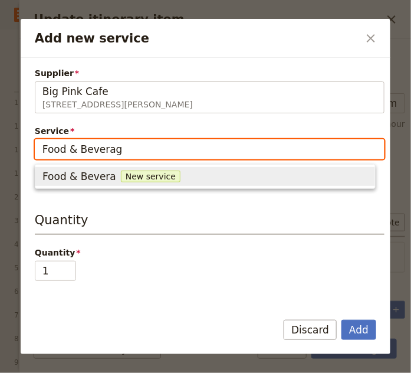
type input "Food & Beverage"
click at [90, 177] on span "Food & Beverage" at bounding box center [85, 176] width 86 height 14
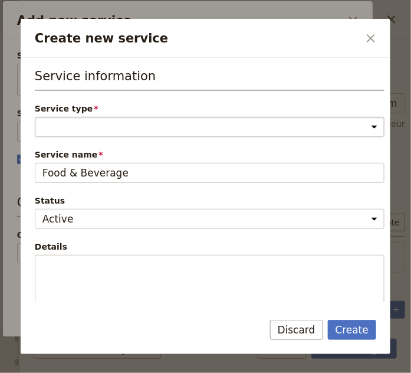
click at [72, 126] on select "Accommodation Activity Transport Flight Food and beverage Other" at bounding box center [210, 127] width 350 height 20
select select "FoodAndBeverageService"
click at [35, 117] on select "Accommodation Activity Transport Flight Food and beverage Other" at bounding box center [210, 127] width 350 height 20
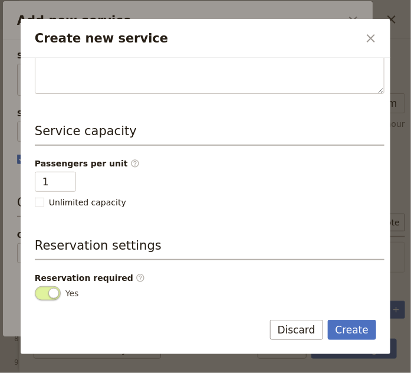
scroll to position [261, 0]
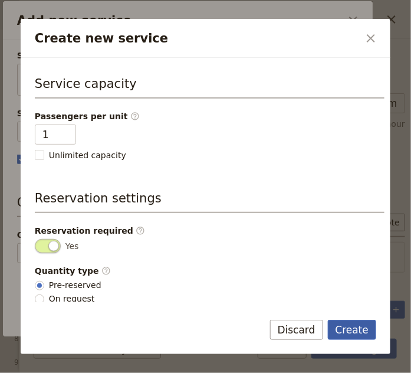
click at [358, 332] on button "Create" at bounding box center [352, 330] width 49 height 20
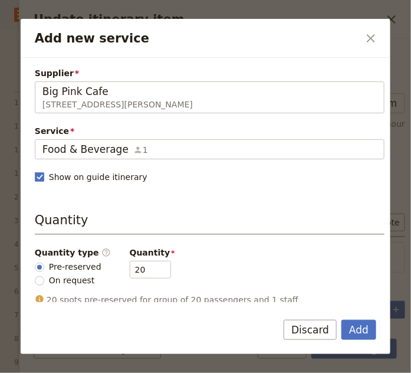
scroll to position [157, 0]
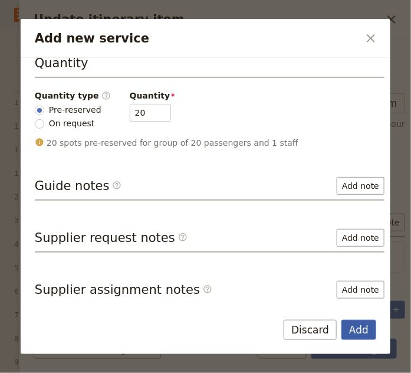
click at [361, 328] on button "Add" at bounding box center [358, 330] width 35 height 20
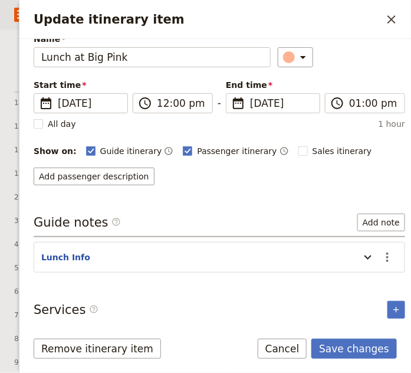
scroll to position [94, 0]
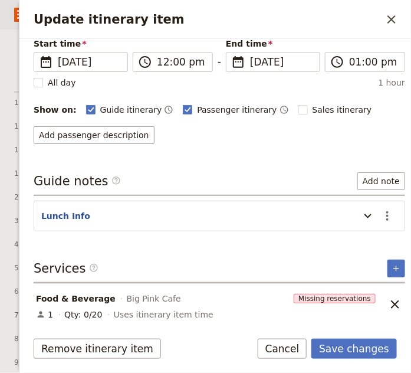
click at [131, 294] on span "Big Pink Cafe" at bounding box center [154, 298] width 54 height 12
click at [350, 351] on button "Save changes" at bounding box center [353, 348] width 85 height 20
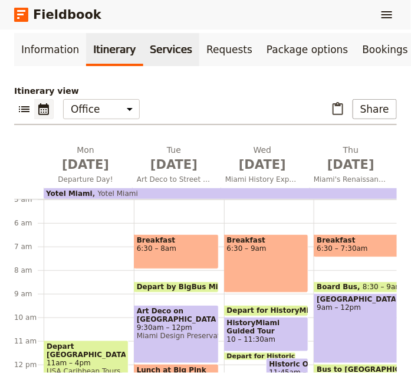
scroll to position [55, 0]
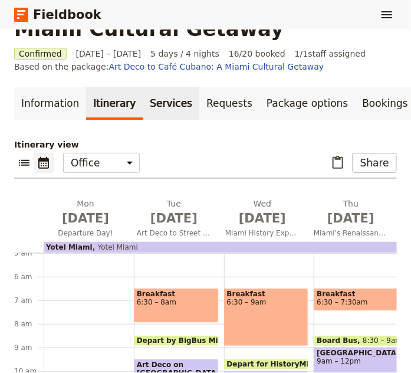
click at [162, 104] on link "Services" at bounding box center [171, 103] width 57 height 33
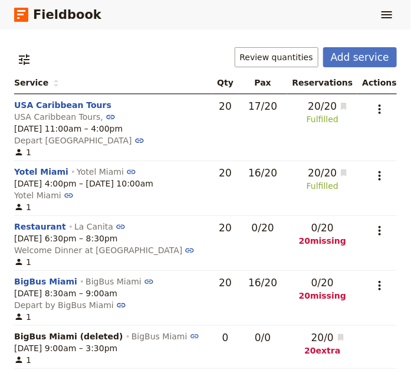
scroll to position [200, 0]
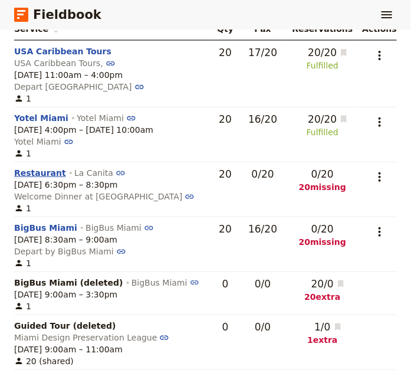
click at [45, 167] on button "Restaurant" at bounding box center [40, 173] width 52 height 12
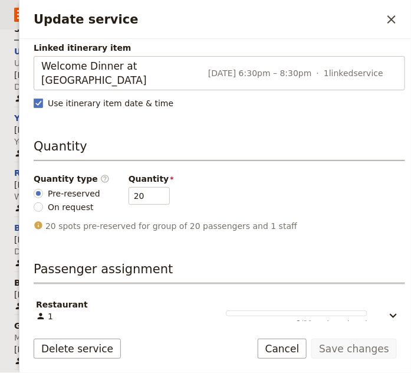
scroll to position [0, 0]
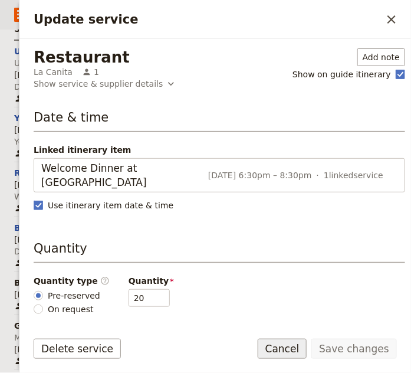
click at [301, 357] on button "Cancel" at bounding box center [283, 348] width 50 height 20
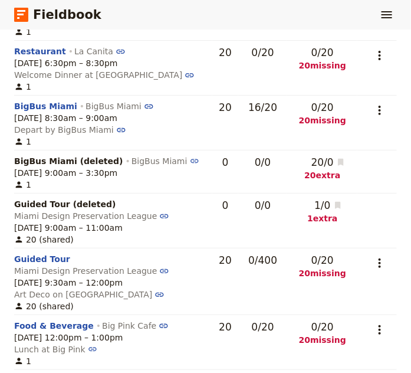
scroll to position [375, 0]
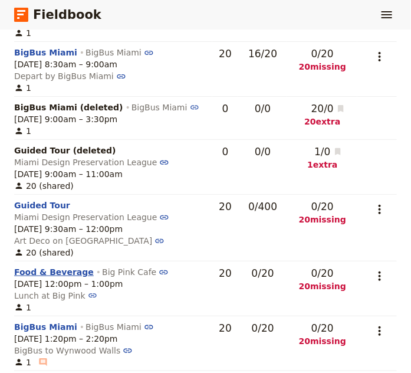
click at [67, 266] on button "Food & Beverage" at bounding box center [54, 272] width 80 height 12
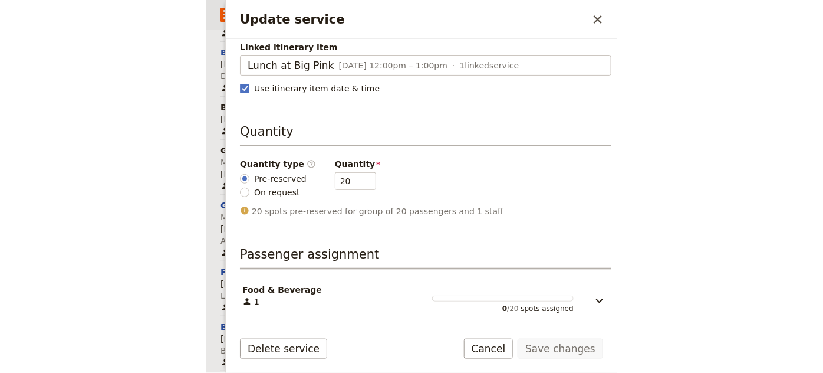
scroll to position [0, 0]
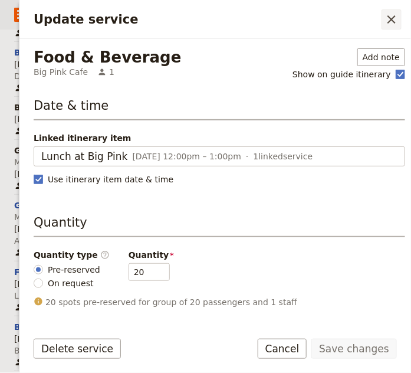
click at [387, 18] on icon "Close drawer" at bounding box center [391, 19] width 14 height 14
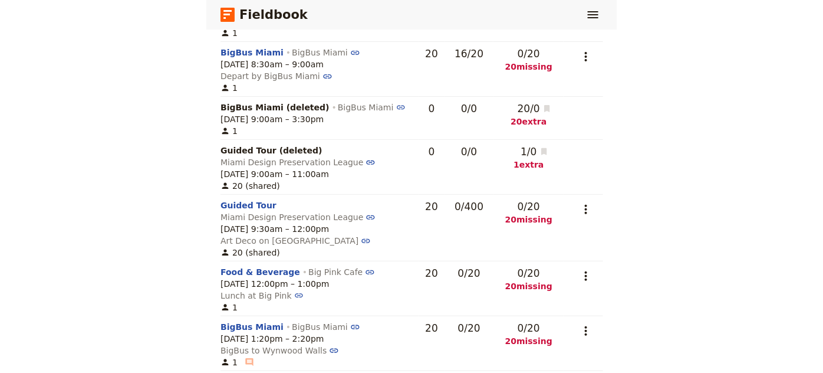
scroll to position [310, 0]
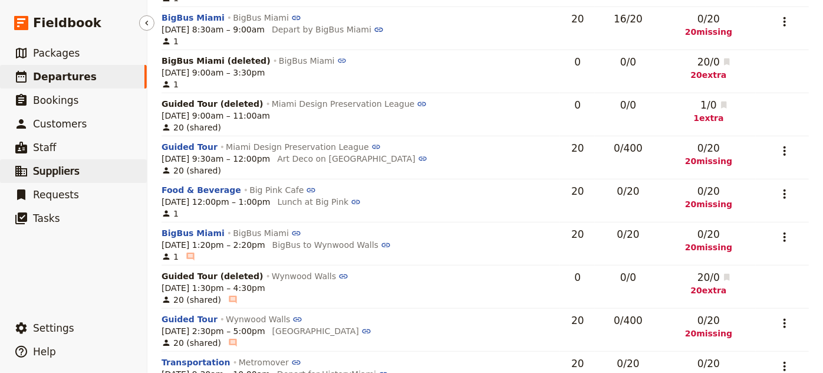
click at [51, 172] on span "Suppliers" at bounding box center [56, 171] width 47 height 12
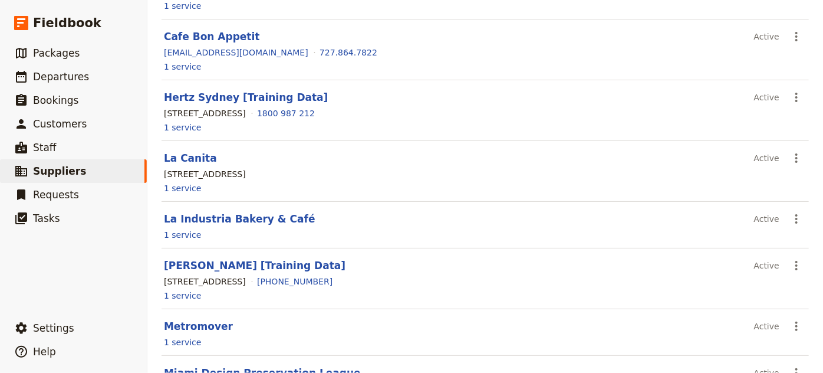
scroll to position [423, 0]
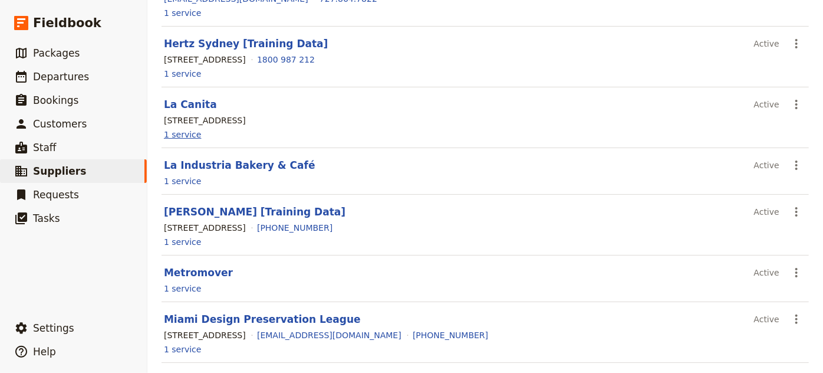
click at [168, 134] on link "1 service" at bounding box center [183, 135] width 38 height 12
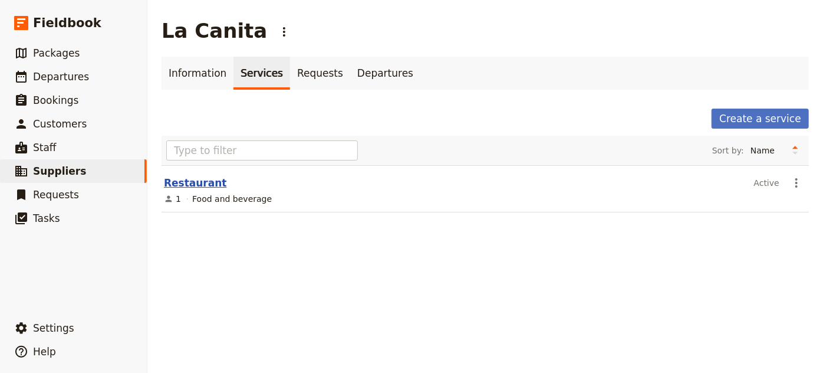
click at [206, 184] on link "Restaurant" at bounding box center [195, 183] width 63 height 12
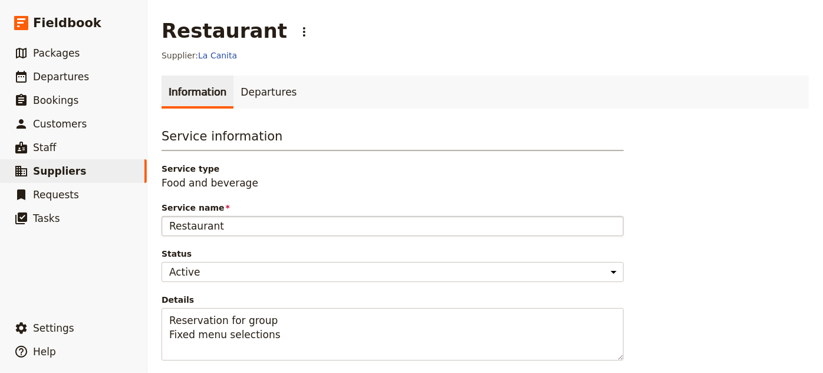
drag, startPoint x: 229, startPoint y: 222, endPoint x: 164, endPoint y: 221, distance: 64.3
click at [164, 221] on input "Restaurant" at bounding box center [393, 226] width 462 height 20
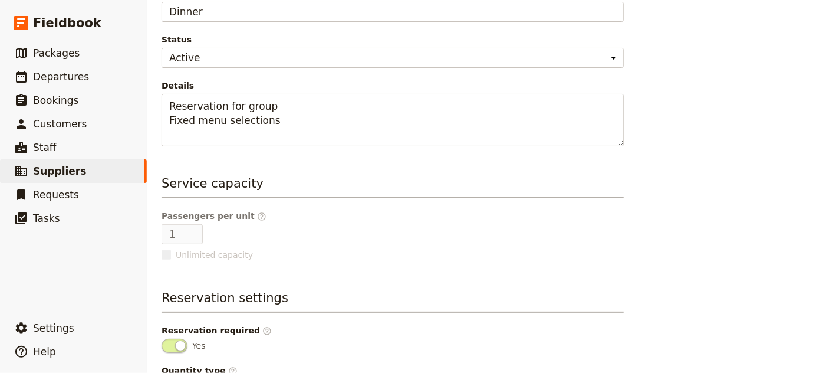
scroll to position [302, 0]
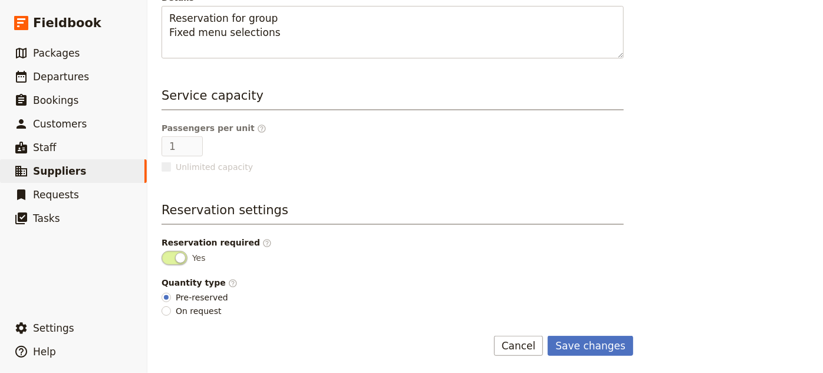
type input "Dinner"
click at [174, 297] on label "Pre-reserved" at bounding box center [195, 297] width 67 height 12
click at [171, 297] on input "Pre-reserved" at bounding box center [166, 296] width 9 height 9
click at [575, 337] on button "Save changes" at bounding box center [590, 345] width 85 height 20
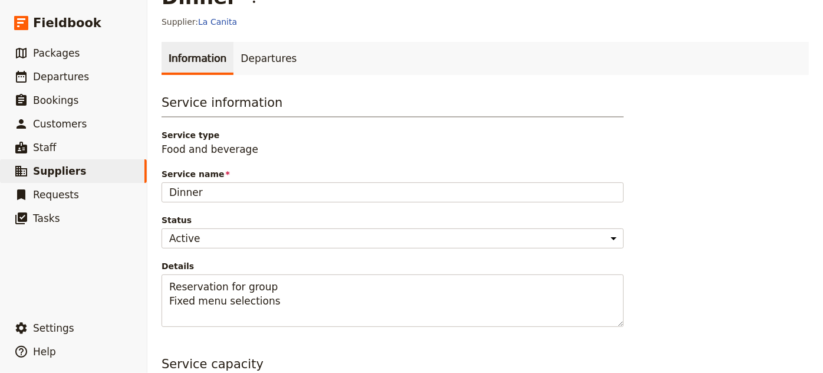
scroll to position [0, 0]
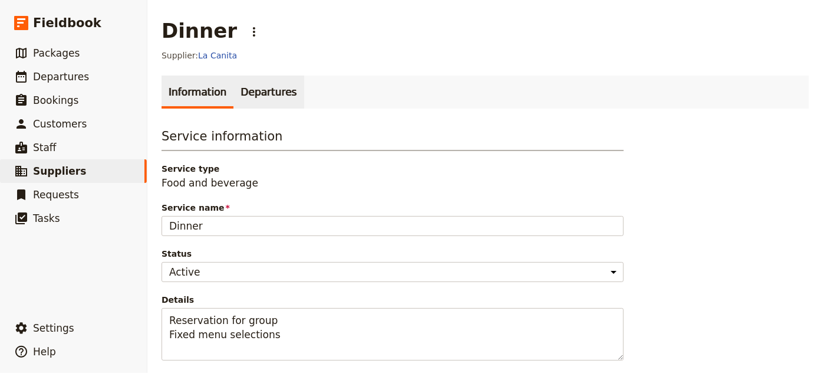
click at [264, 94] on link "Departures" at bounding box center [268, 91] width 70 height 33
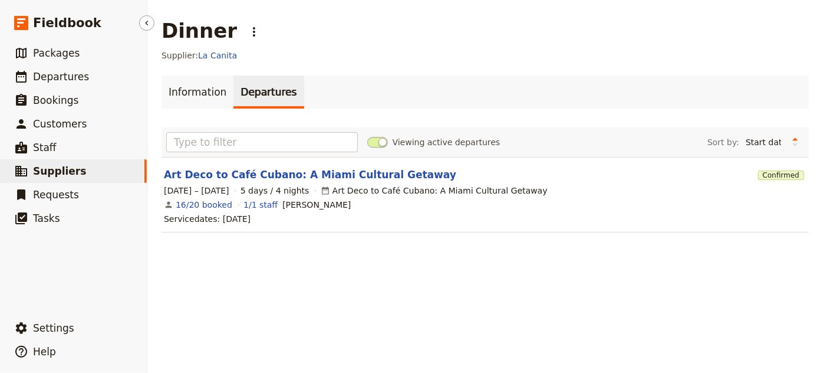
click at [50, 170] on span "Suppliers" at bounding box center [59, 171] width 53 height 12
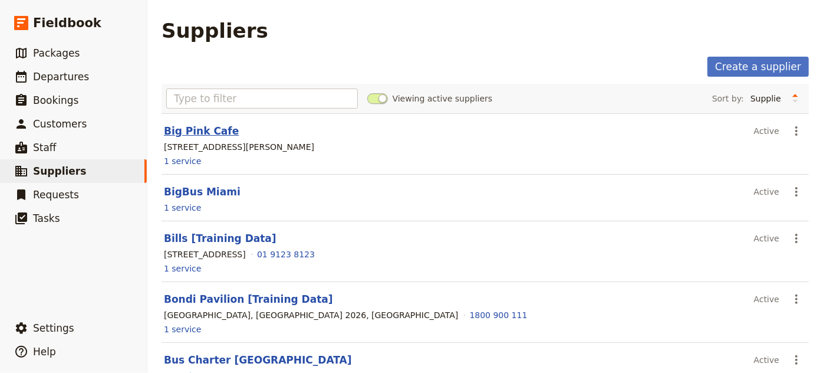
click at [199, 134] on link "Big Pink Cafe" at bounding box center [201, 131] width 75 height 12
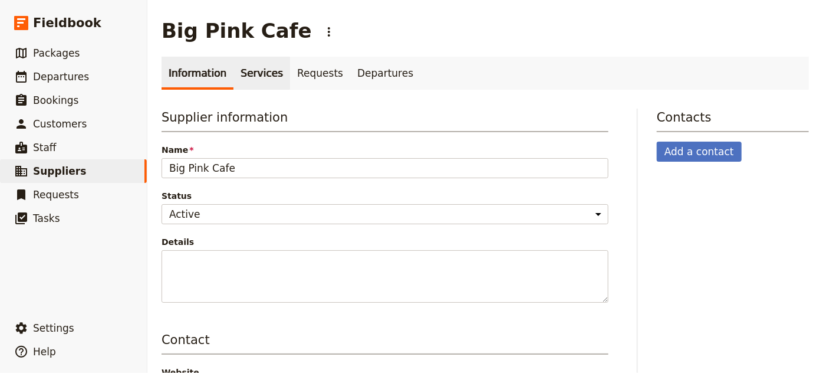
click at [248, 73] on link "Services" at bounding box center [261, 73] width 57 height 33
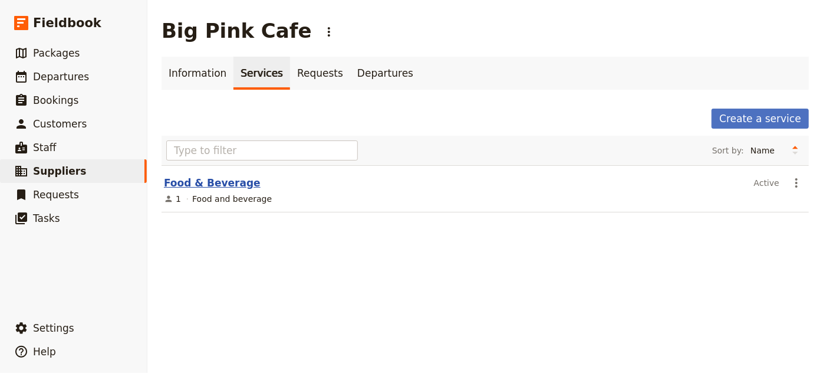
click at [211, 182] on link "Food & Beverage" at bounding box center [212, 183] width 97 height 12
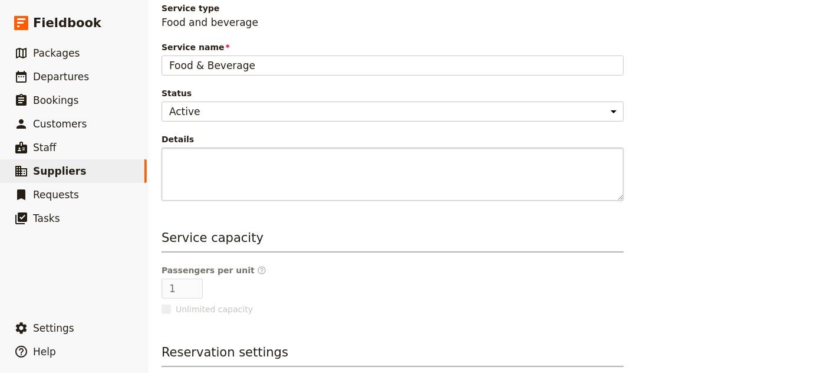
scroll to position [214, 0]
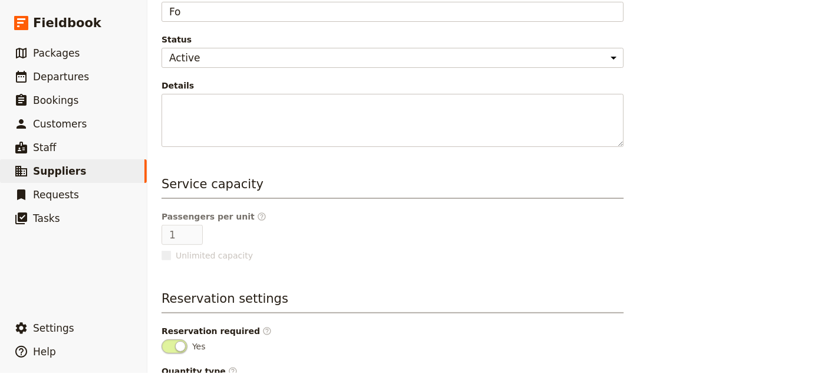
type input "F"
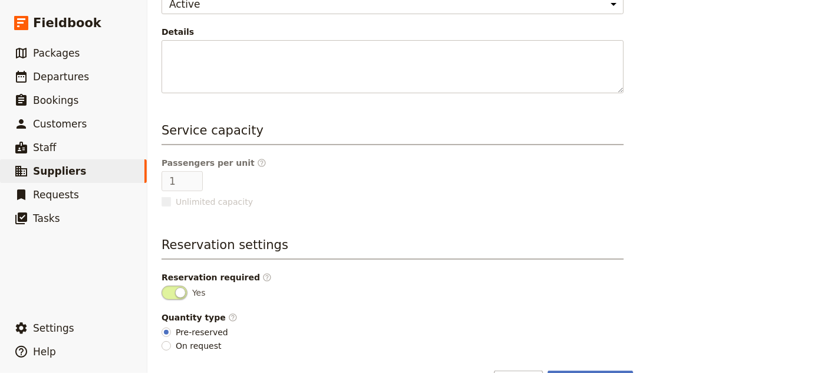
scroll to position [302, 0]
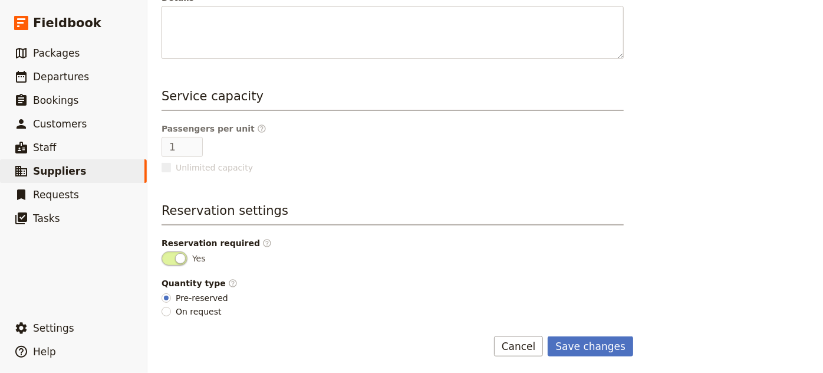
type input "Lunch"
click at [609, 332] on form "Service information Service type Food and beverage Service name Lunch Status Ac…" at bounding box center [398, 90] width 472 height 531
click at [610, 343] on button "Save changes" at bounding box center [590, 346] width 85 height 20
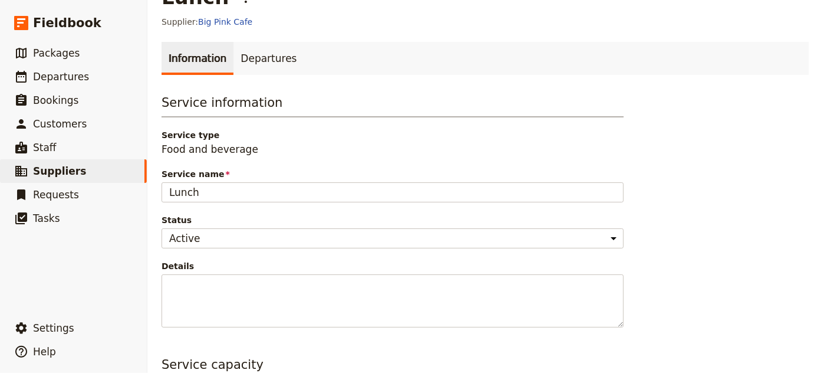
scroll to position [0, 0]
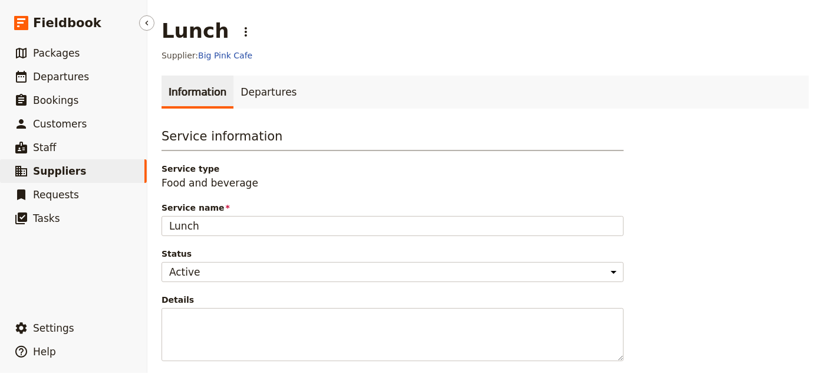
click at [51, 169] on span "Suppliers" at bounding box center [59, 171] width 53 height 12
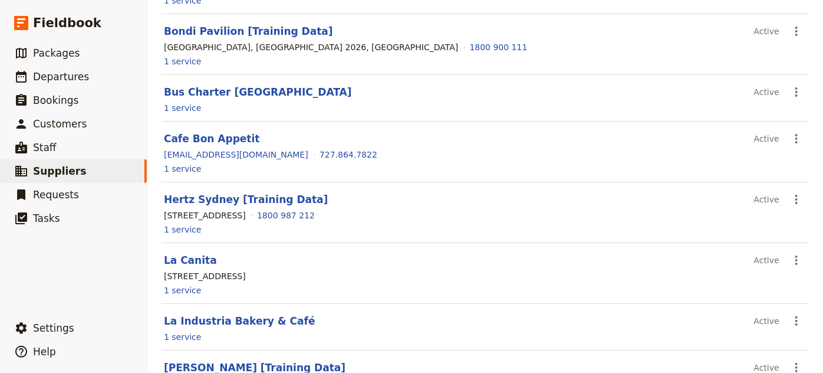
scroll to position [321, 0]
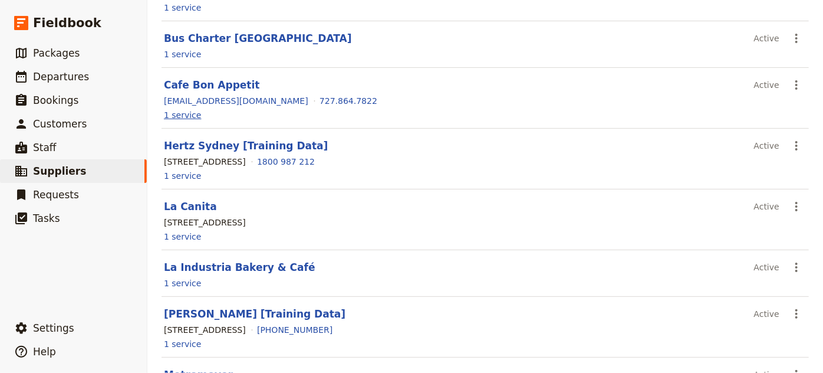
click at [172, 113] on link "1 service" at bounding box center [183, 115] width 38 height 12
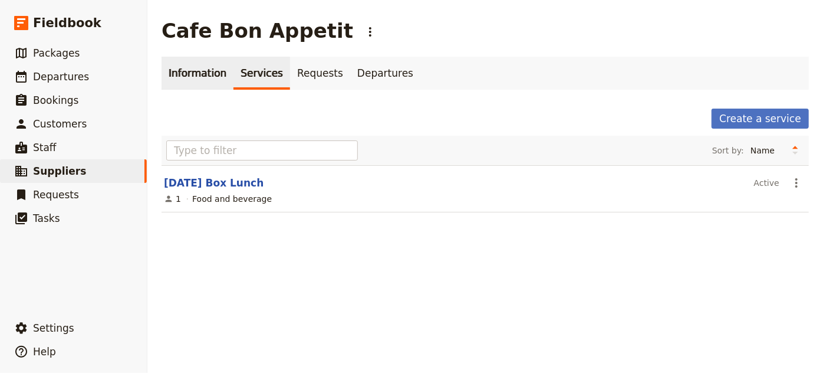
click at [178, 77] on link "Information" at bounding box center [198, 73] width 72 height 33
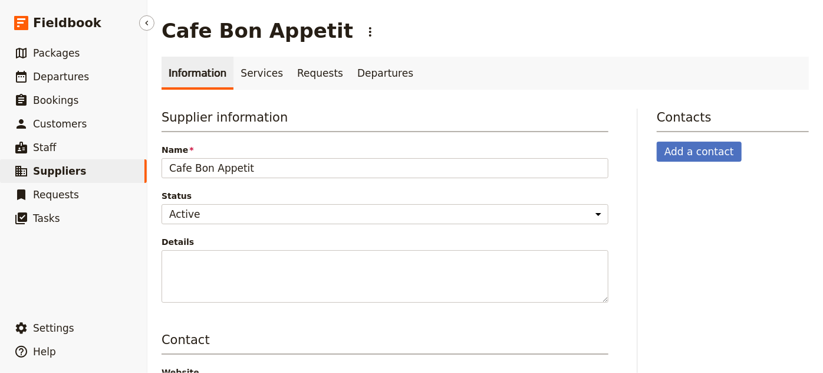
click at [50, 167] on span "Suppliers" at bounding box center [59, 171] width 53 height 12
